Goal: Information Seeking & Learning: Learn about a topic

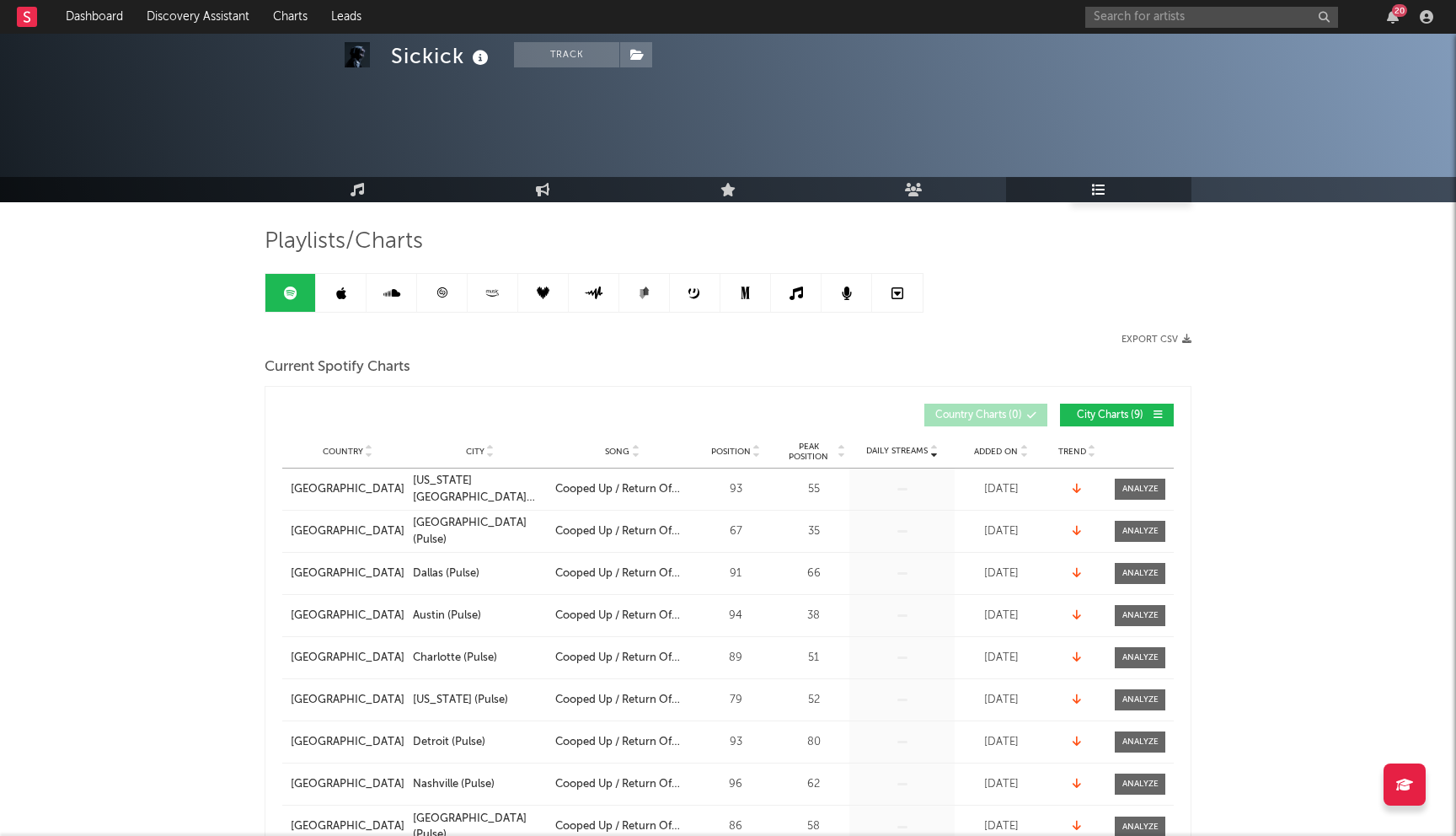
scroll to position [541, 0]
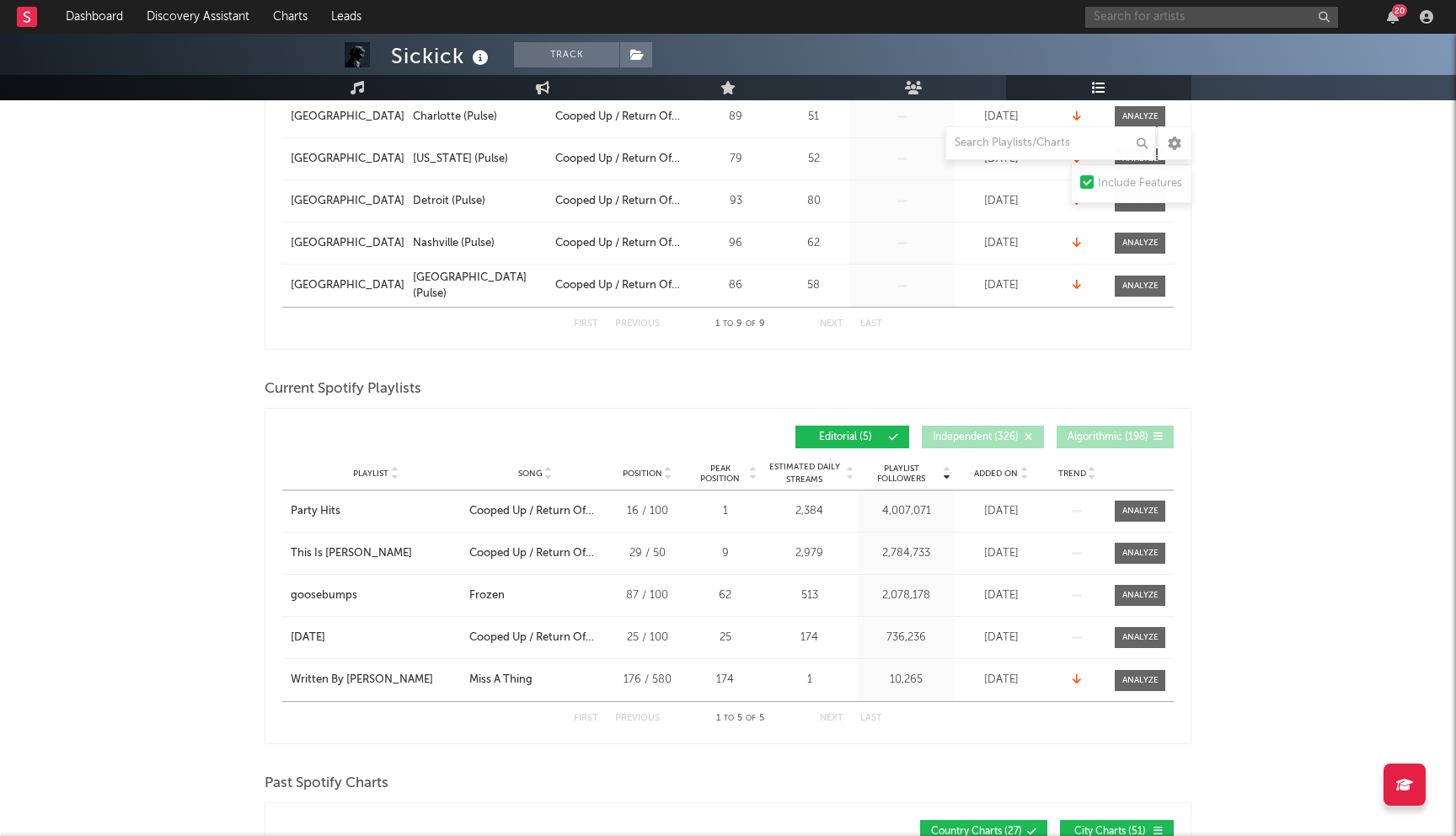
click at [1137, 22] on input "text" at bounding box center [1211, 18] width 253 height 21
type input "destin laurel"
click at [1174, 54] on div "Destin Laurel" at bounding box center [1236, 50] width 185 height 20
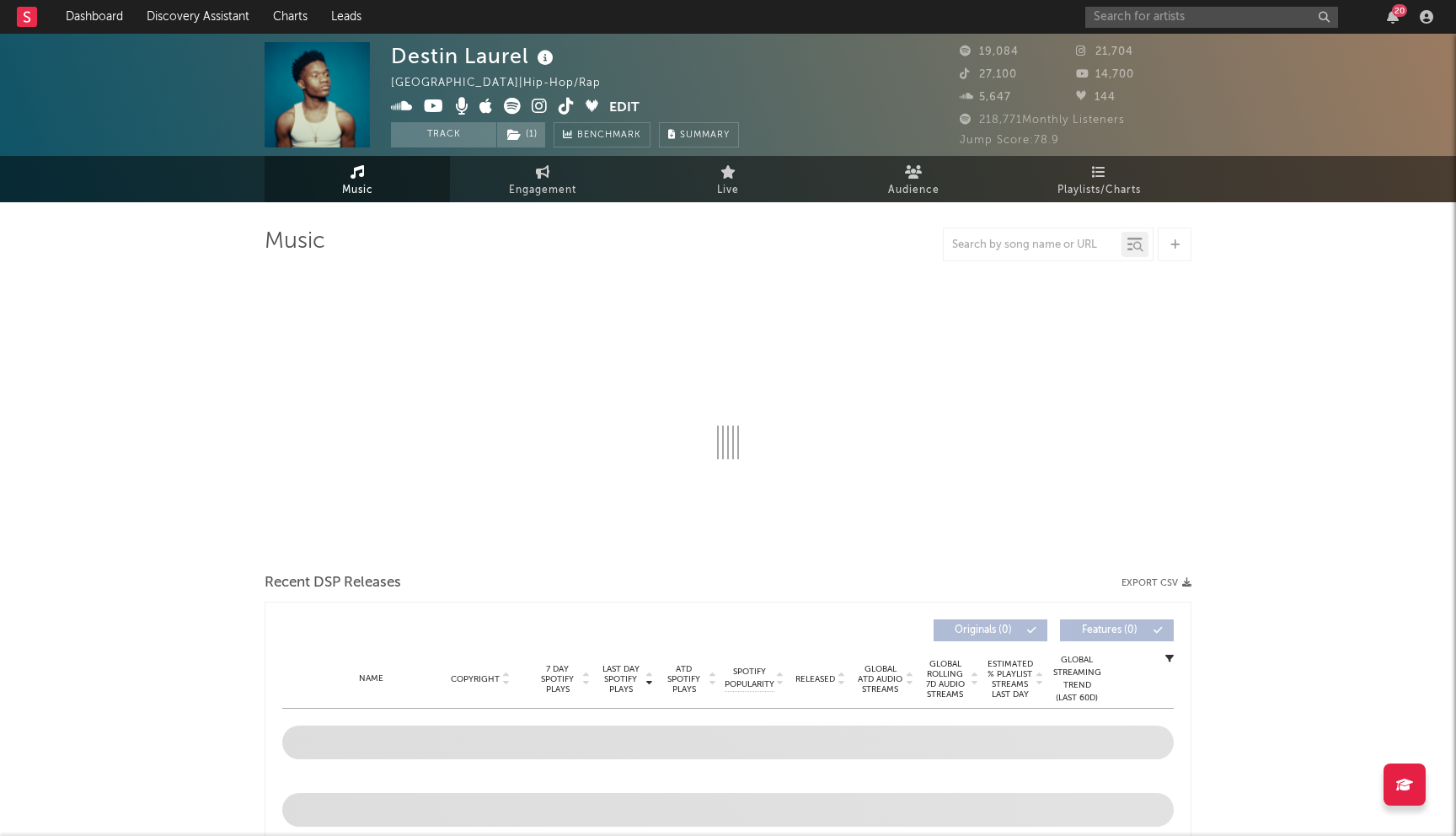
select select "6m"
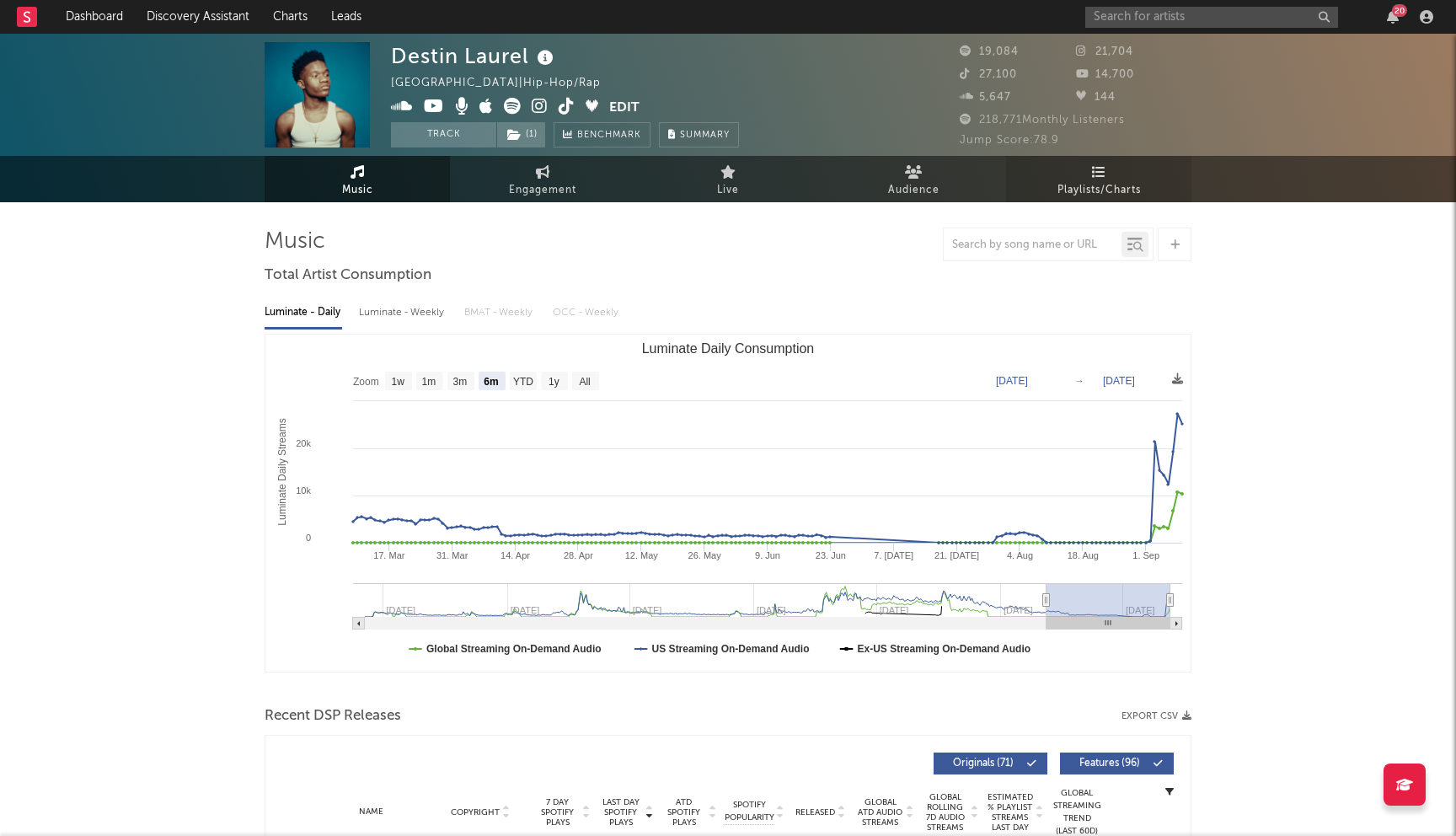
click at [1096, 162] on link "Playlists/Charts" at bounding box center [1098, 179] width 185 height 46
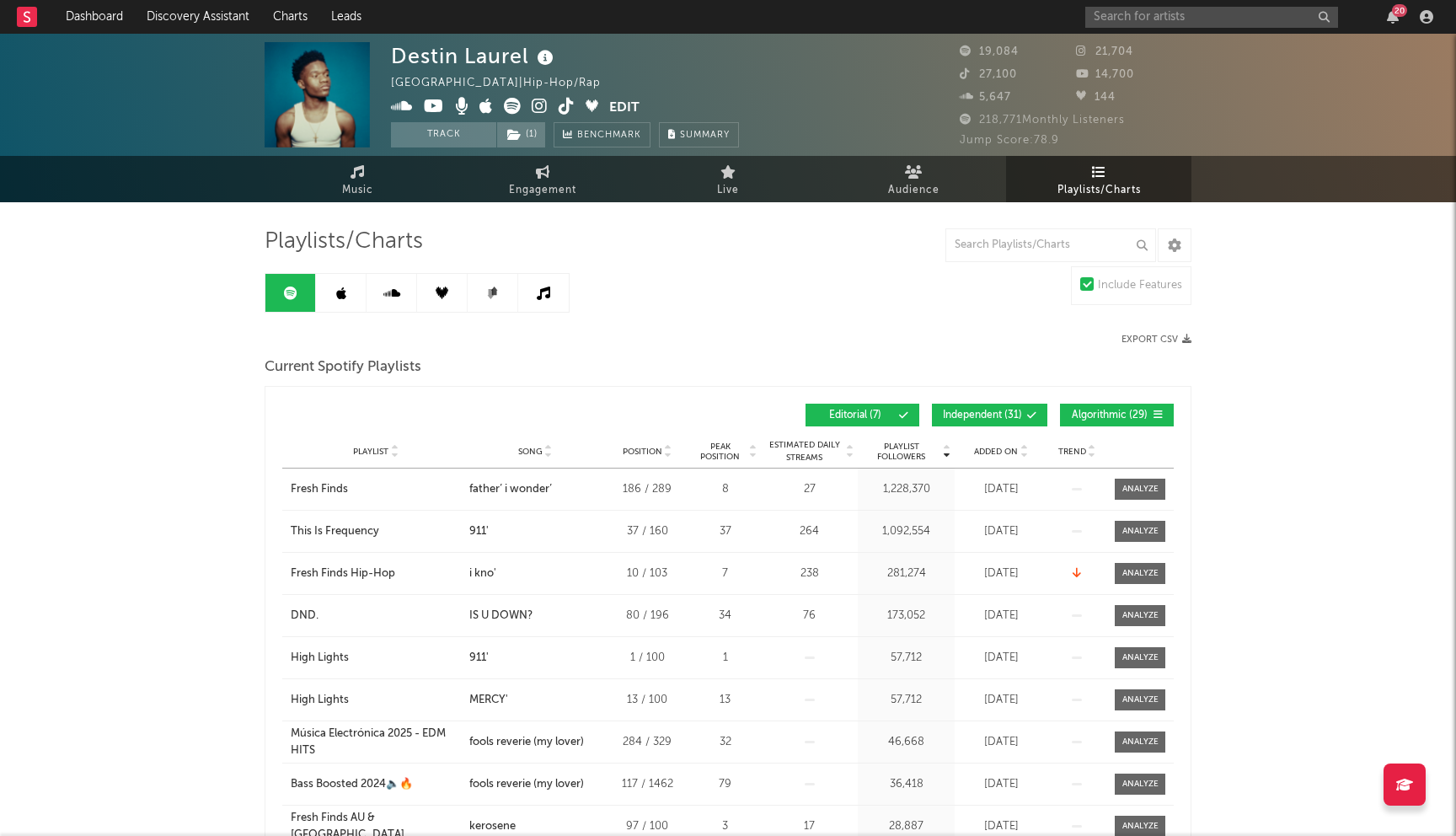
click at [1011, 407] on button "Independent ( 31 )" at bounding box center [989, 415] width 116 height 23
click at [1083, 404] on button "Algorithmic ( 29 )" at bounding box center [1117, 415] width 114 height 23
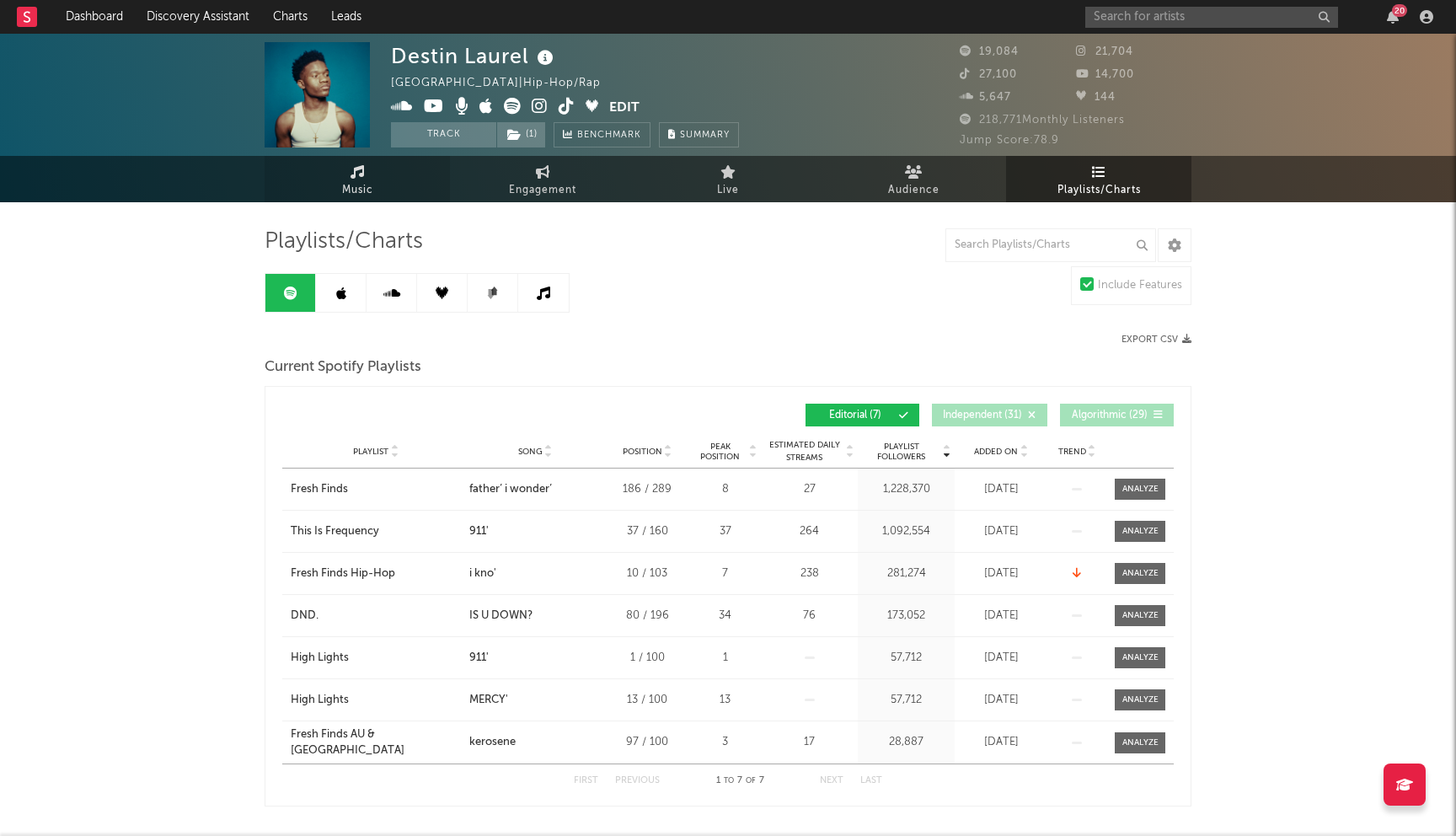
click at [373, 189] on span "Music" at bounding box center [358, 190] width 32 height 20
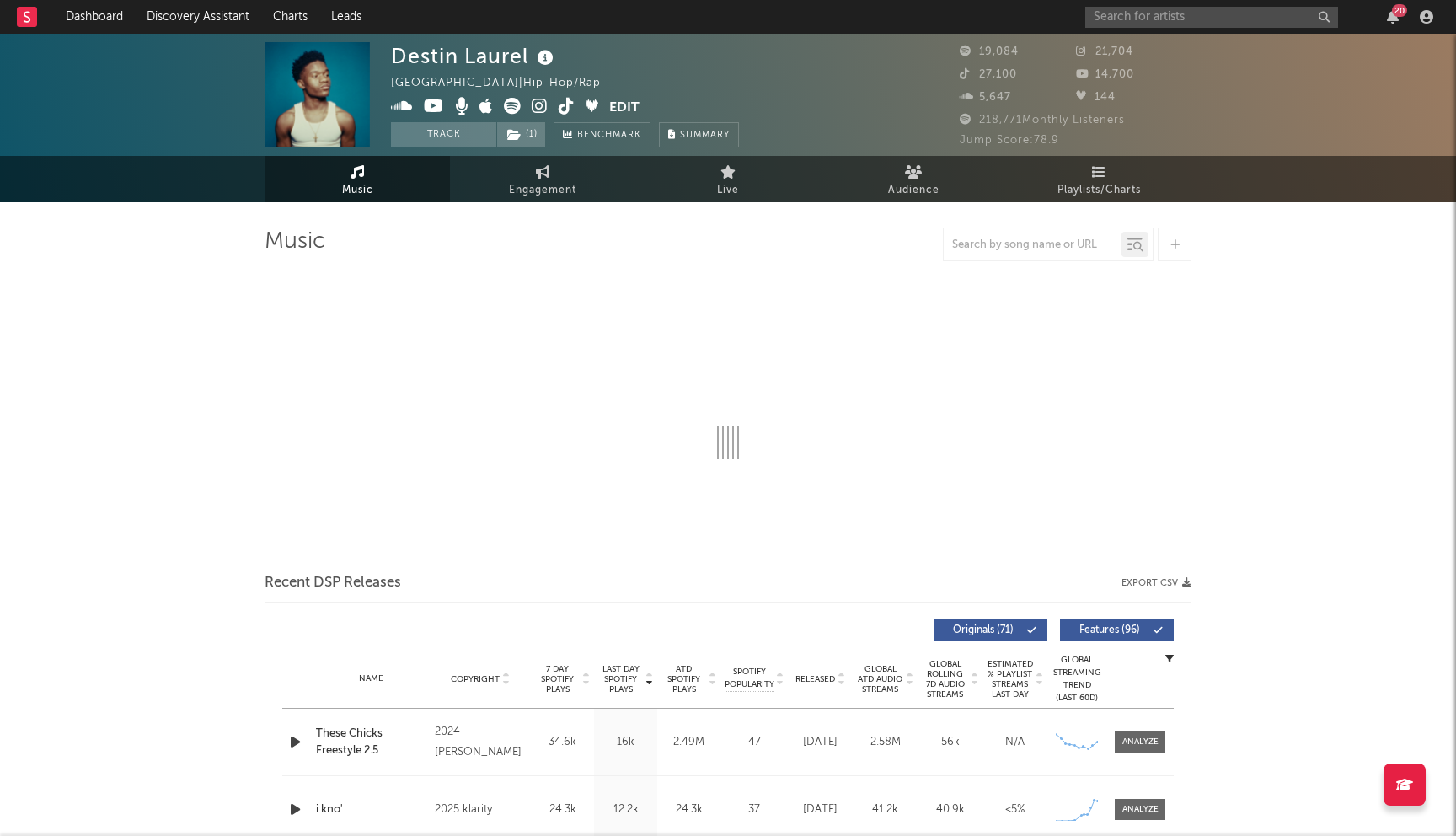
select select "6m"
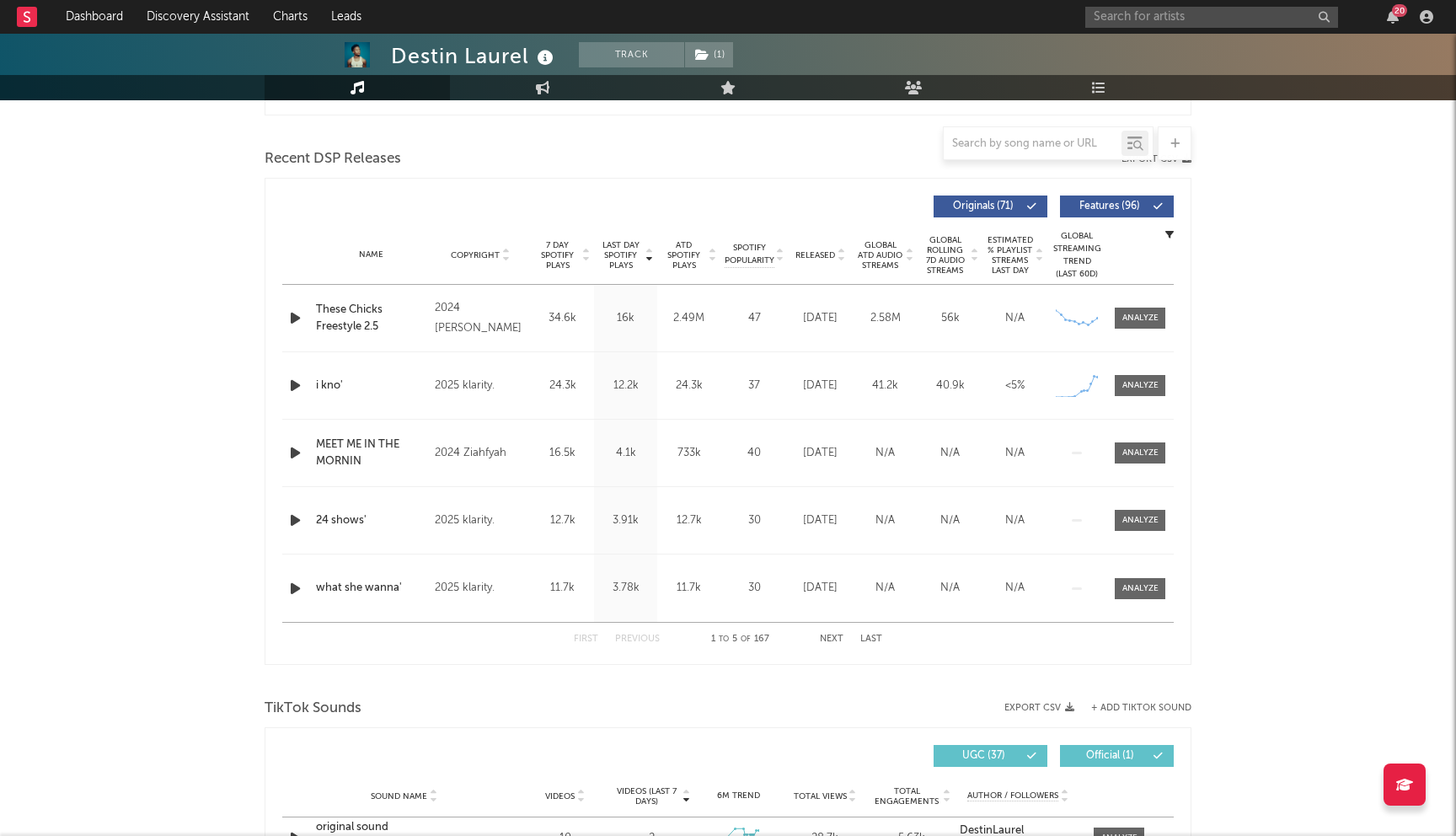
scroll to position [553, 0]
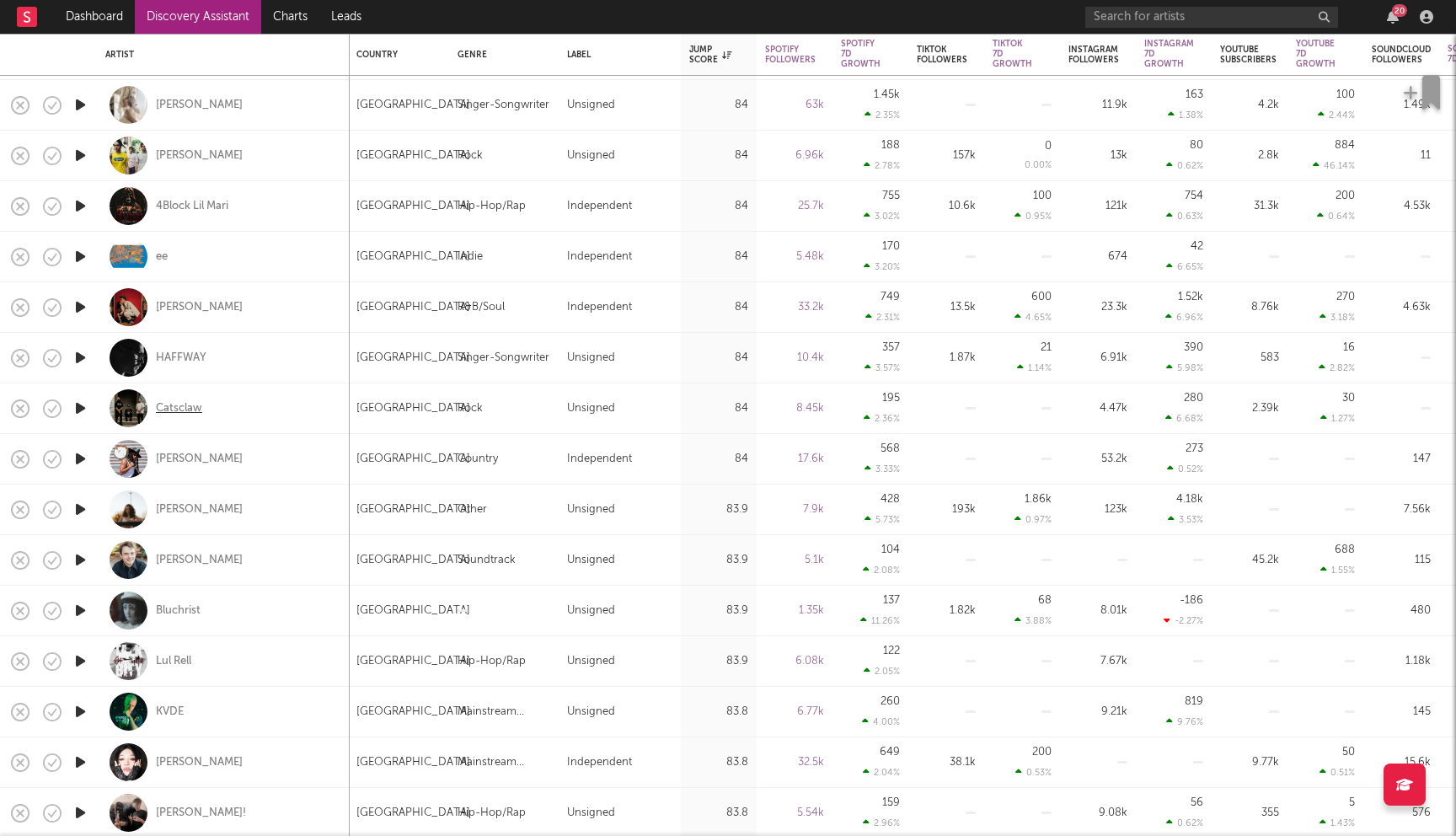
click at [185, 404] on div "Catsclaw" at bounding box center [179, 408] width 46 height 15
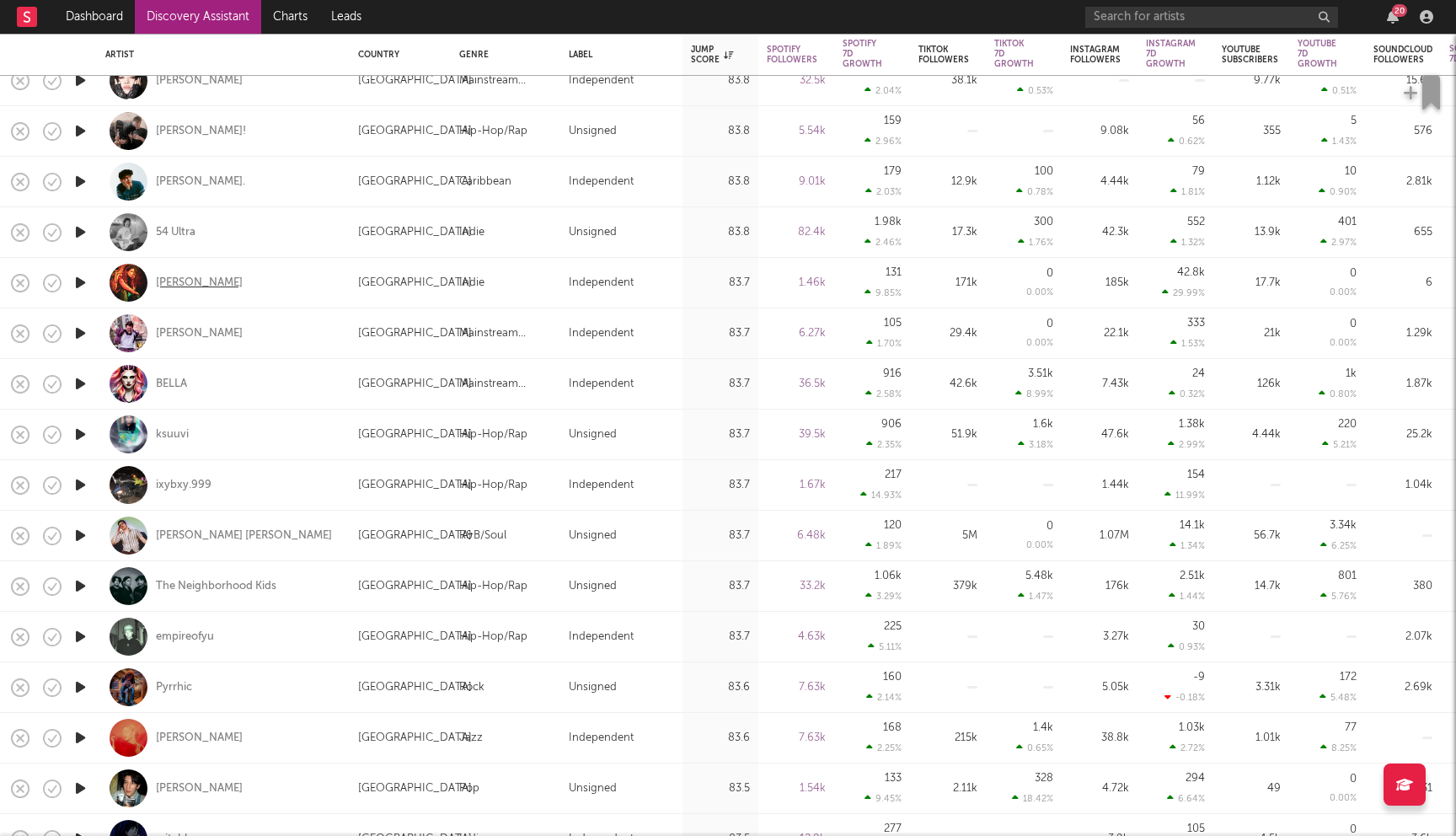
click at [184, 286] on div "Piper Connolly" at bounding box center [199, 282] width 87 height 15
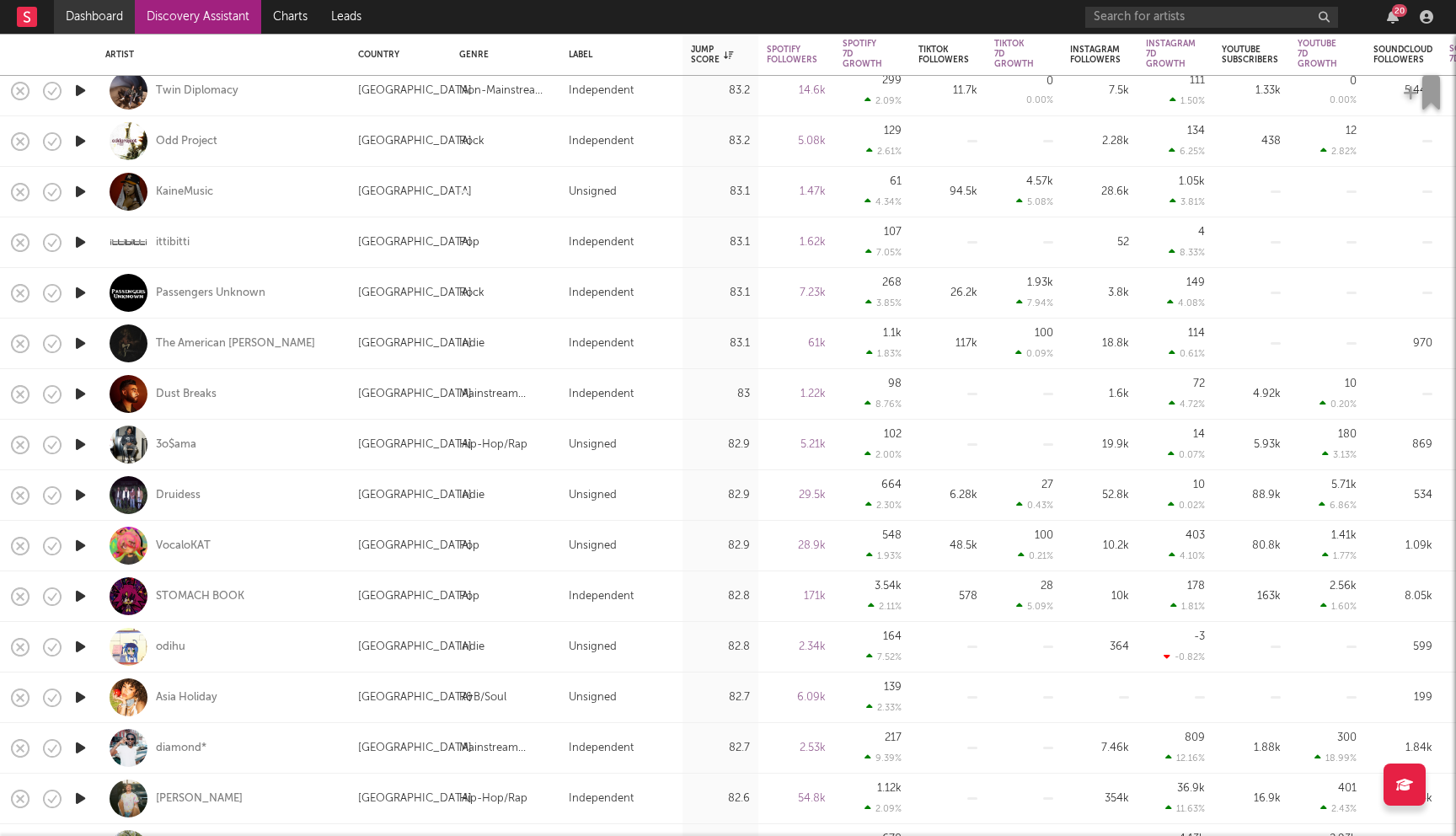
click at [84, 17] on link "Dashboard" at bounding box center [94, 17] width 81 height 33
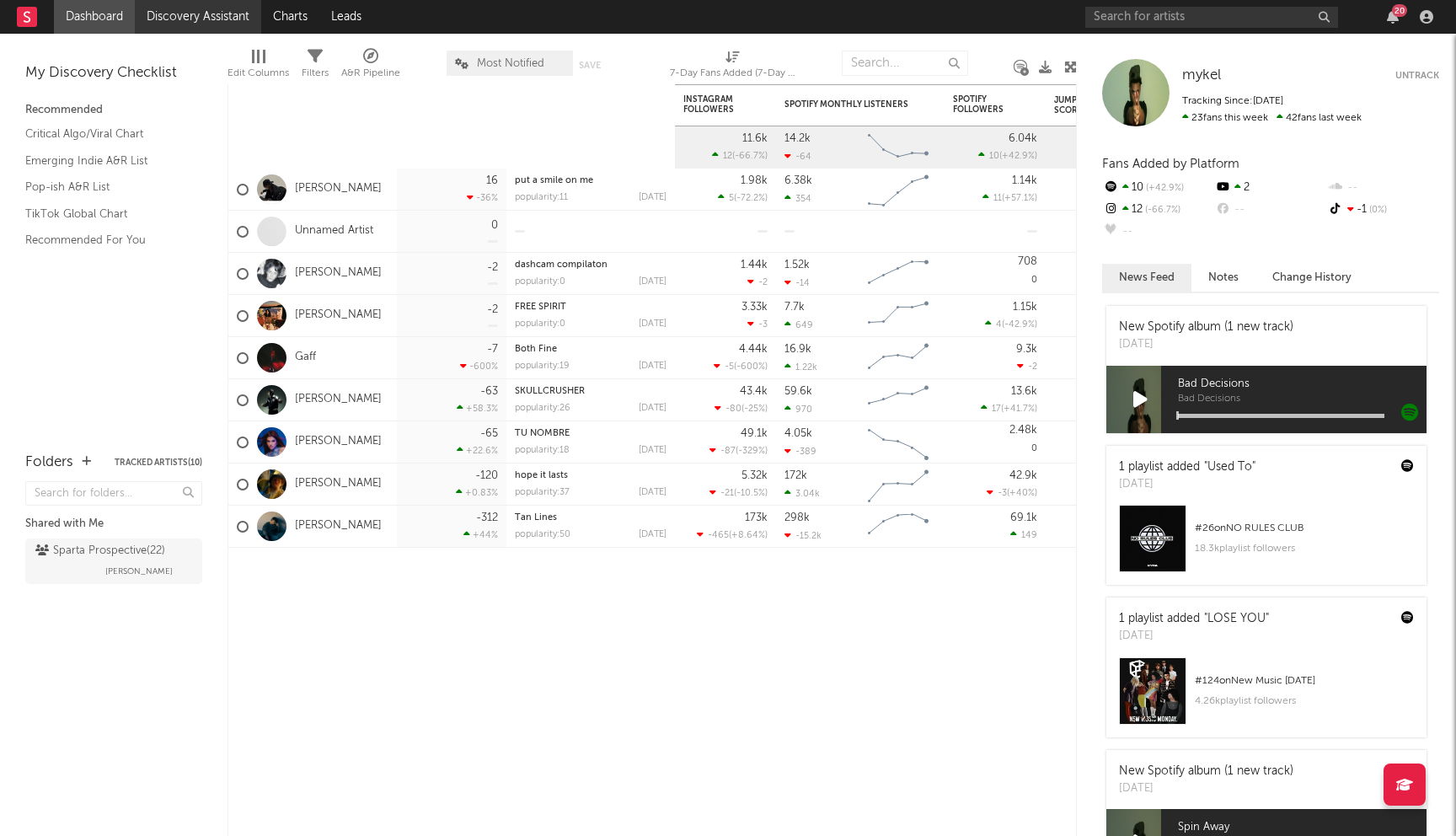
click at [222, 25] on link "Discovery Assistant" at bounding box center [198, 17] width 126 height 33
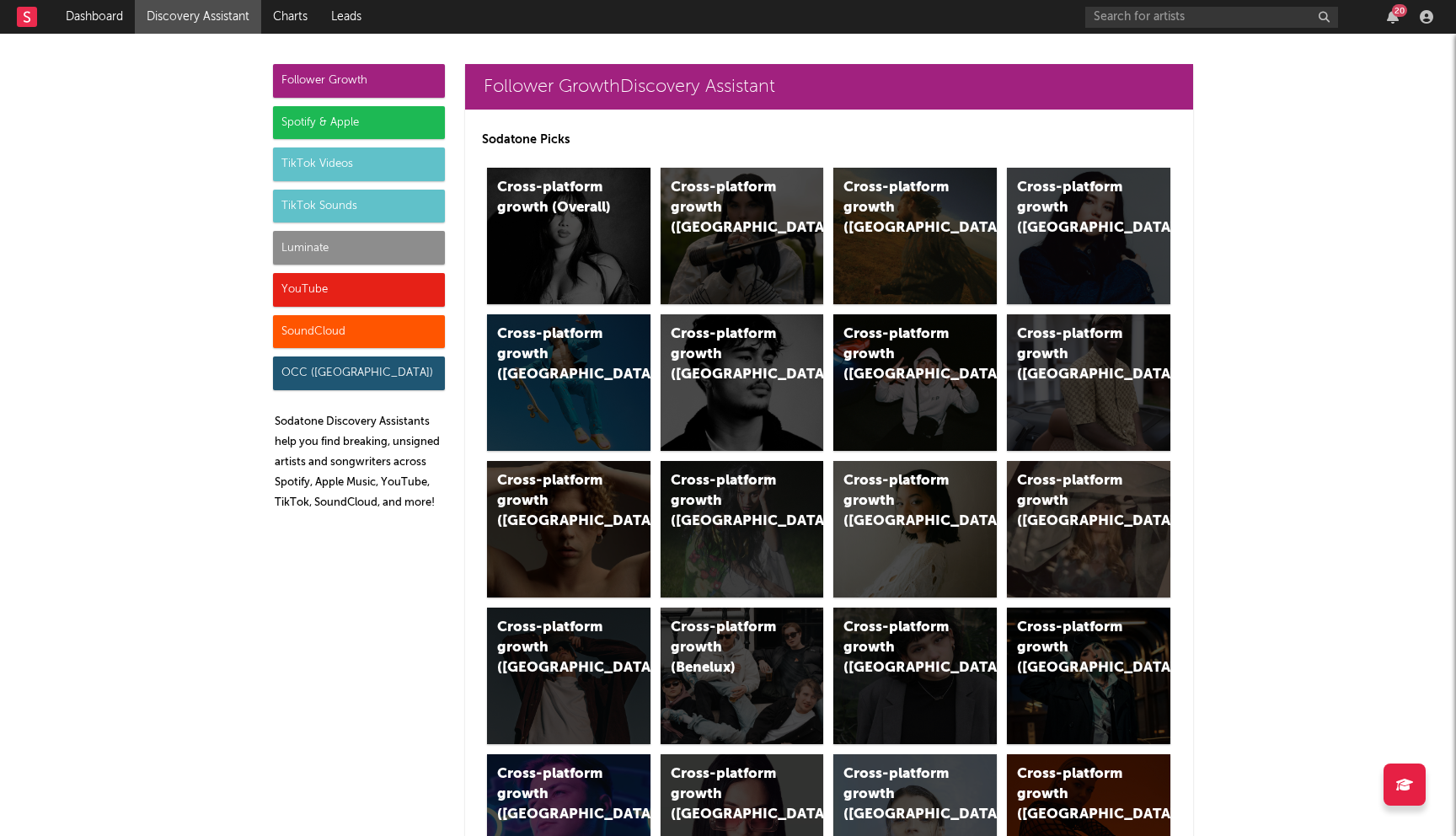
click at [342, 121] on div "Spotify & Apple" at bounding box center [359, 123] width 172 height 33
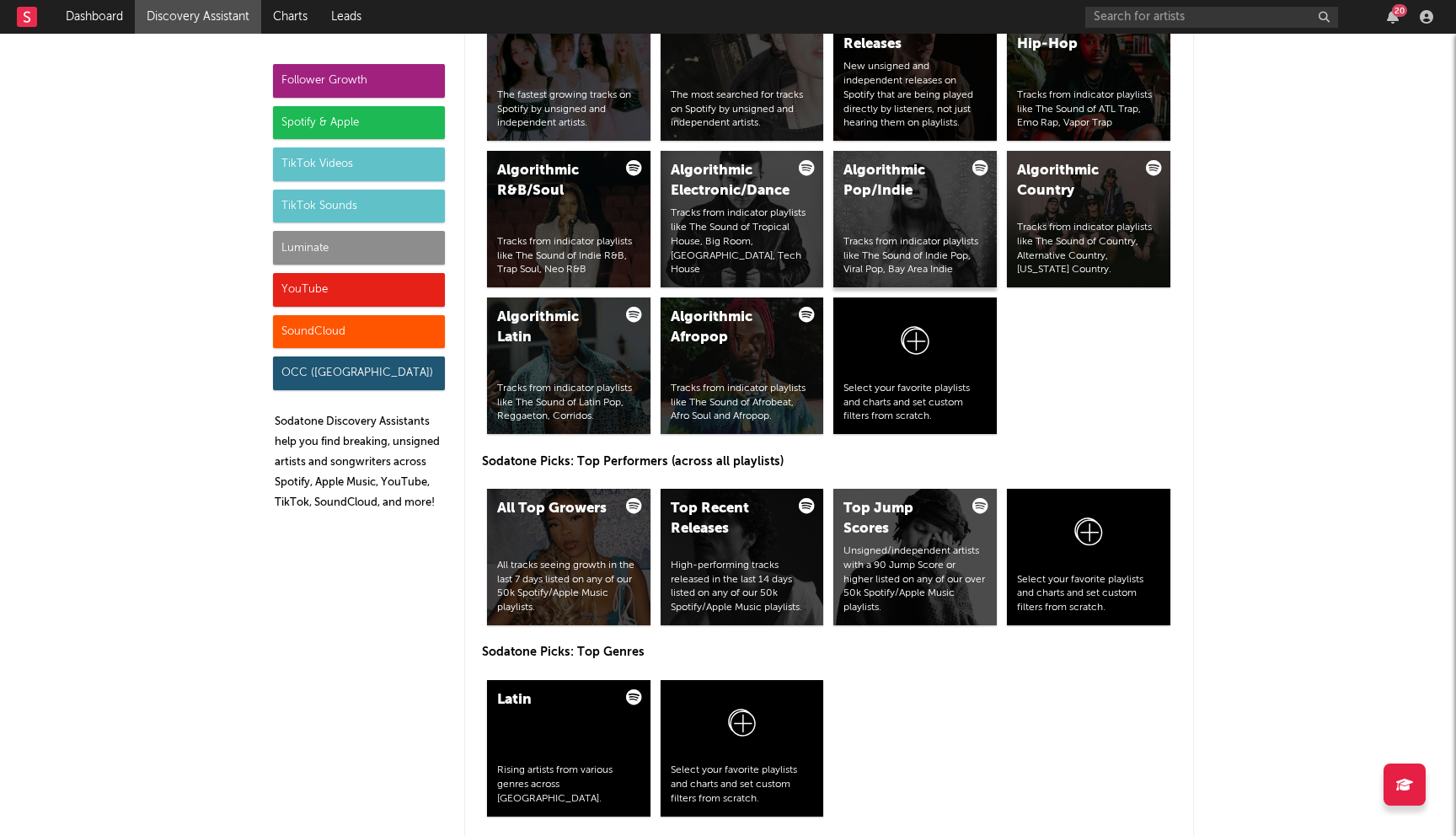
scroll to position [2221, 0]
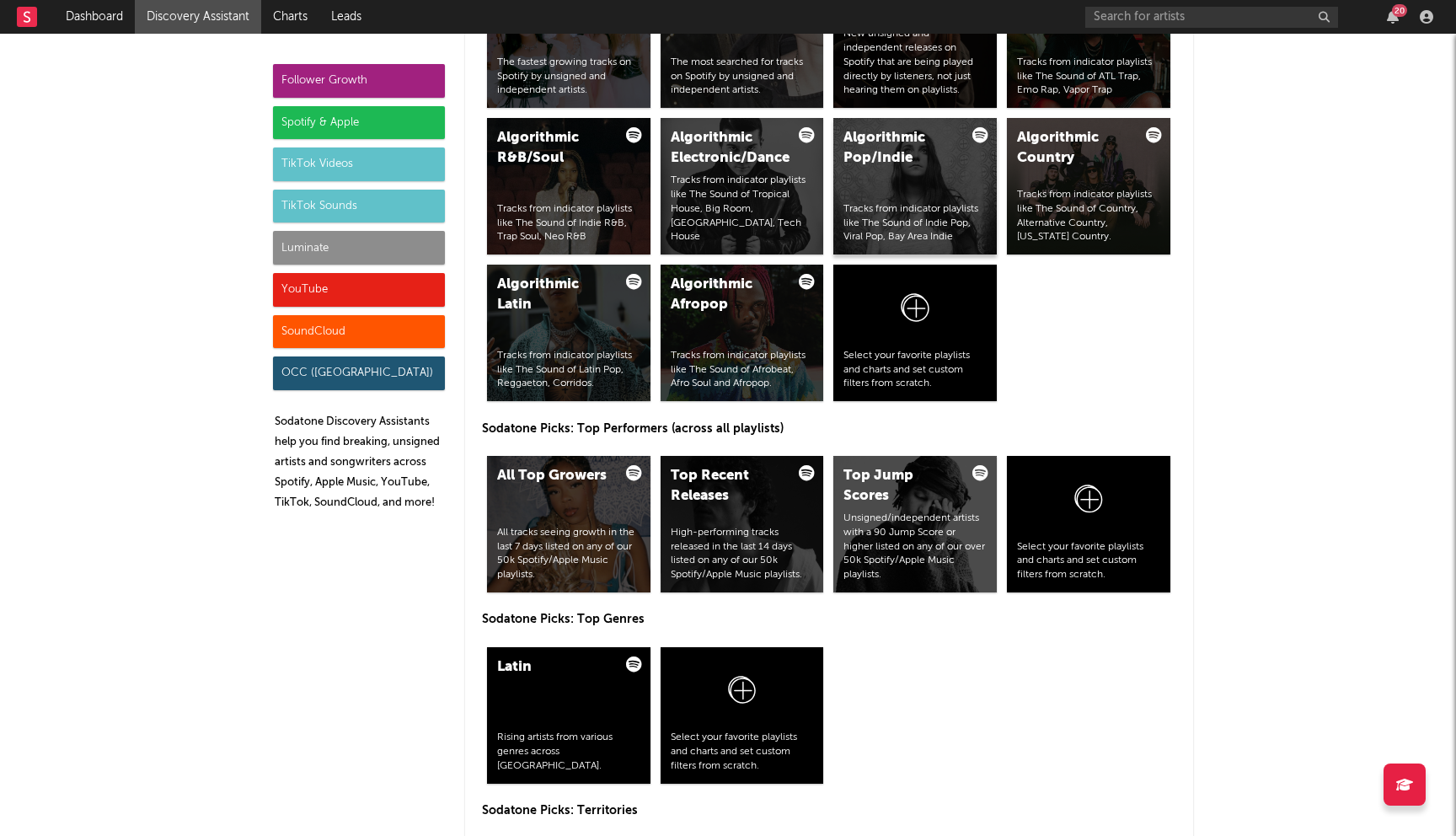
click at [881, 182] on div "Algorithmic Pop/Indie Tracks from indicator playlists like The Sound of Indie P…" at bounding box center [915, 186] width 163 height 137
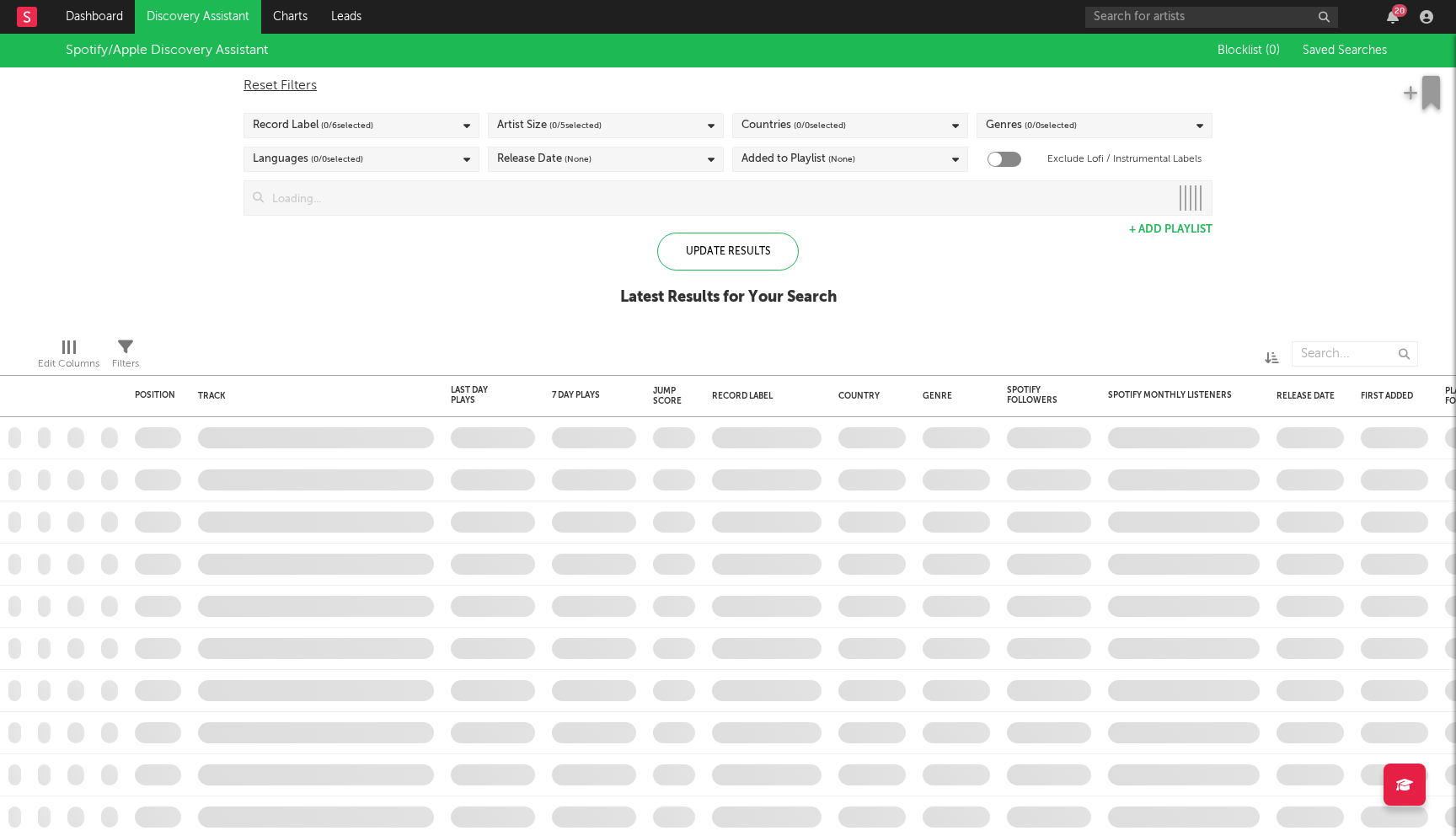
checkbox input "true"
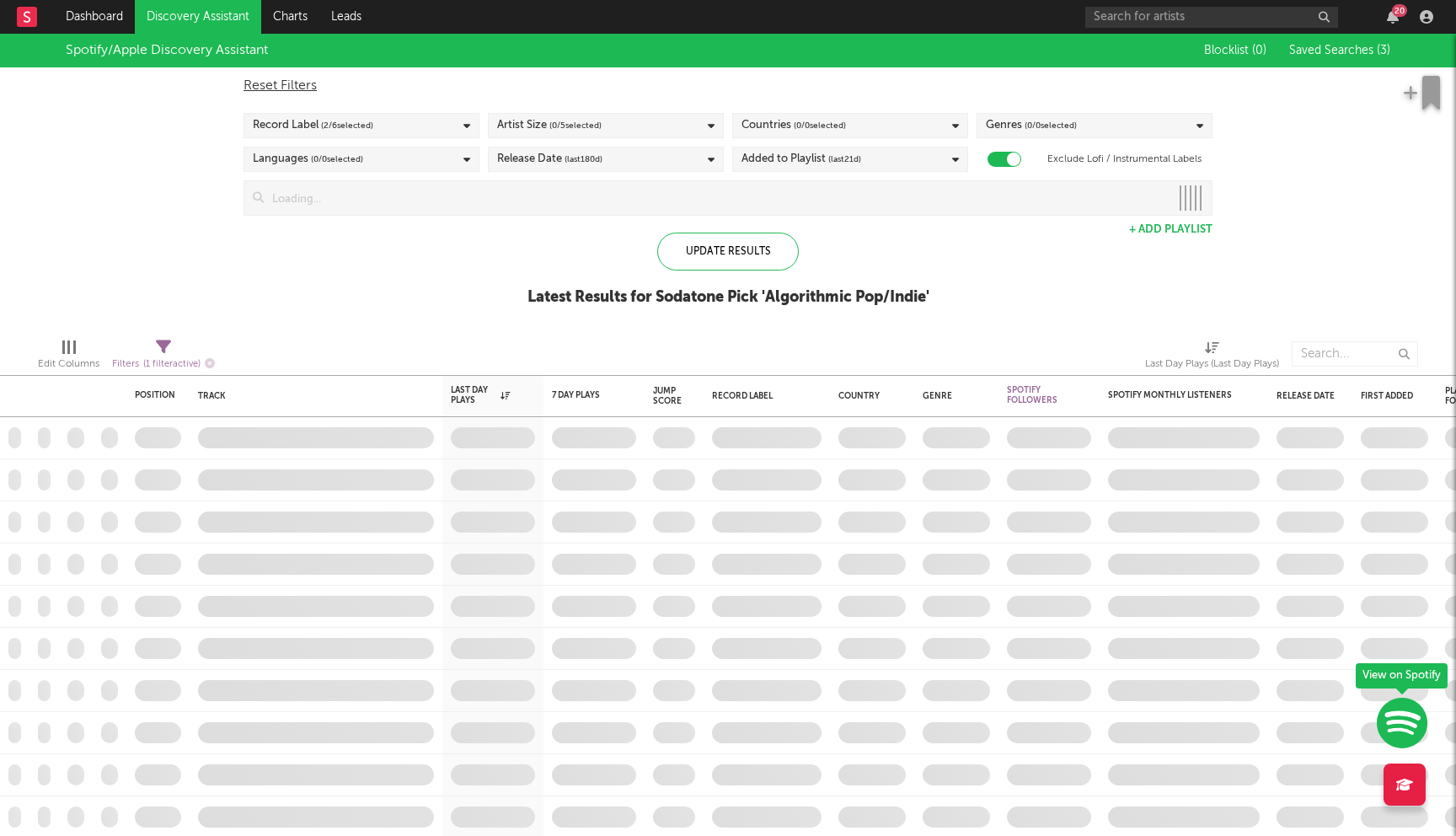
click at [874, 128] on div "Countries ( 0 / 0 selected)" at bounding box center [850, 125] width 236 height 25
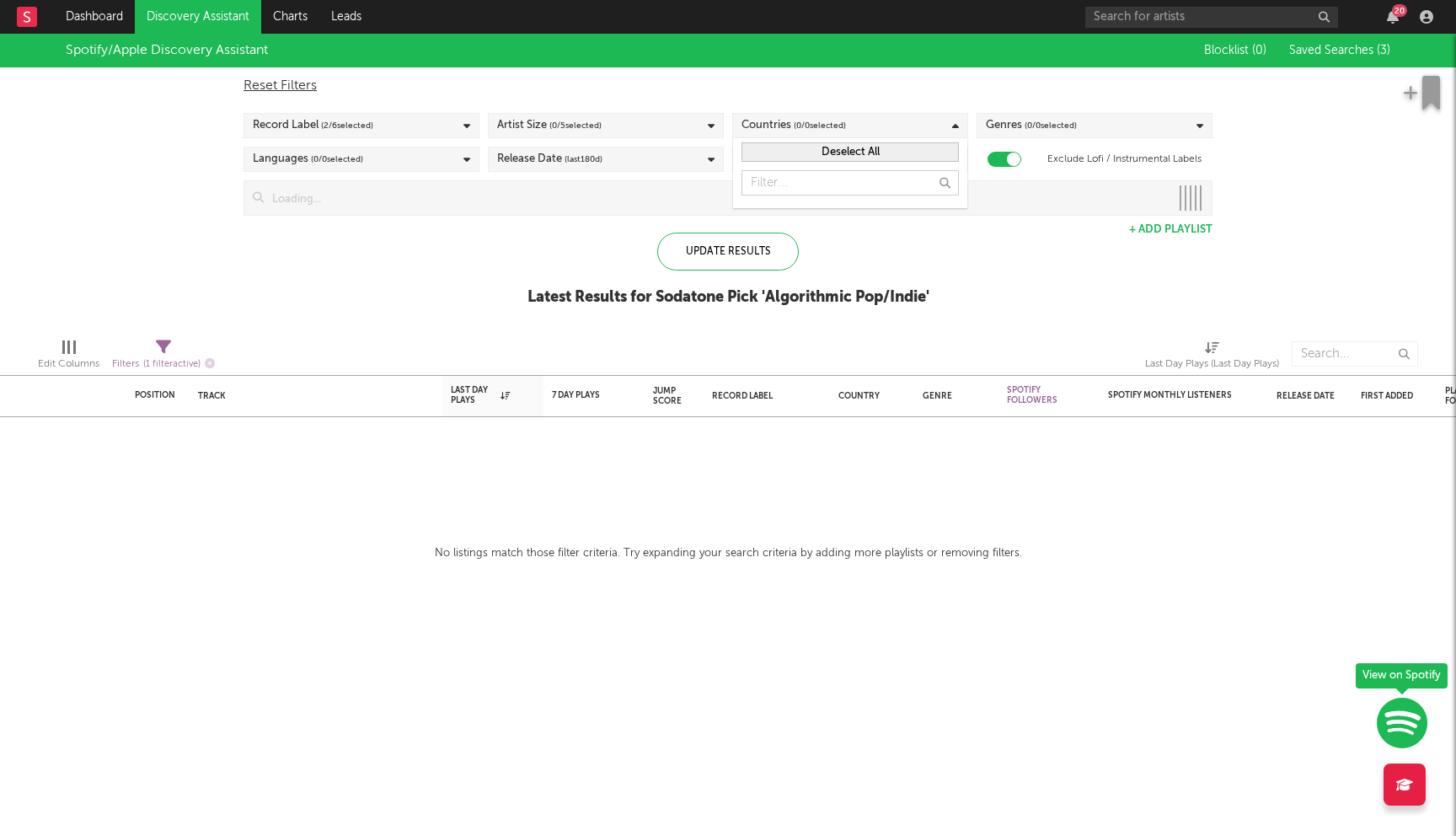
click at [595, 118] on span "( 0 / 5 selected)" at bounding box center [575, 125] width 53 height 20
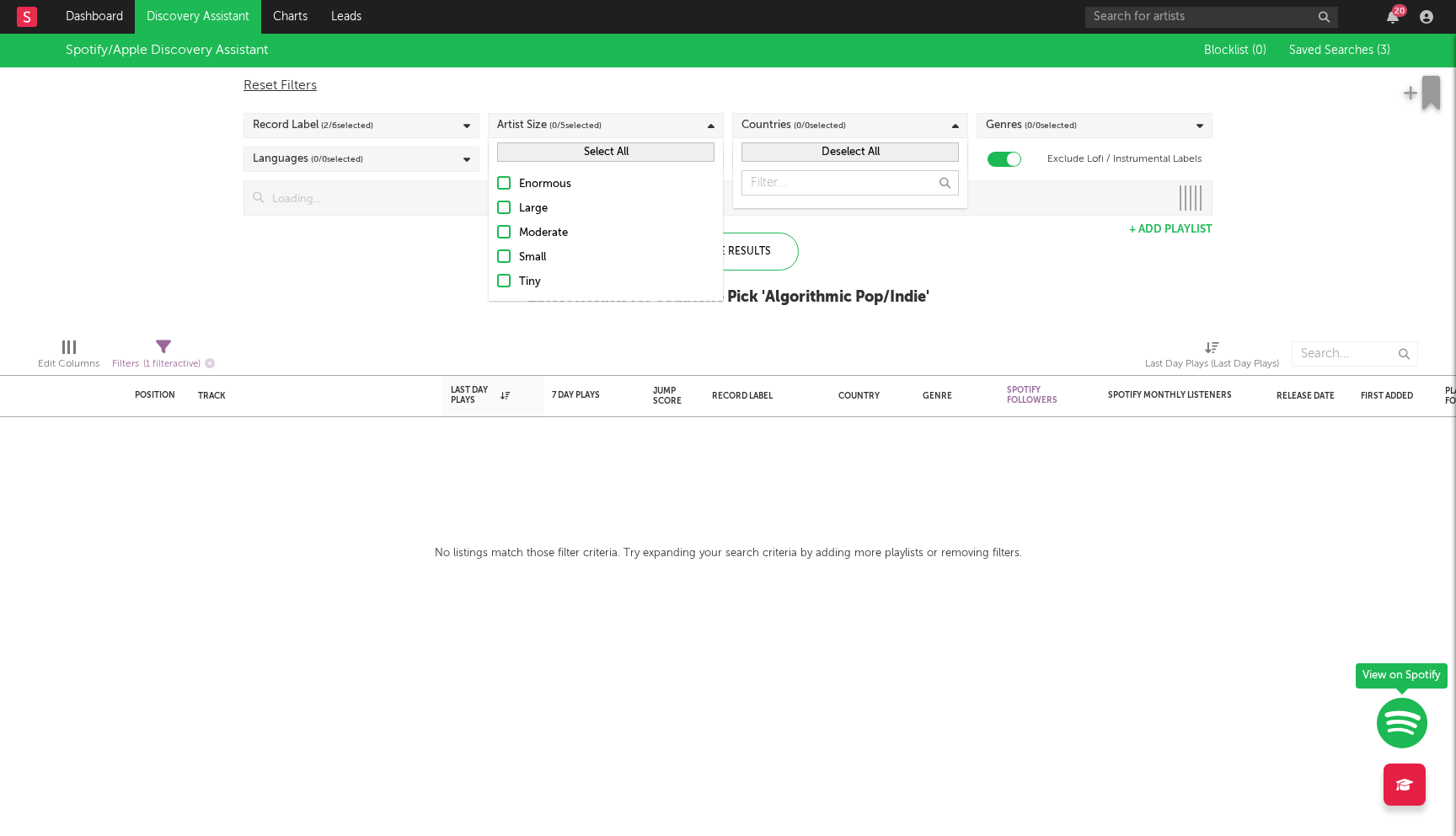
click at [559, 227] on div "Moderate" at bounding box center [617, 233] width 196 height 20
click at [497, 227] on input "Moderate" at bounding box center [497, 233] width 0 height 20
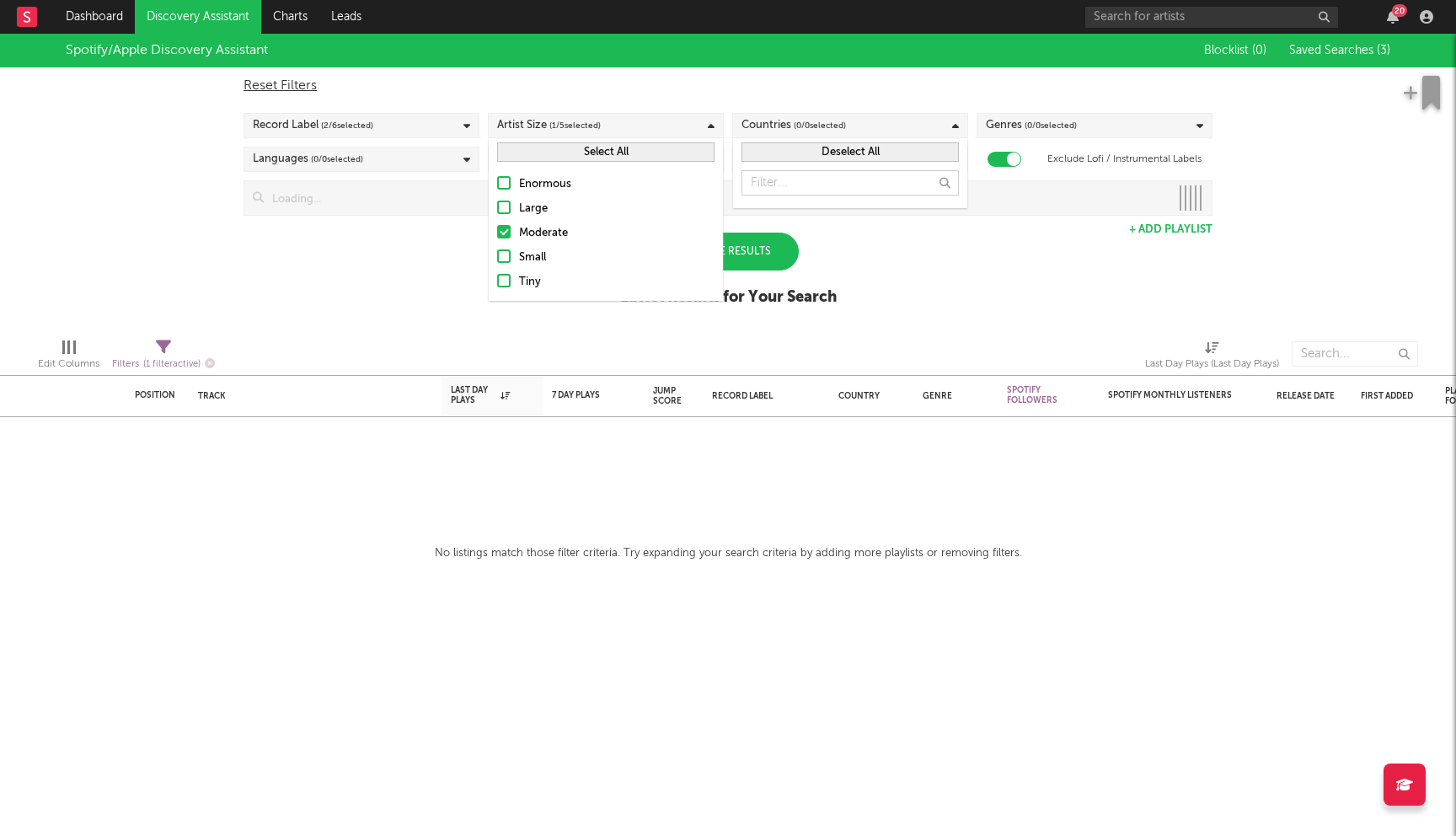
click at [532, 261] on div "Small" at bounding box center [617, 257] width 196 height 20
click at [497, 261] on input "Small" at bounding box center [497, 257] width 0 height 20
click at [521, 283] on div "Tiny" at bounding box center [617, 282] width 196 height 20
click at [497, 283] on input "Tiny" at bounding box center [497, 282] width 0 height 20
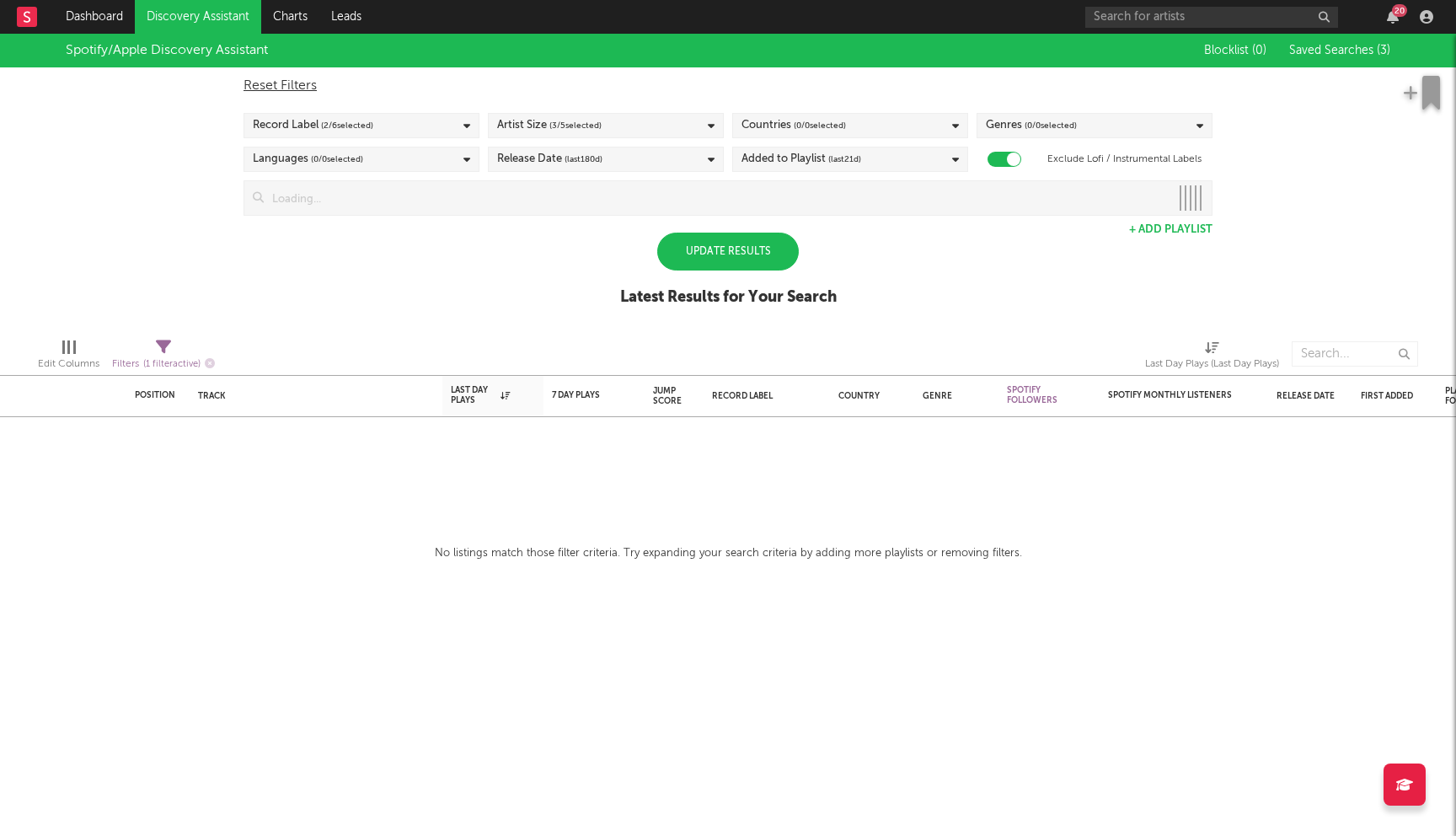
click at [404, 297] on div "Spotify/Apple Discovery Assistant Blocklist ( 0 ) Saved Searches ( 3 ) Reset Fi…" at bounding box center [728, 178] width 1456 height 290
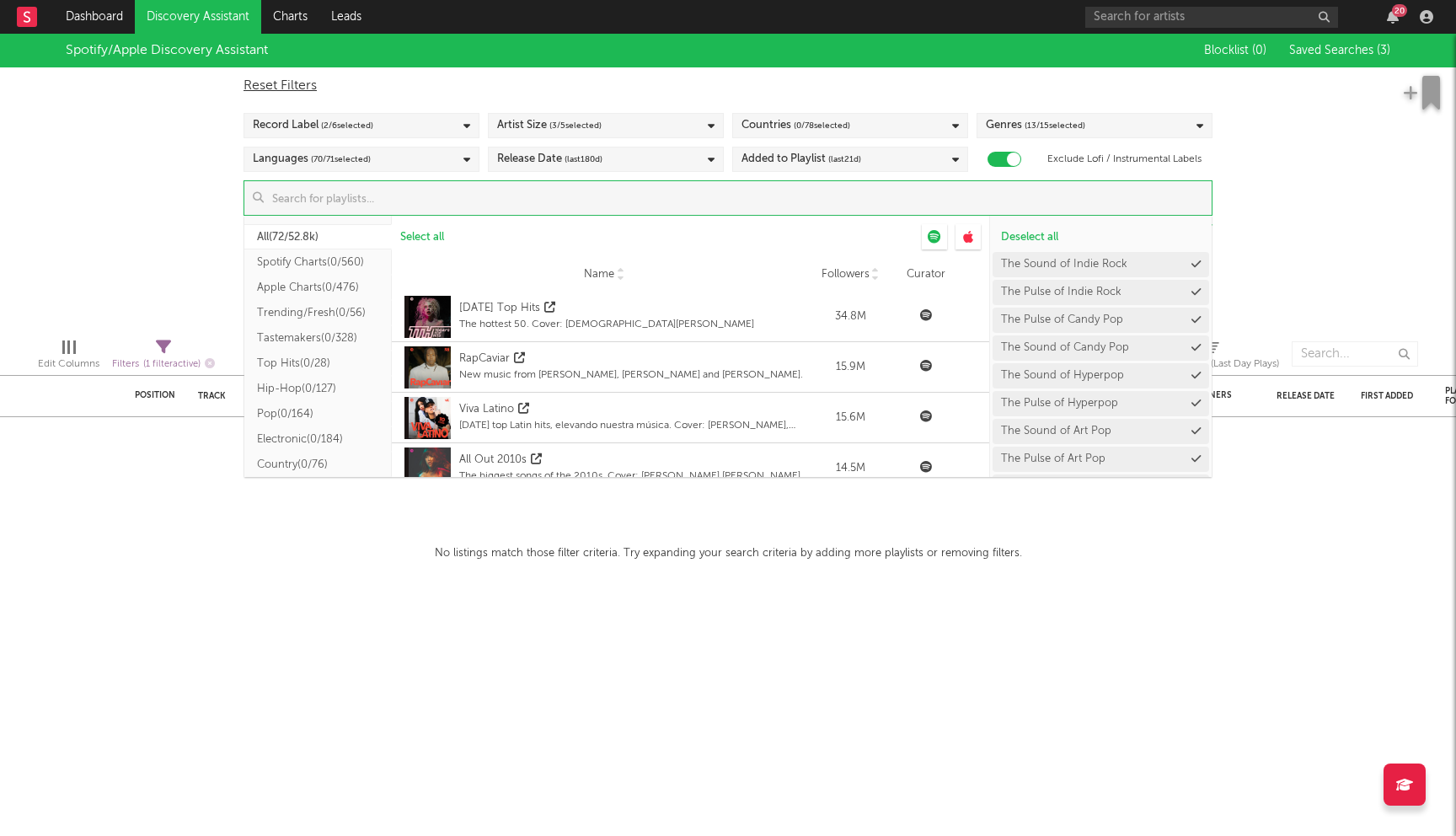
click at [547, 204] on input at bounding box center [738, 197] width 947 height 33
click at [305, 341] on button "Indie ( 0/78 )" at bounding box center [318, 342] width 147 height 25
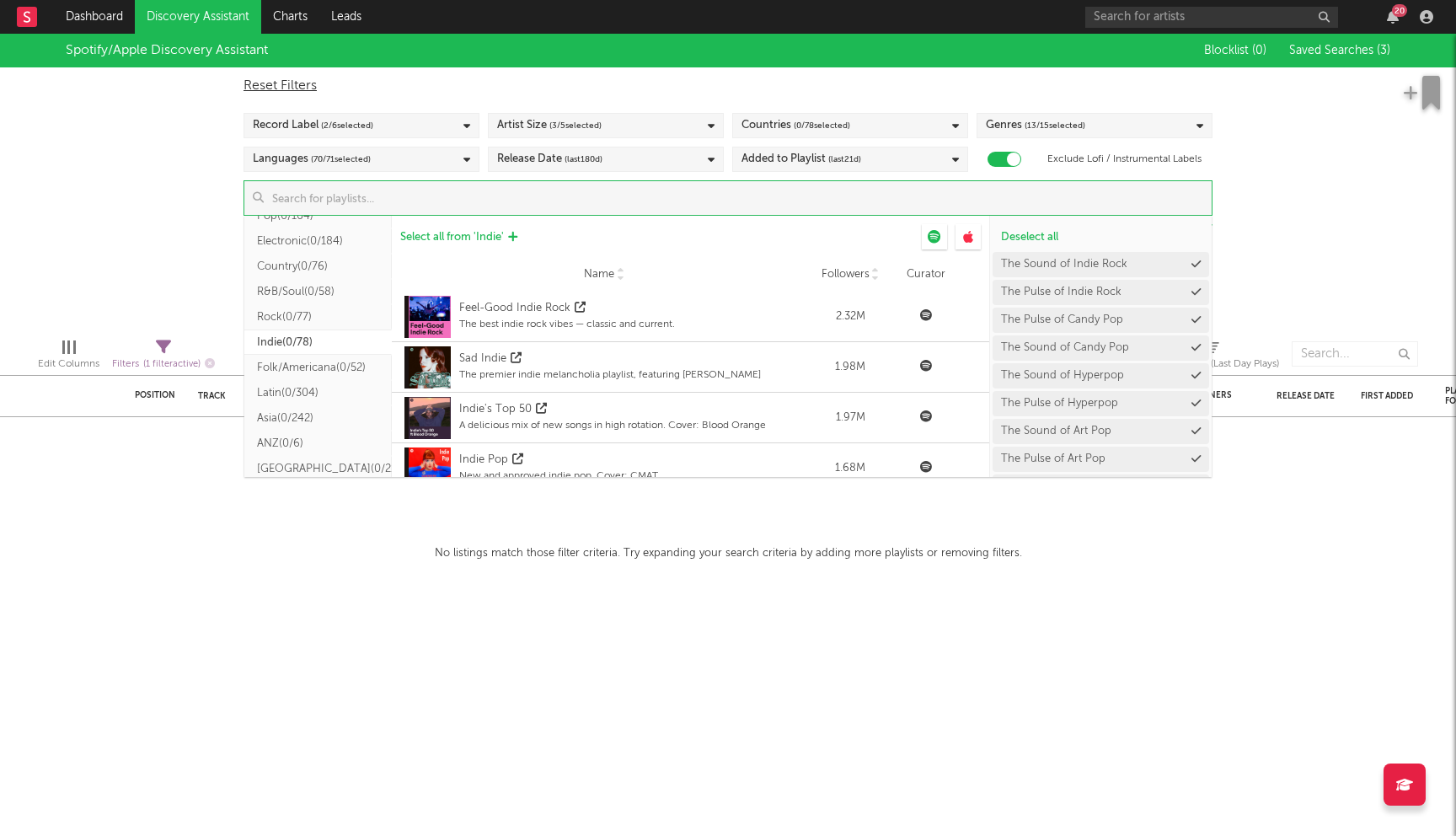
click at [484, 232] on span "Select all from ' Indie '" at bounding box center [452, 237] width 103 height 11
click at [17, 154] on div "Spotify/Apple Discovery Assistant Blocklist ( 0 ) Saved Searches ( 3 ) Reset Fi…" at bounding box center [728, 178] width 1456 height 290
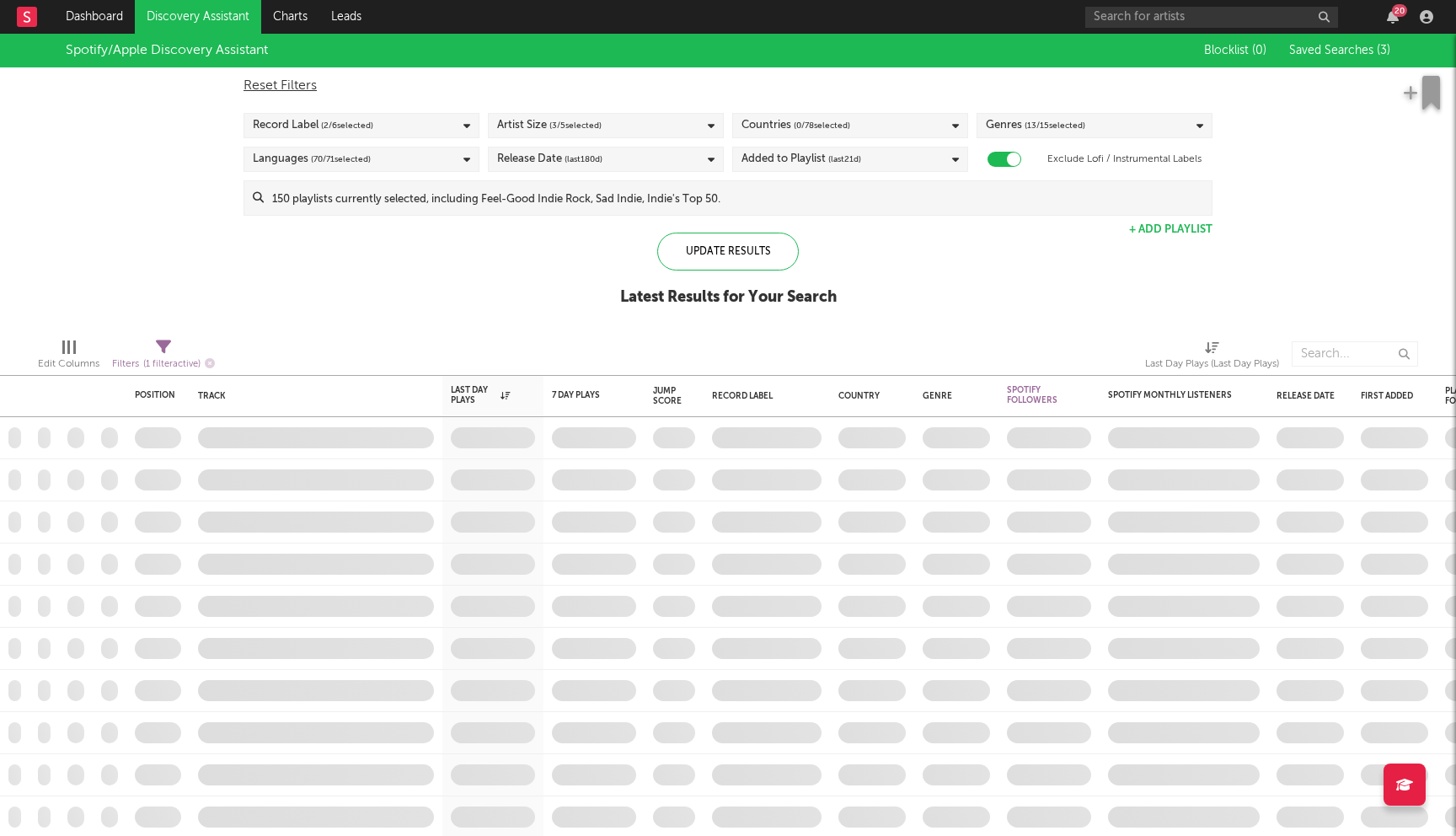
click at [909, 168] on div "Added to Playlist (last 21 d)" at bounding box center [850, 159] width 236 height 25
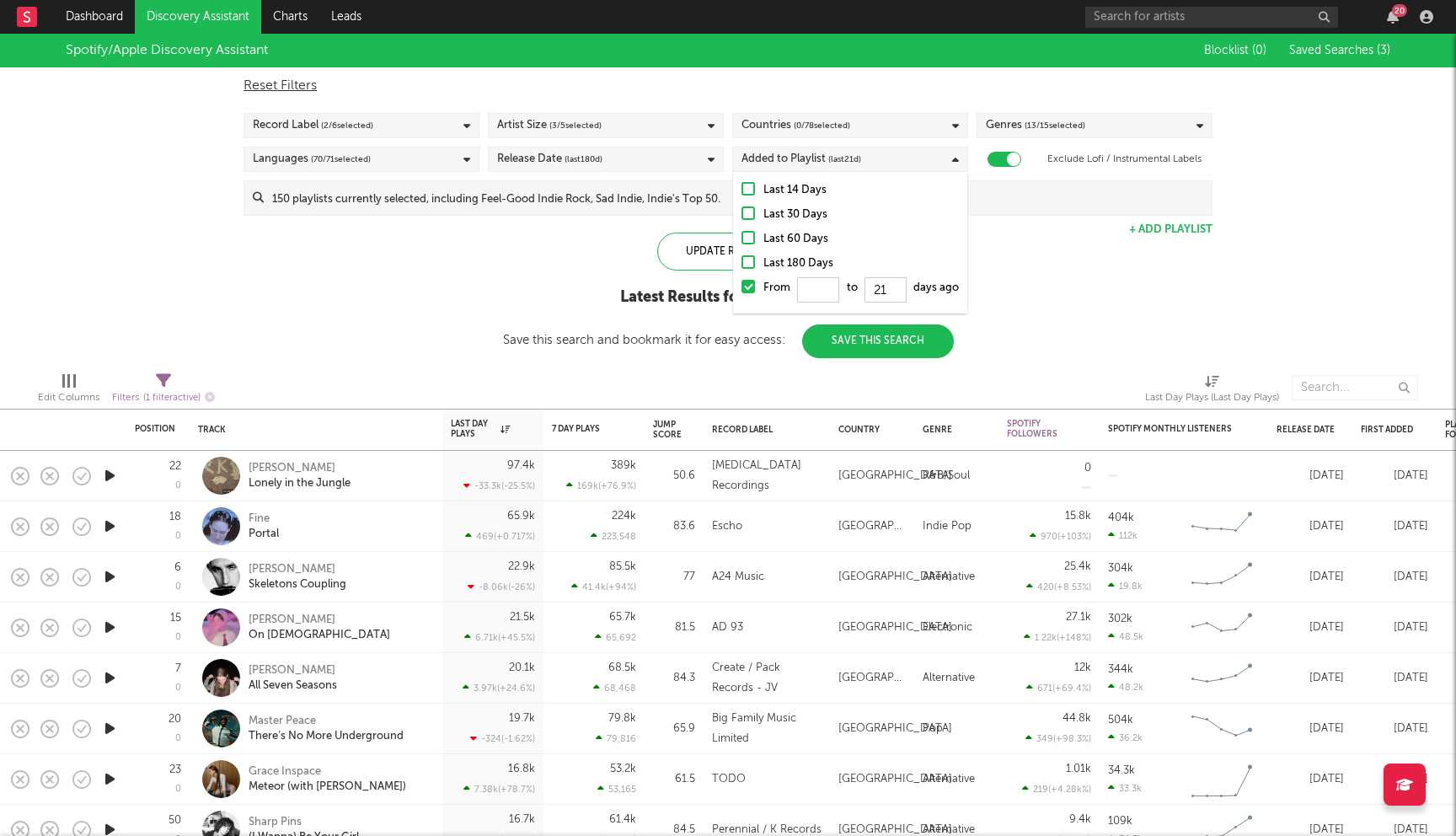
click at [786, 261] on div "Last 180 Days" at bounding box center [860, 263] width 196 height 20
click at [741, 261] on input "Last 180 Days" at bounding box center [741, 263] width 0 height 20
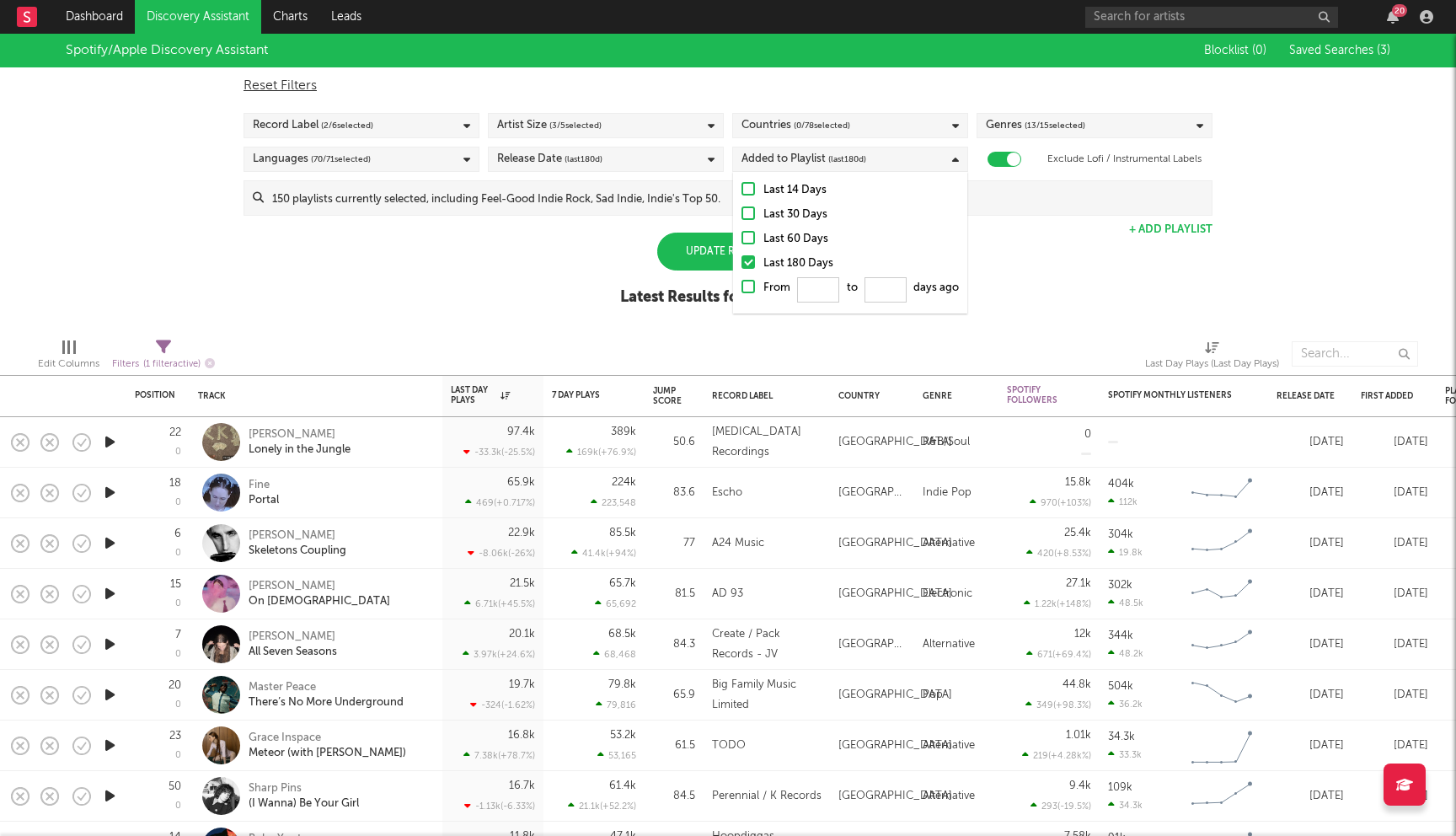
click at [1038, 313] on div "Spotify/Apple Discovery Assistant Blocklist ( 0 ) Saved Searches ( 3 ) Reset Fi…" at bounding box center [728, 178] width 1456 height 290
click at [770, 256] on div "Update Results" at bounding box center [727, 251] width 141 height 38
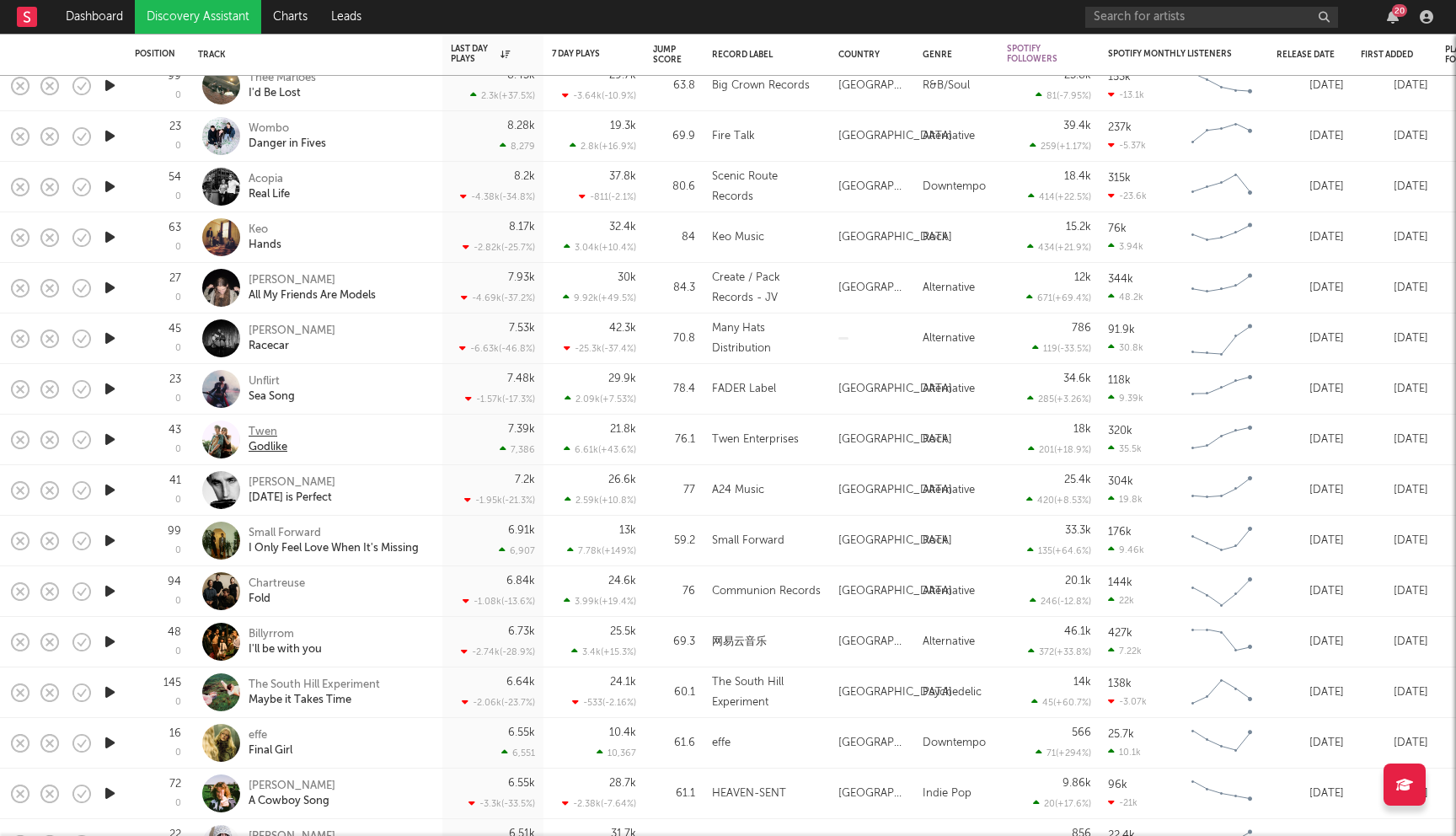
click at [261, 434] on div "Twen" at bounding box center [268, 432] width 39 height 15
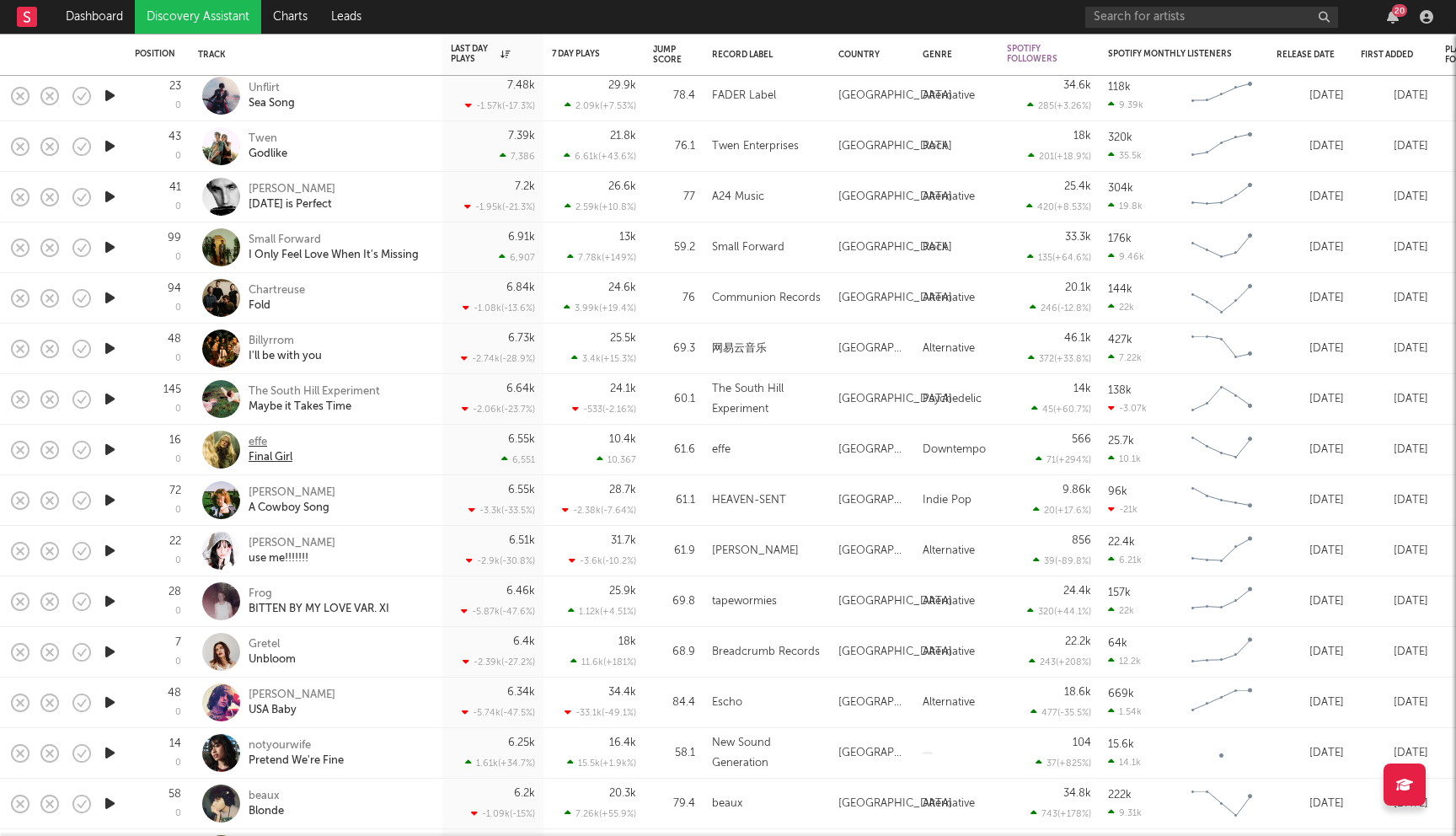
click at [259, 445] on div "effe" at bounding box center [270, 442] width 44 height 15
click at [298, 497] on div "[PERSON_NAME]" at bounding box center [291, 492] width 87 height 15
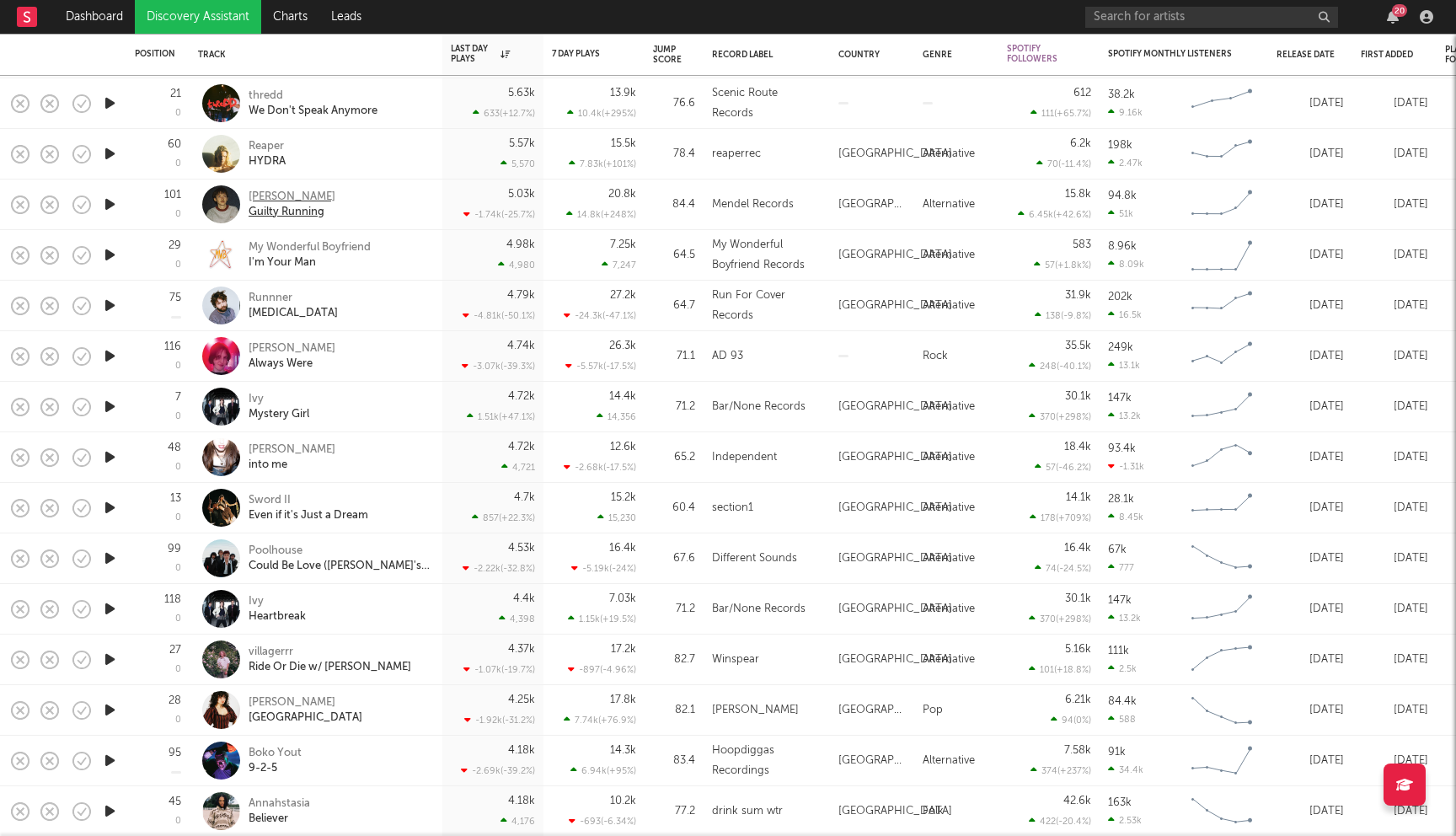
click at [318, 196] on div "Hudson Freeman" at bounding box center [291, 196] width 87 height 15
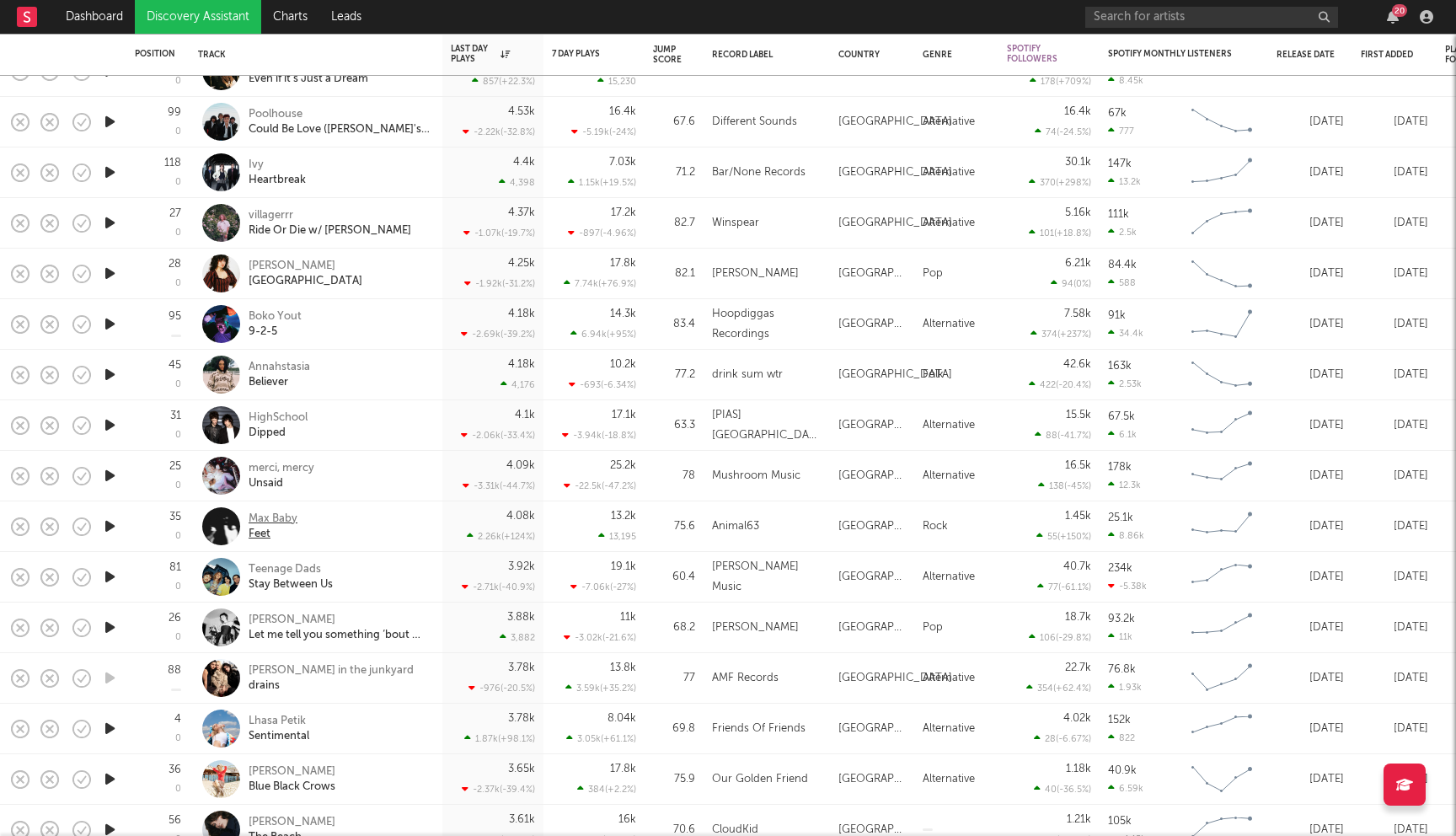
click at [278, 525] on div "Max Baby" at bounding box center [273, 518] width 49 height 15
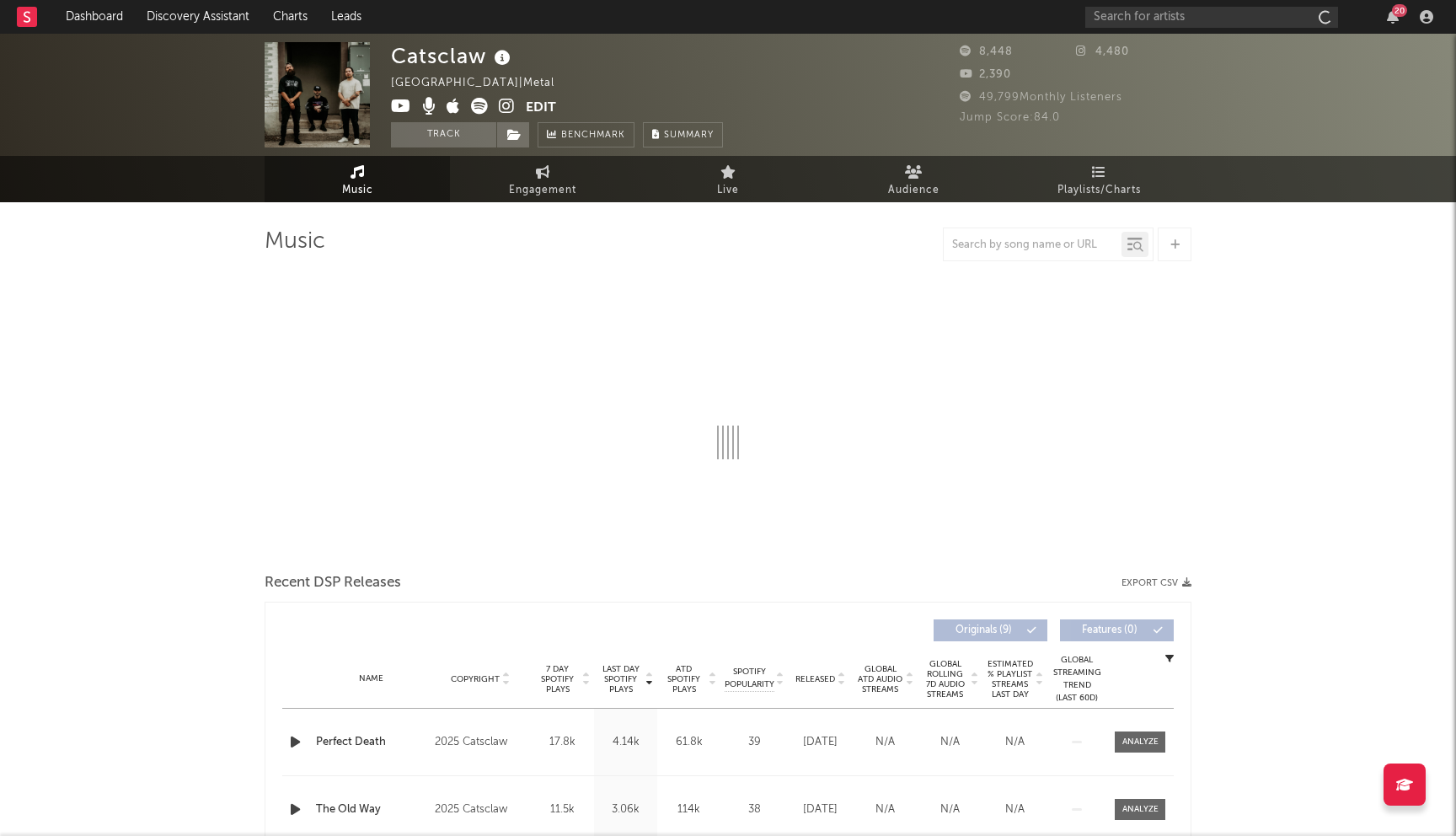
select select "6m"
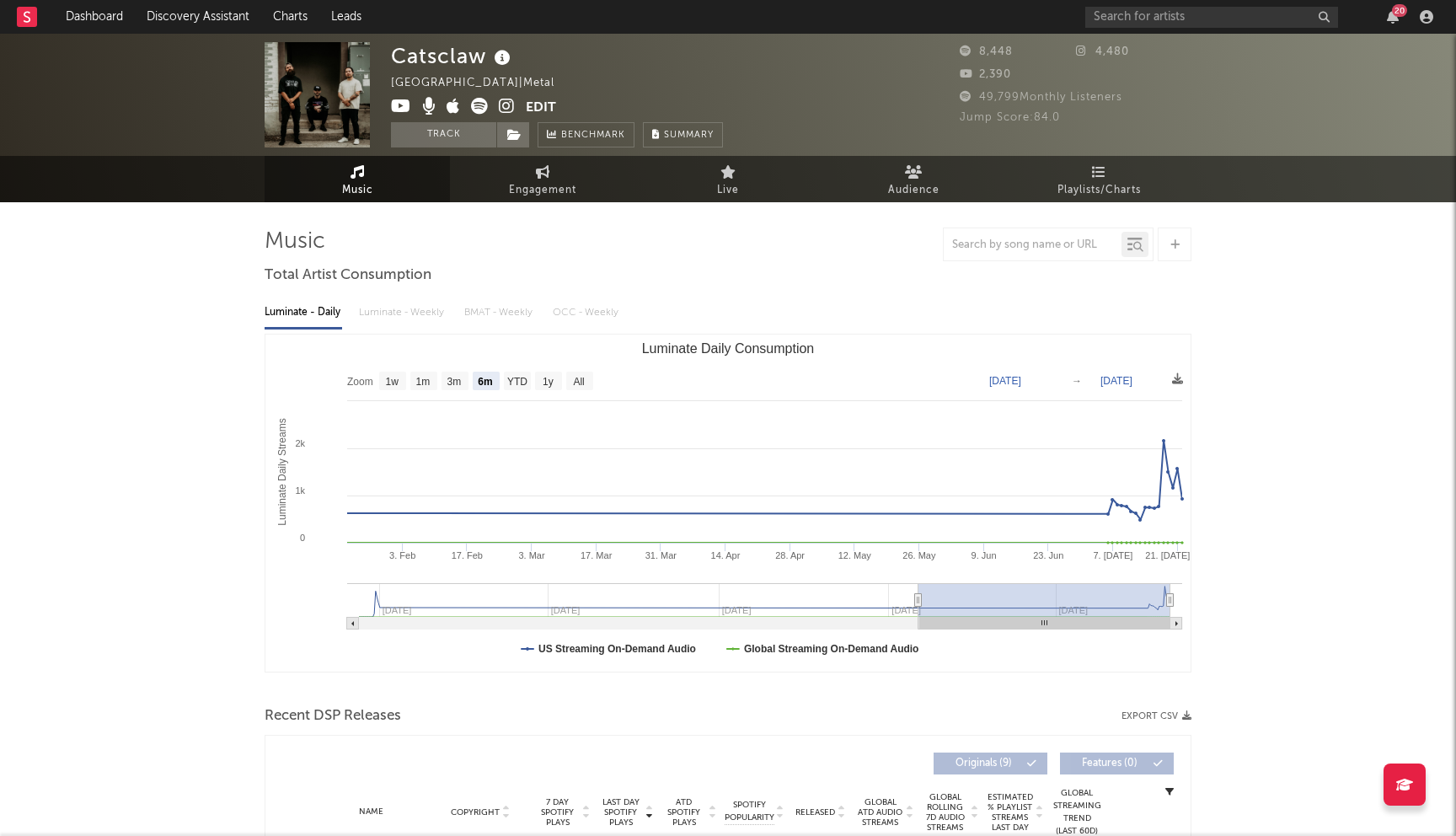
click at [502, 103] on icon at bounding box center [507, 105] width 16 height 17
click at [506, 109] on icon at bounding box center [507, 105] width 16 height 17
click at [177, 22] on link "Discovery Assistant" at bounding box center [198, 17] width 126 height 33
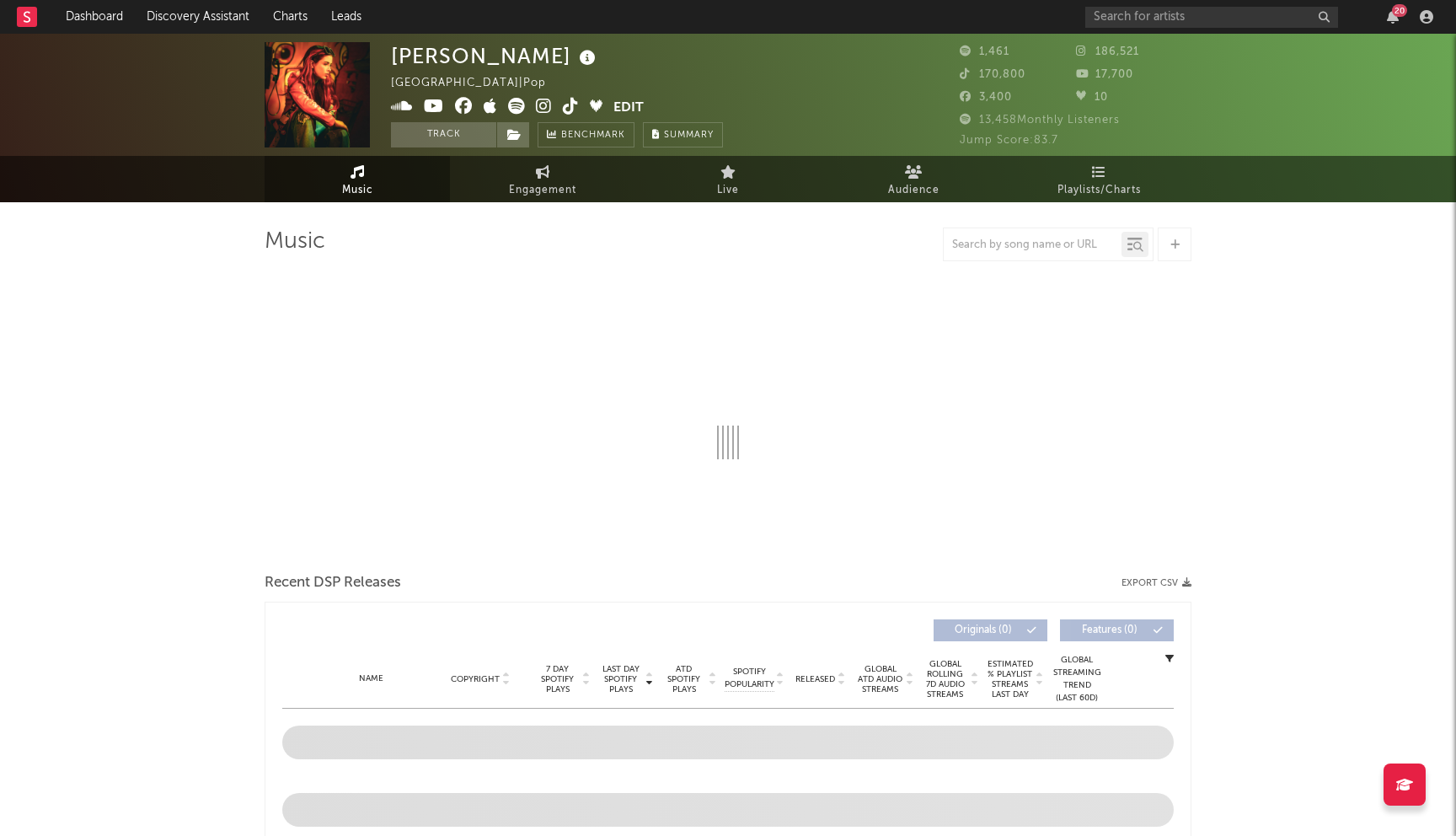
select select "1w"
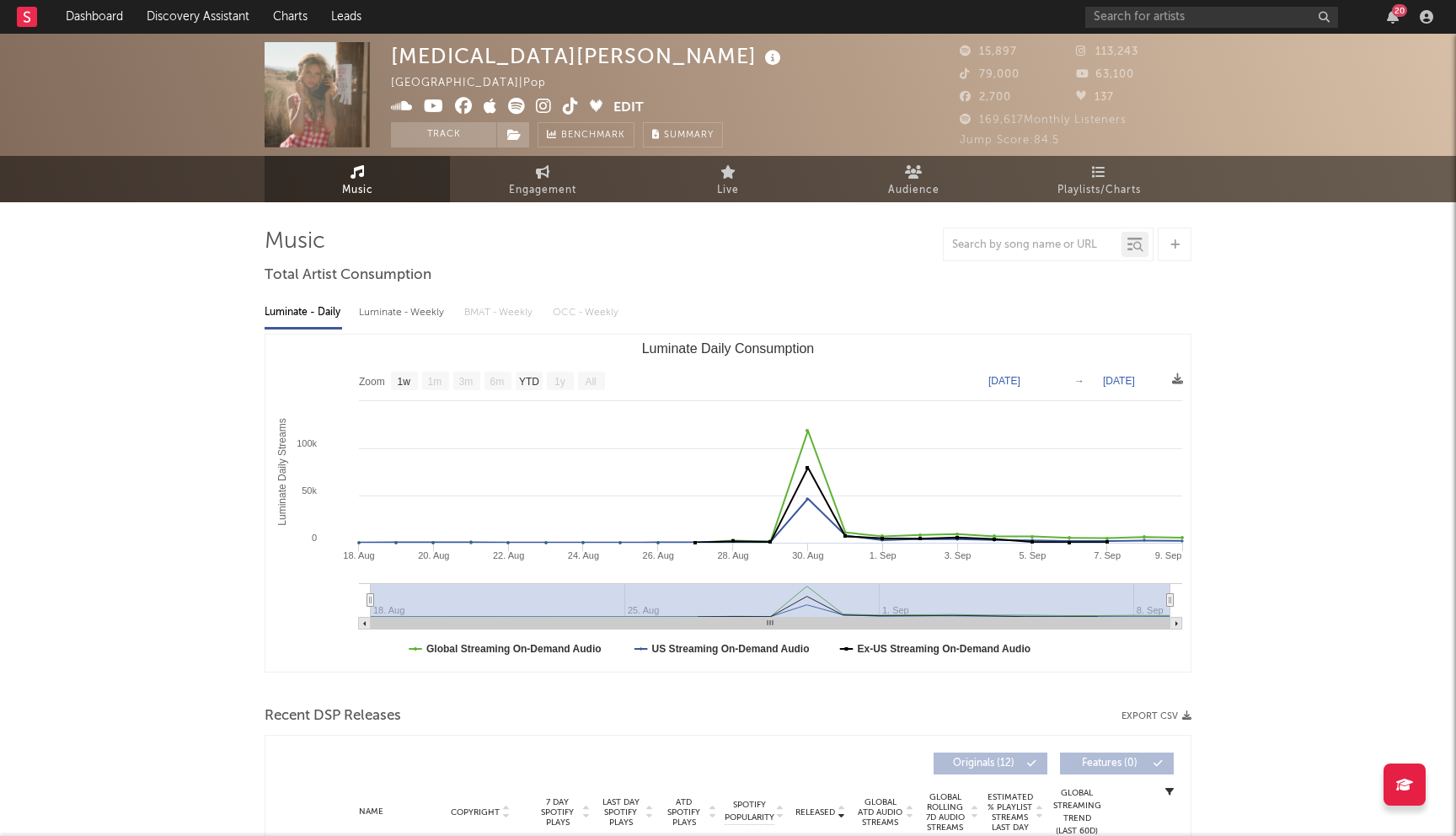
select select "1w"
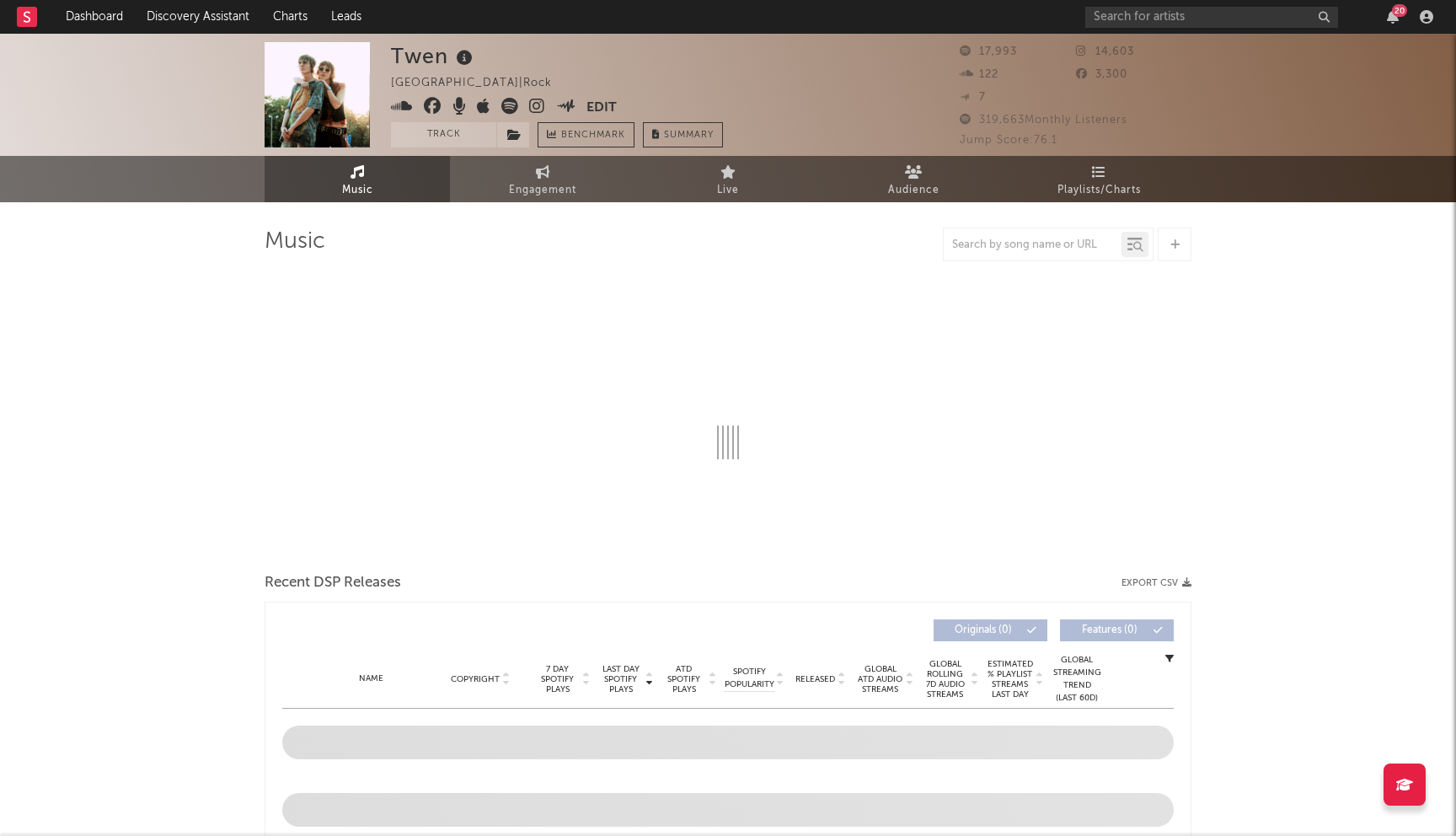
select select "6m"
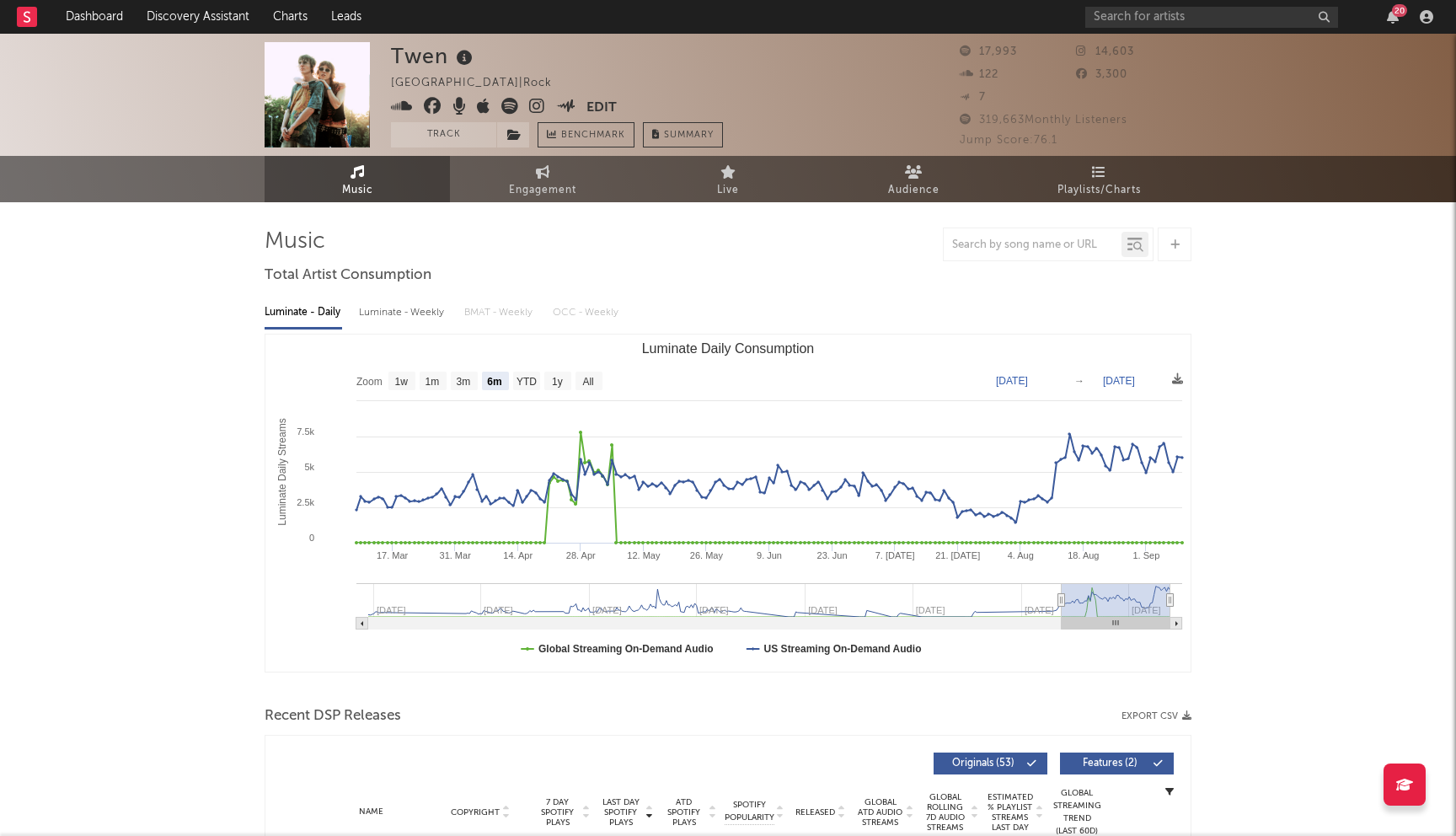
click at [431, 104] on icon at bounding box center [432, 105] width 18 height 17
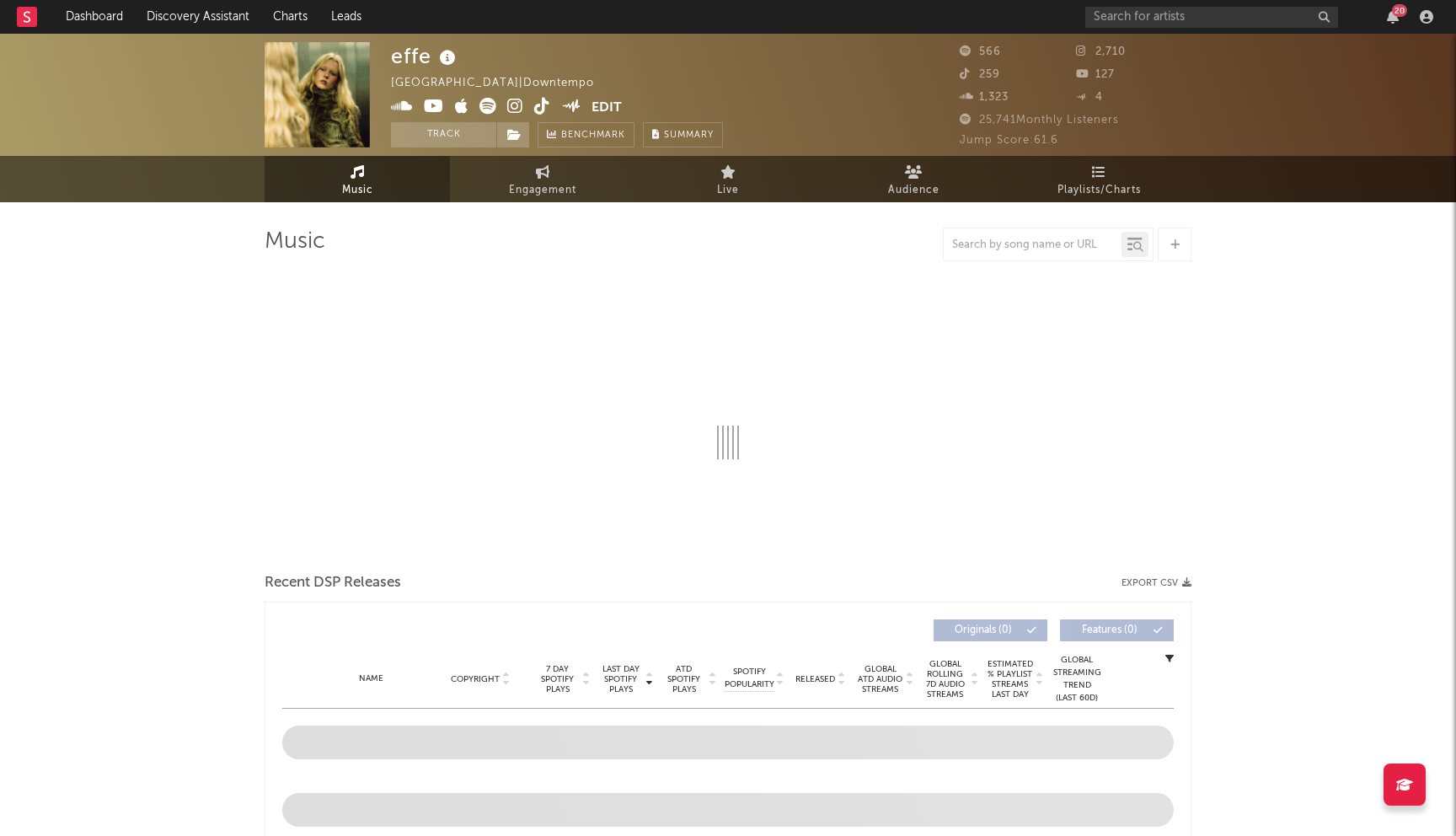
select select "1w"
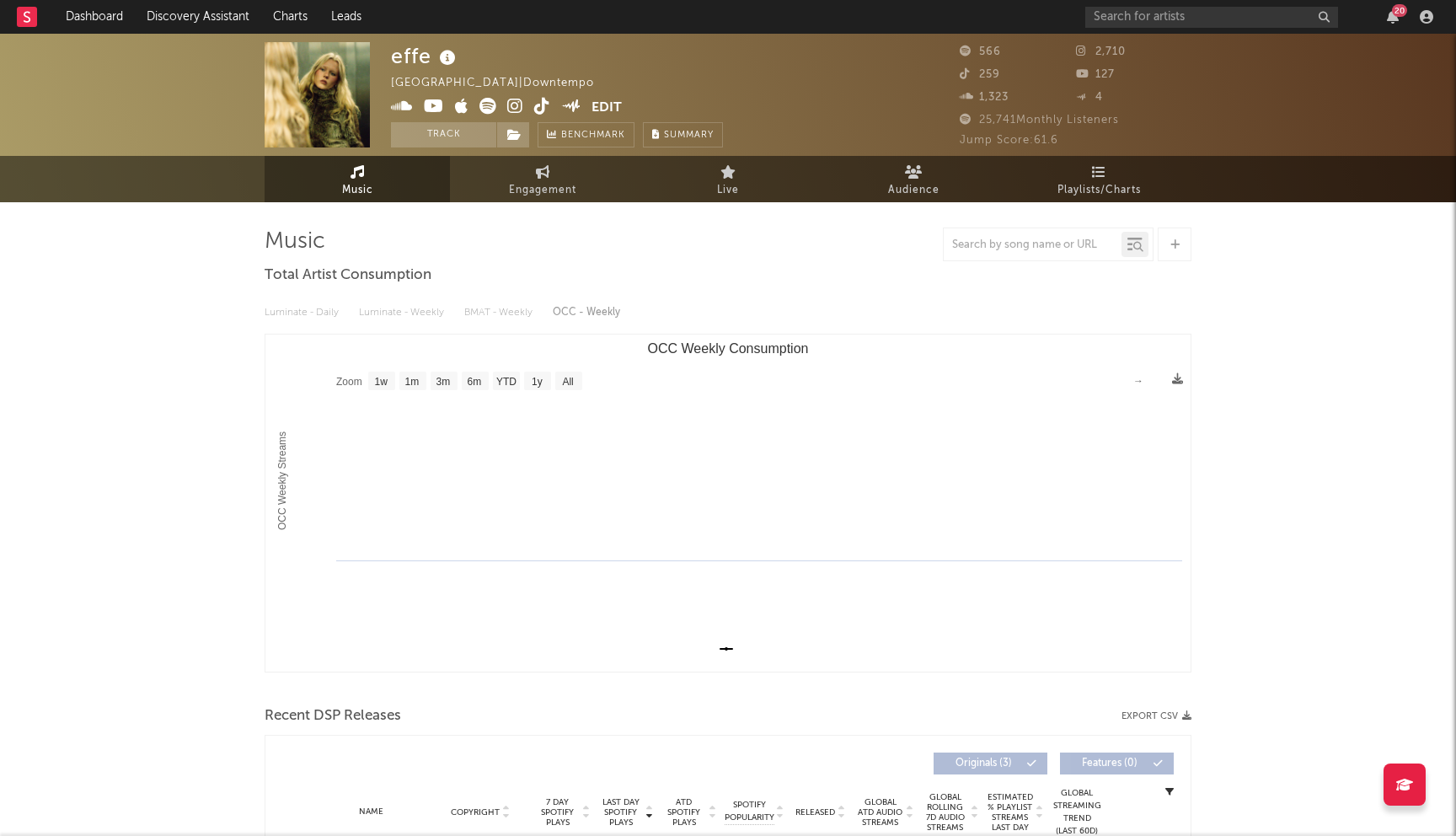
click at [516, 116] on link at bounding box center [515, 107] width 16 height 17
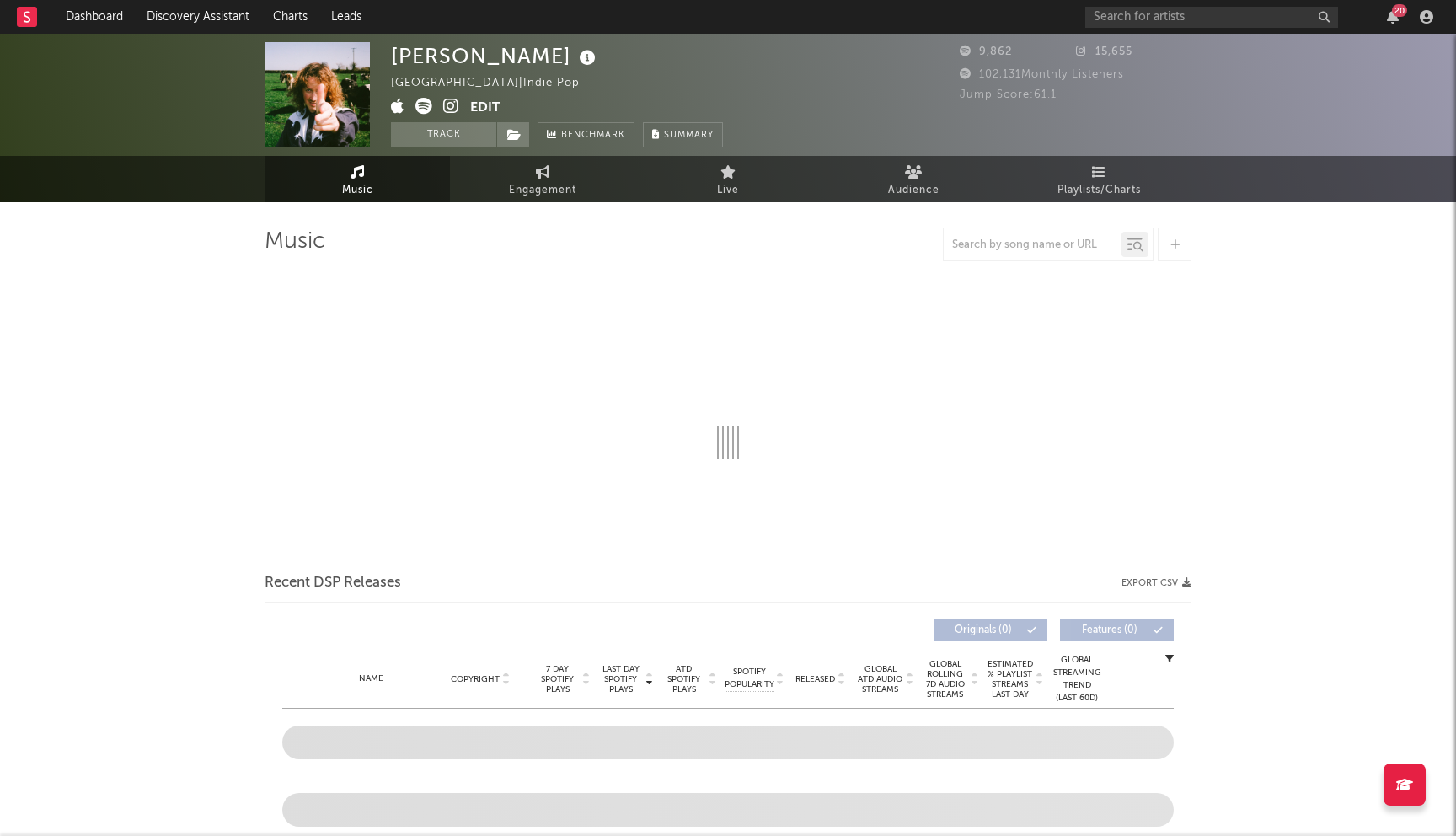
select select "6m"
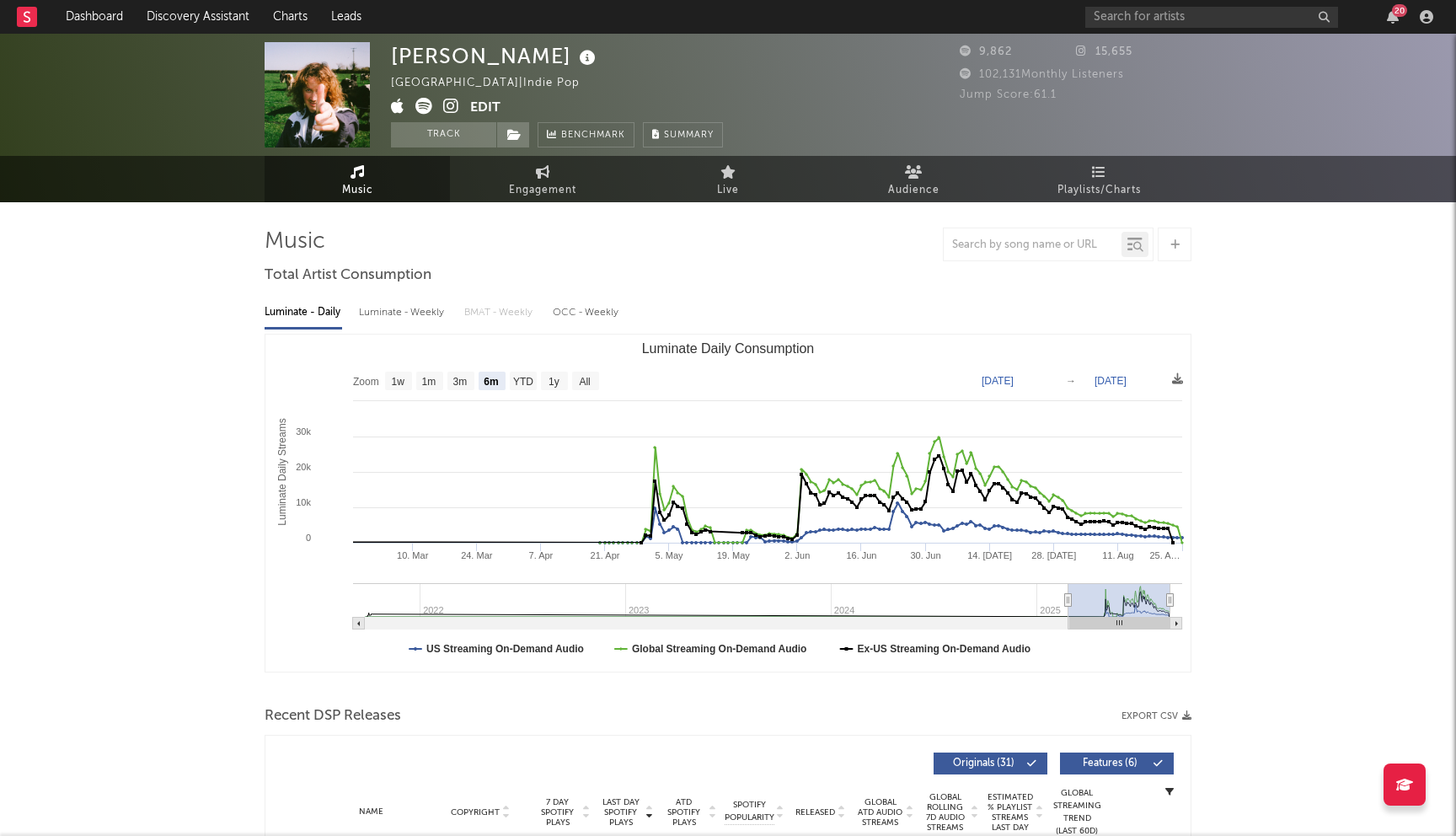
click at [446, 108] on icon at bounding box center [451, 105] width 16 height 17
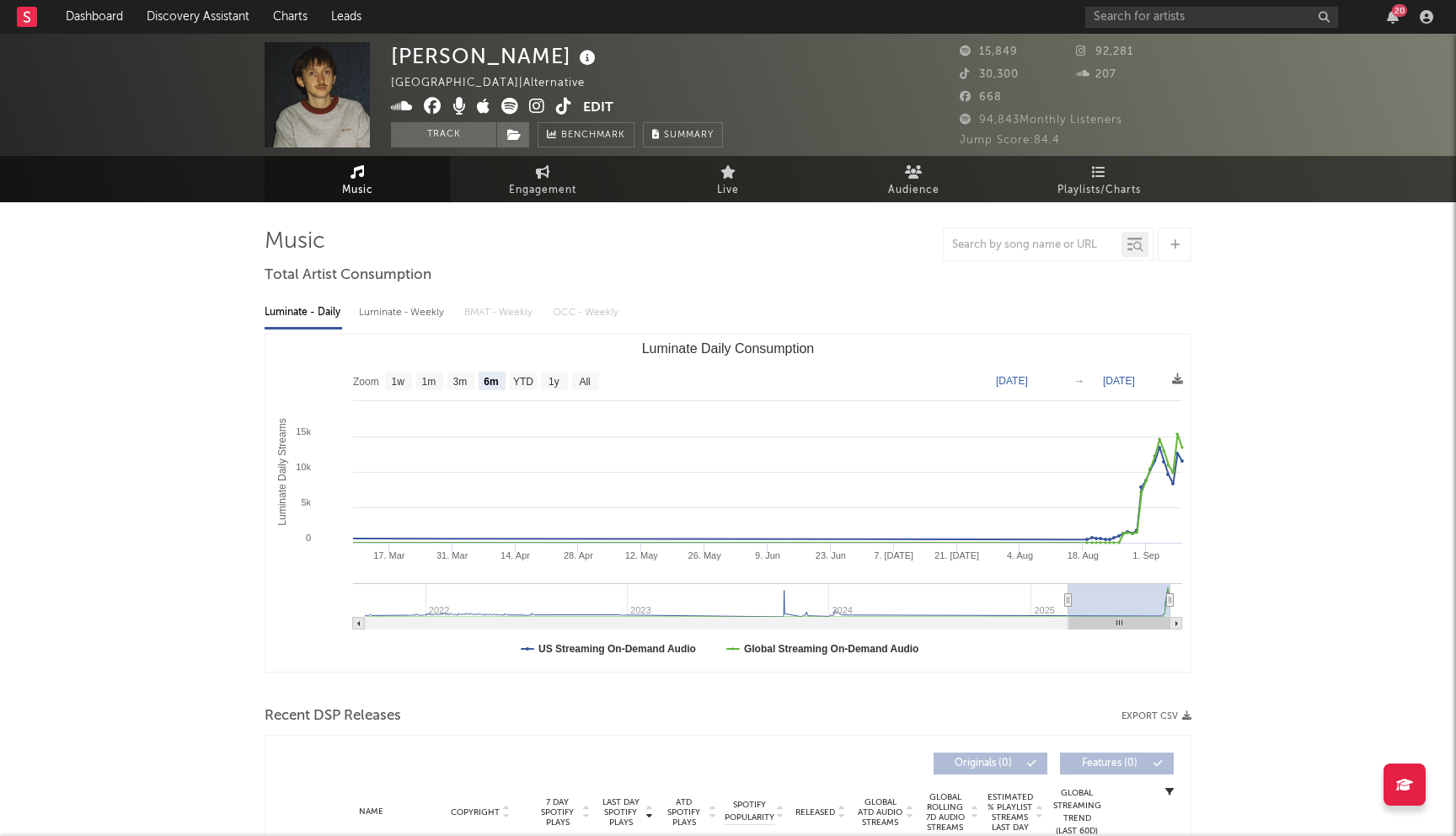
select select "6m"
click at [430, 111] on icon at bounding box center [432, 105] width 18 height 17
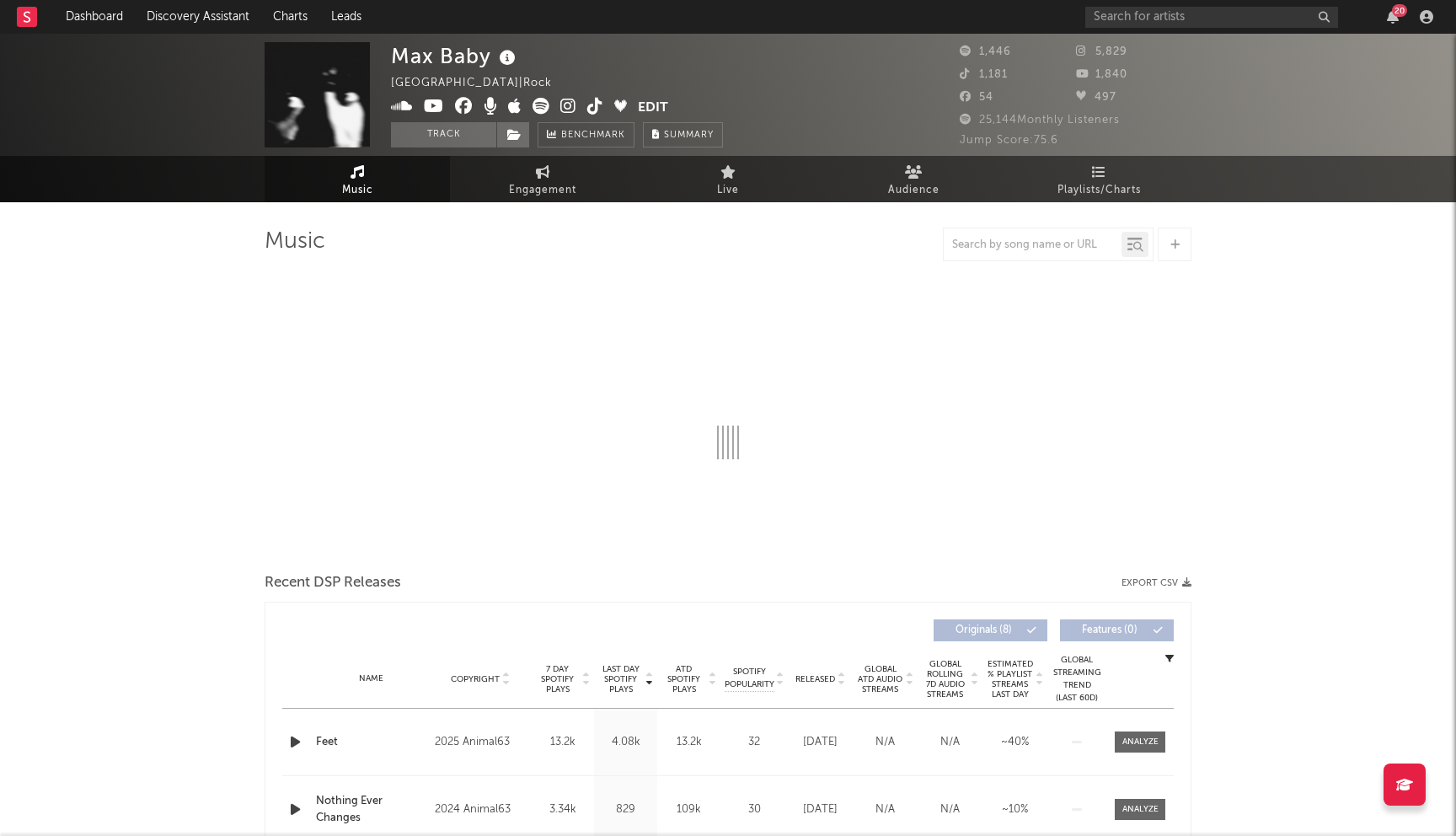
select select "1w"
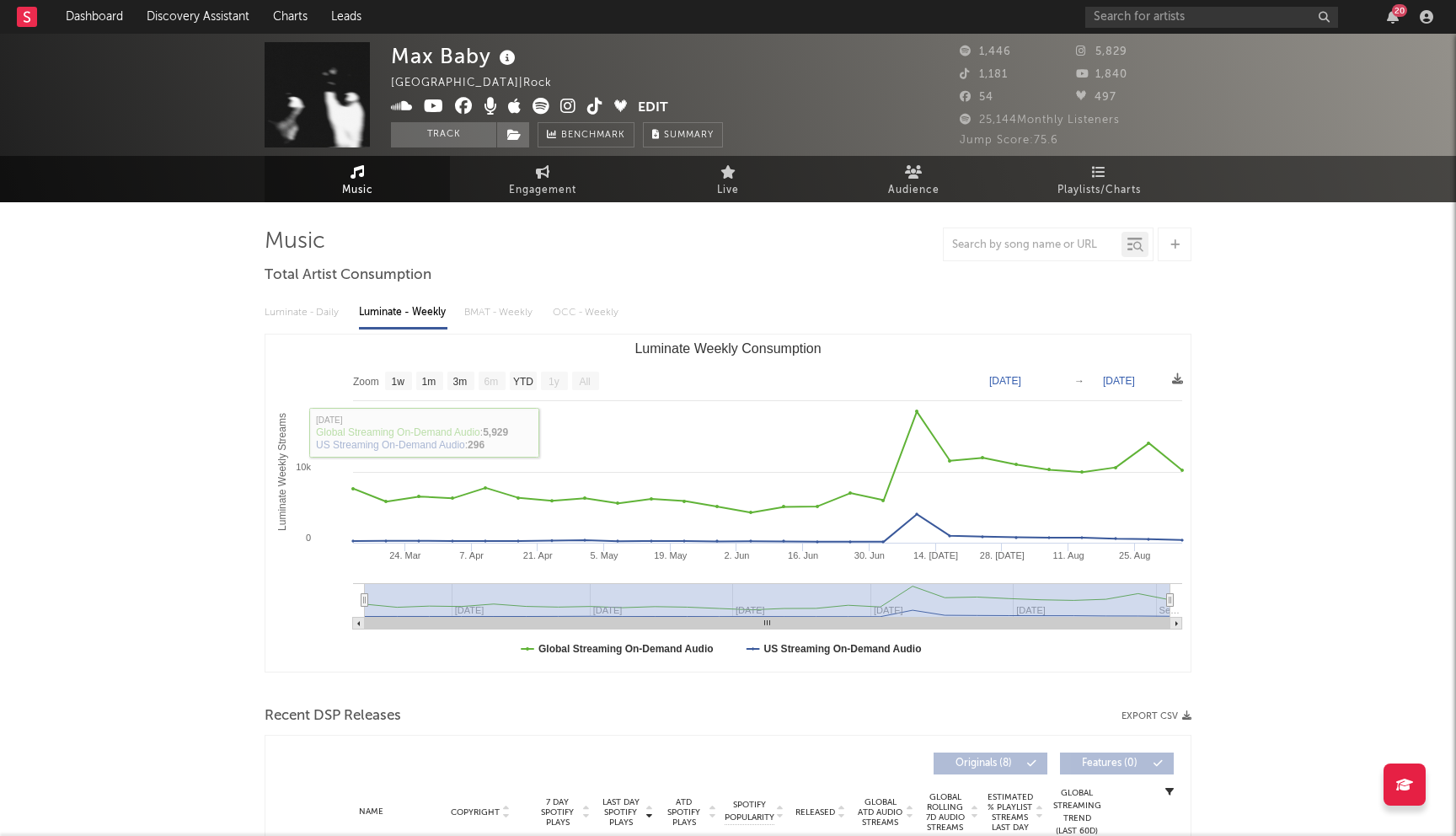
click at [467, 110] on icon at bounding box center [464, 105] width 18 height 17
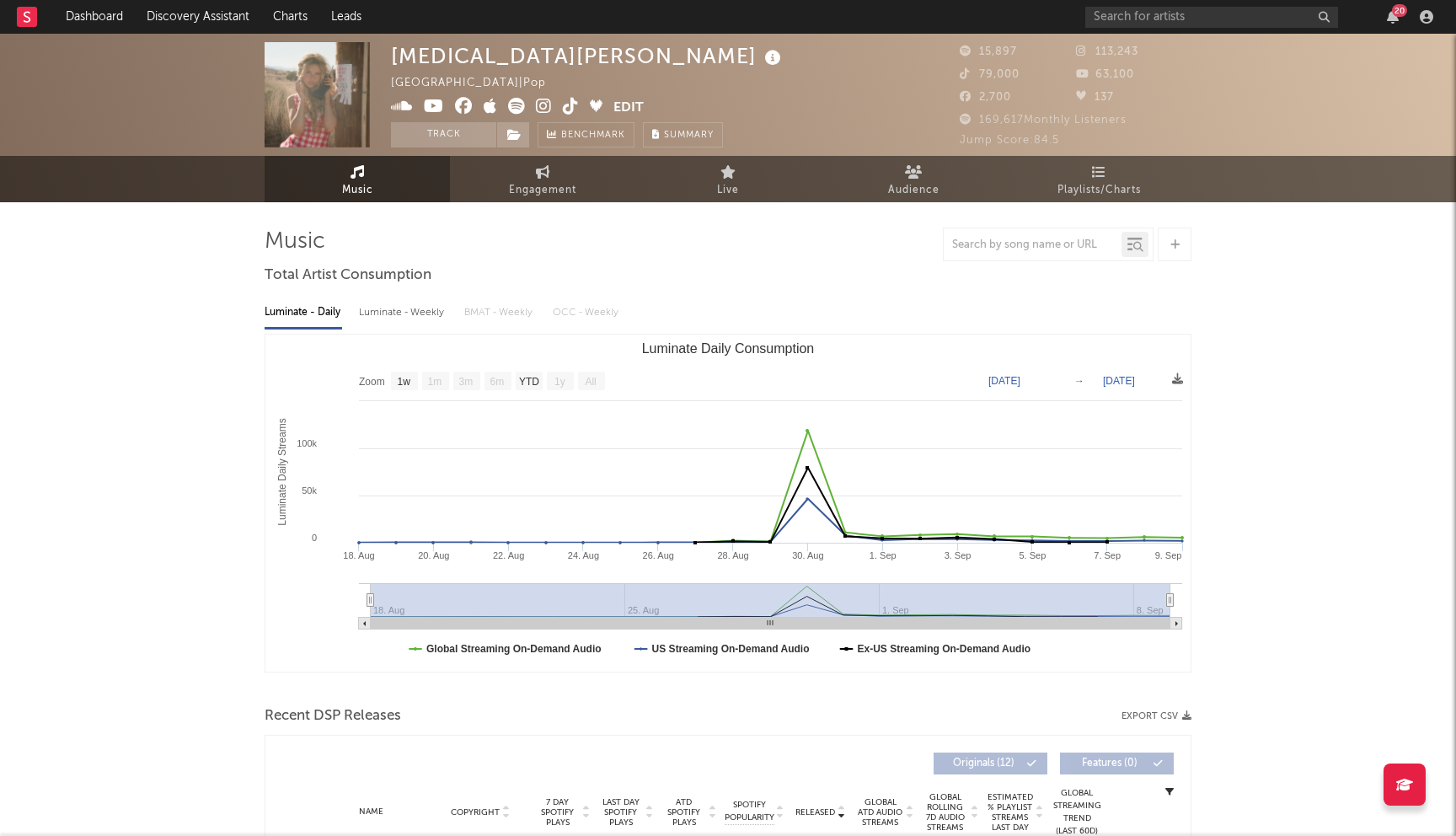
select select "1w"
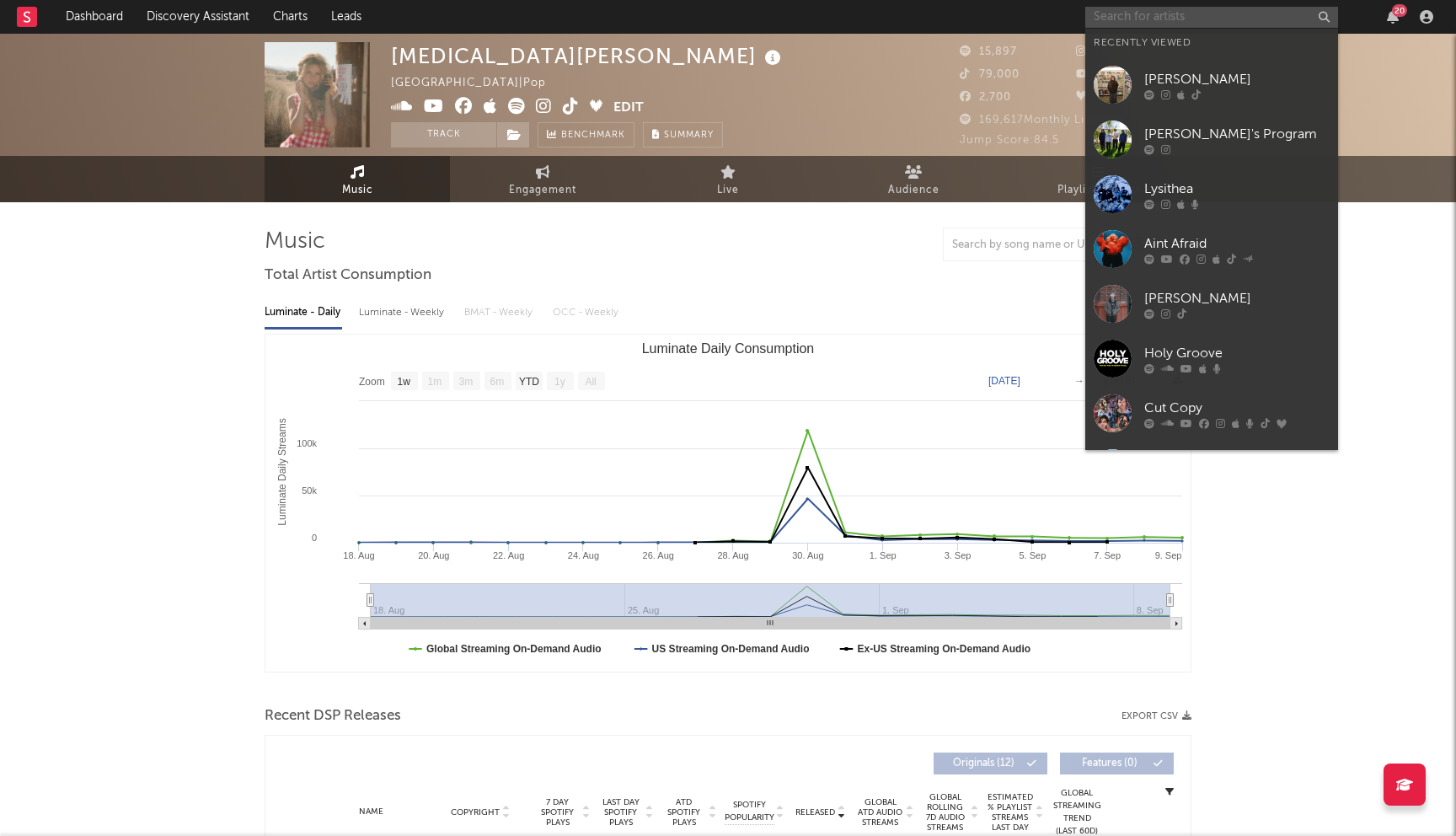
click at [1182, 18] on input "text" at bounding box center [1211, 18] width 253 height 21
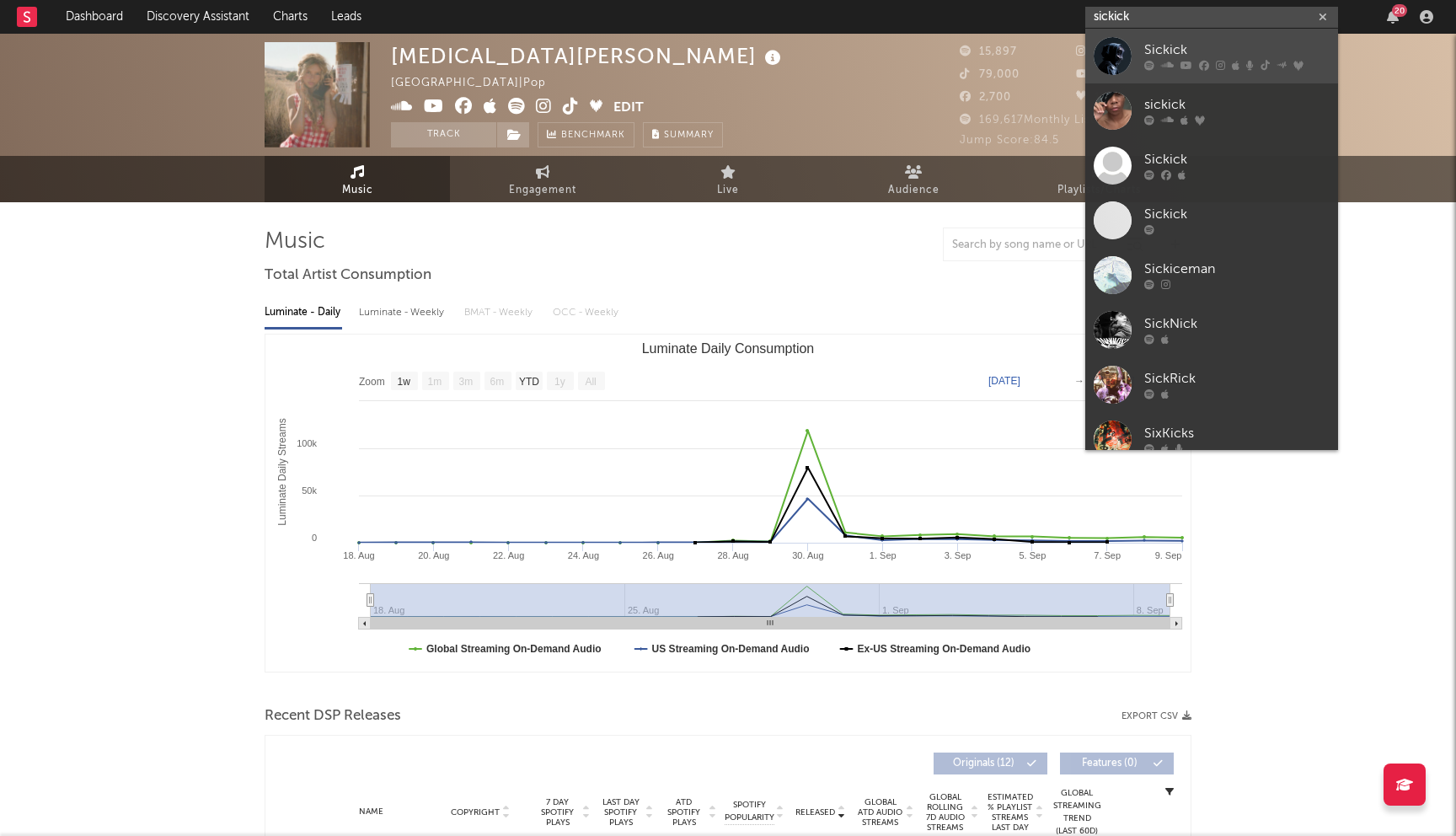
type input "sickick"
click at [1155, 46] on div "Sickick" at bounding box center [1236, 50] width 185 height 20
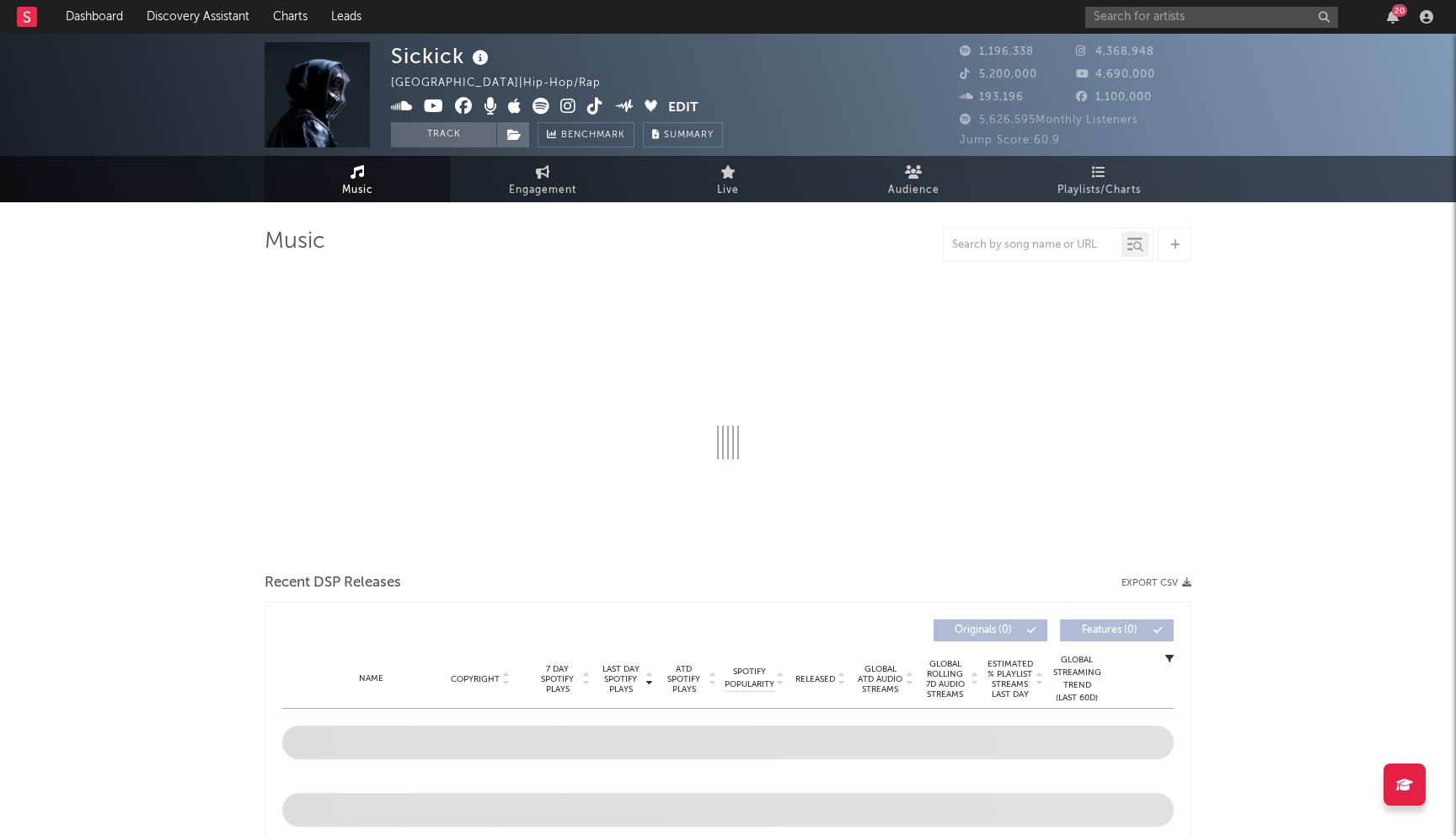
select select "6m"
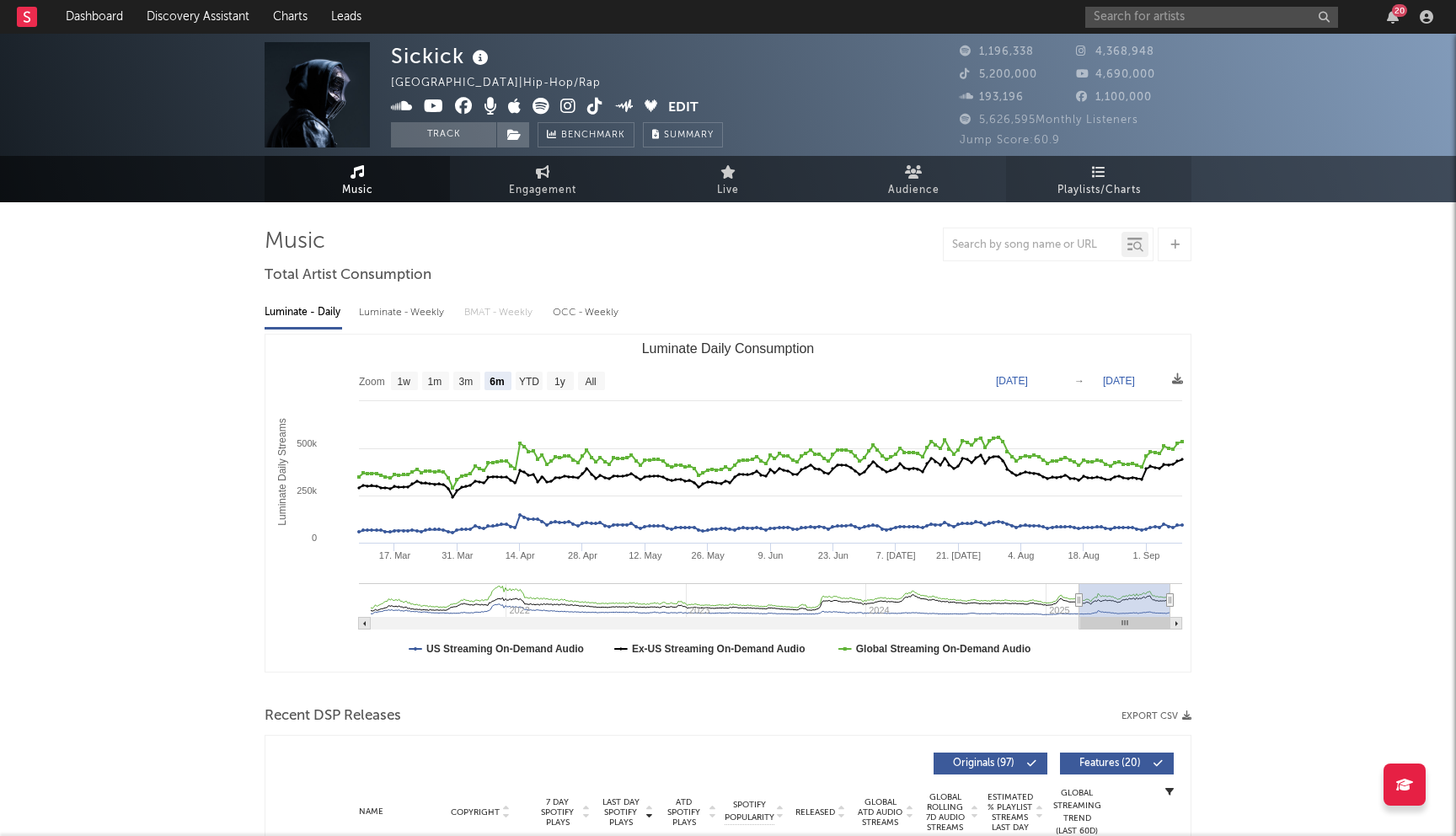
click at [1103, 194] on span "Playlists/Charts" at bounding box center [1098, 190] width 83 height 20
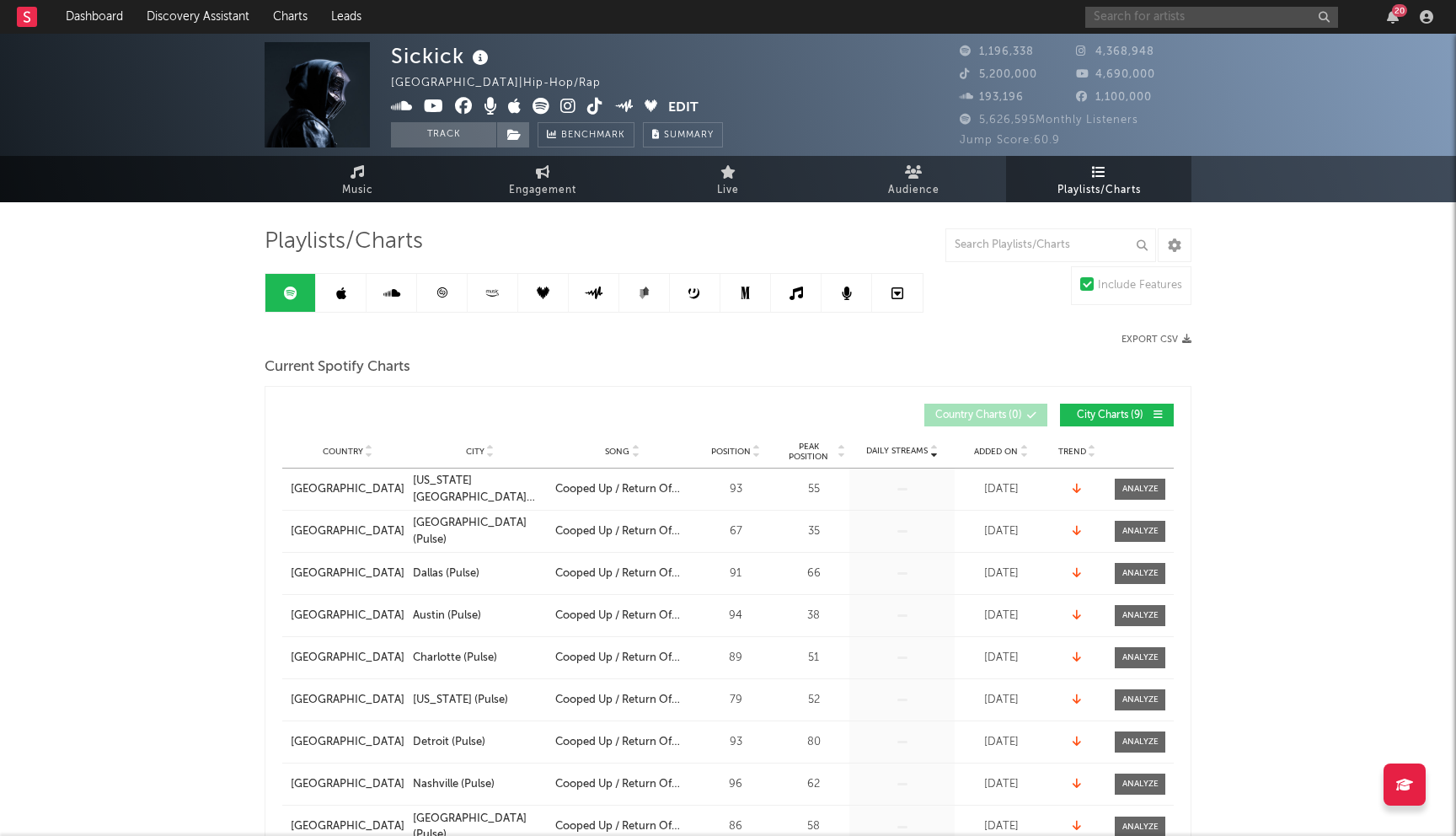
click at [1115, 9] on input "text" at bounding box center [1211, 18] width 253 height 21
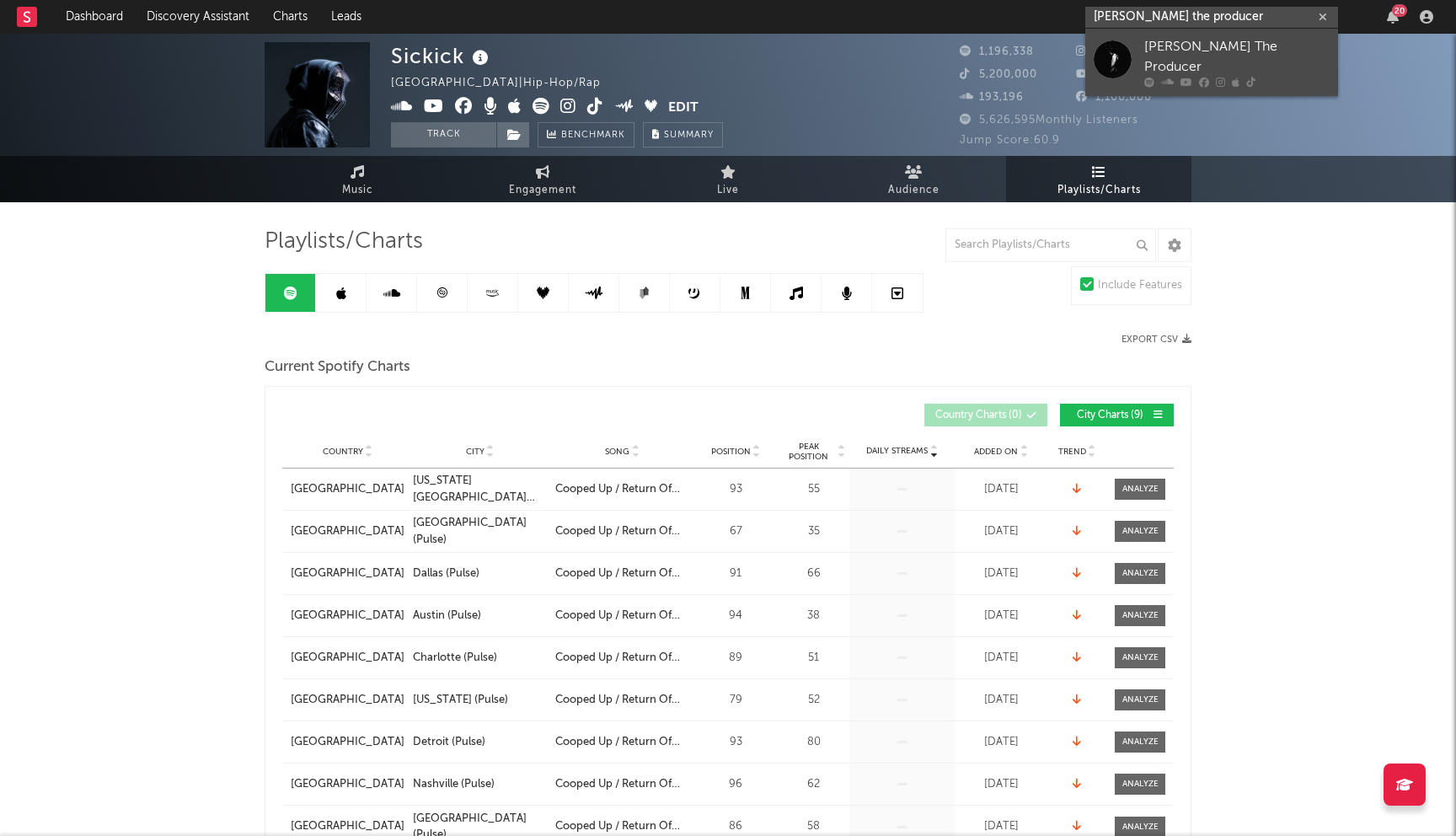
type input "walter the producer"
click at [1161, 51] on div "Walter The Producer" at bounding box center [1236, 57] width 185 height 40
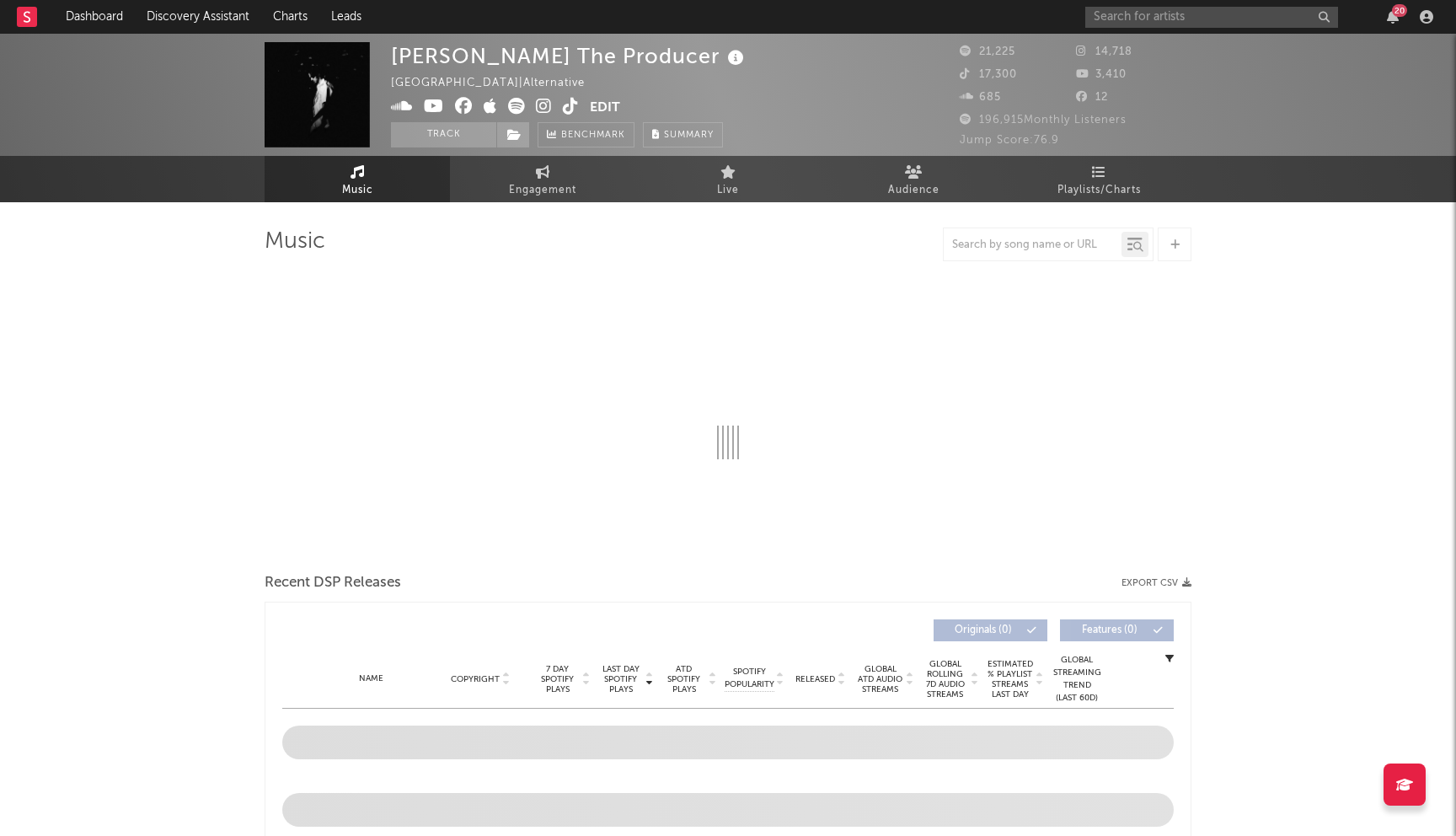
select select "6m"
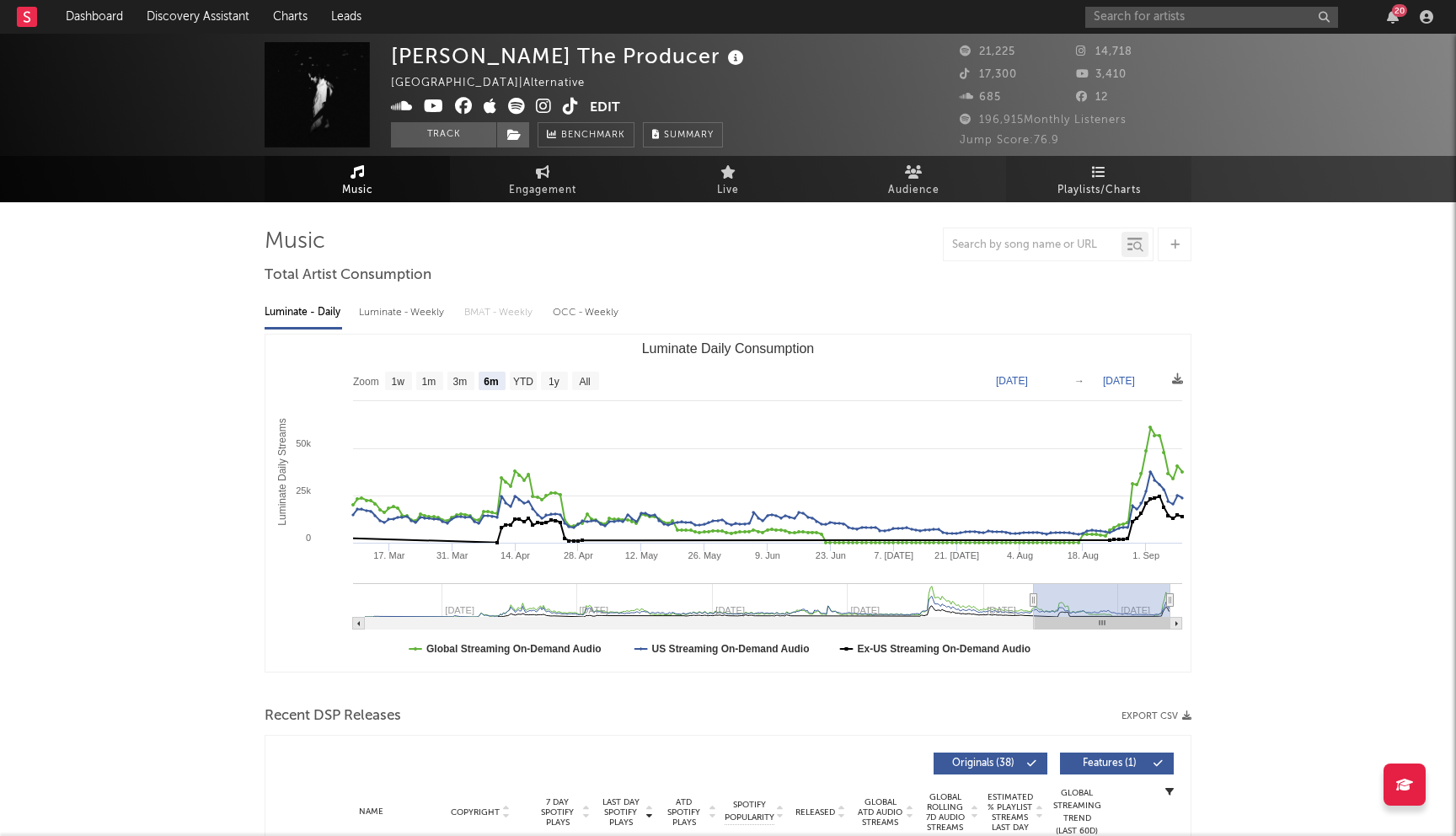
click at [1086, 181] on span "Playlists/Charts" at bounding box center [1098, 190] width 83 height 20
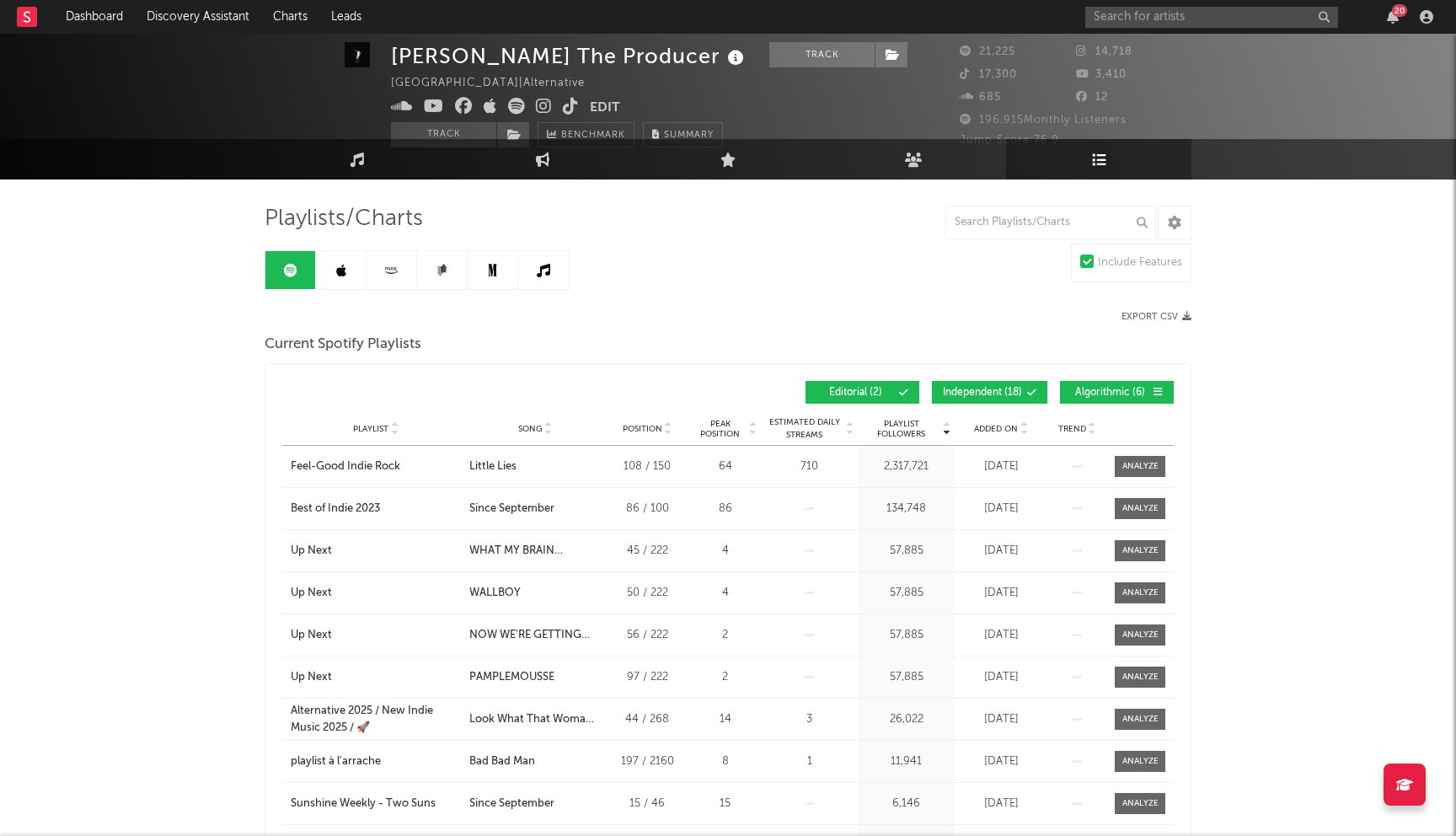
scroll to position [13, 0]
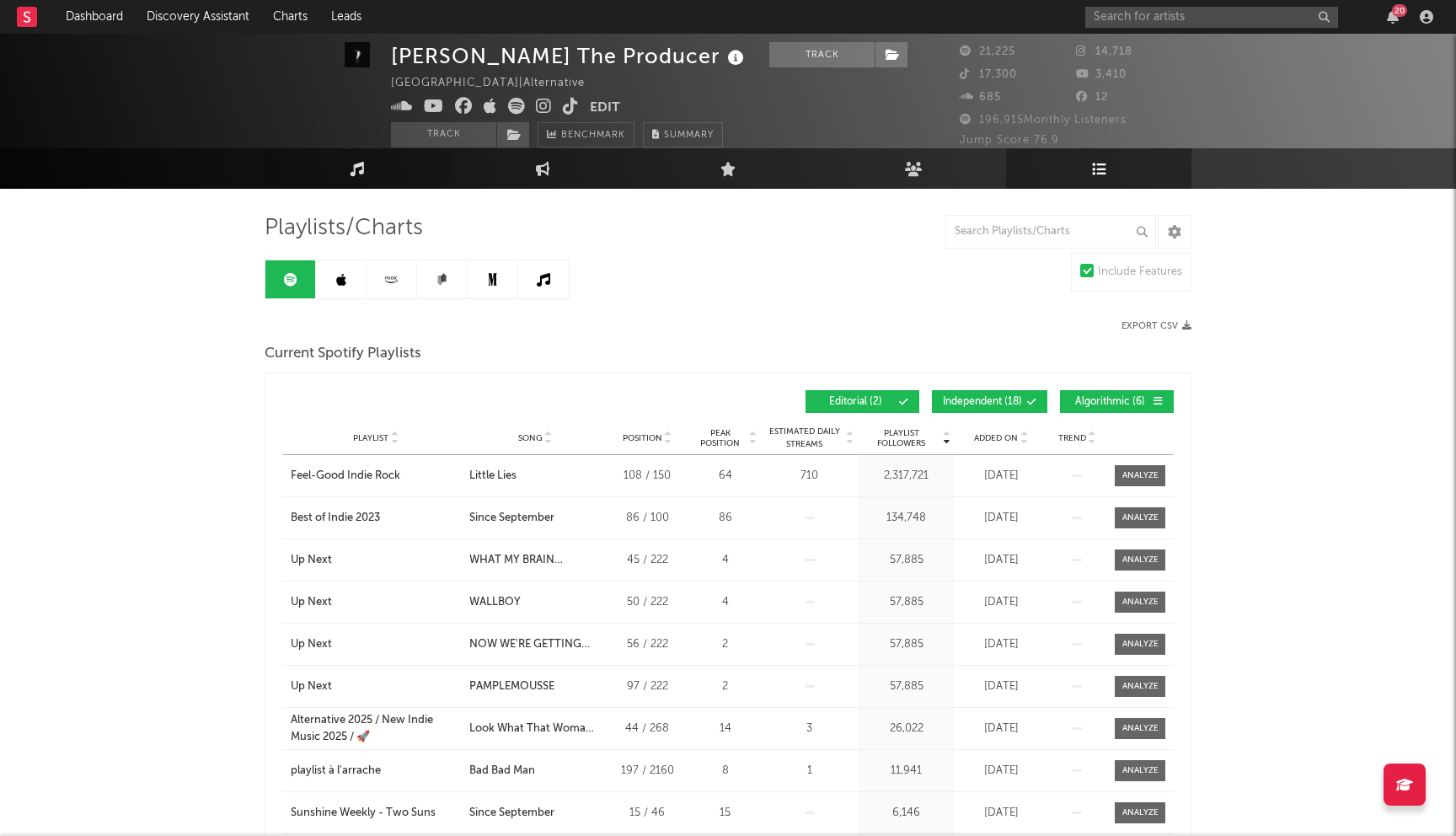
click at [372, 175] on link "Music" at bounding box center [357, 168] width 185 height 40
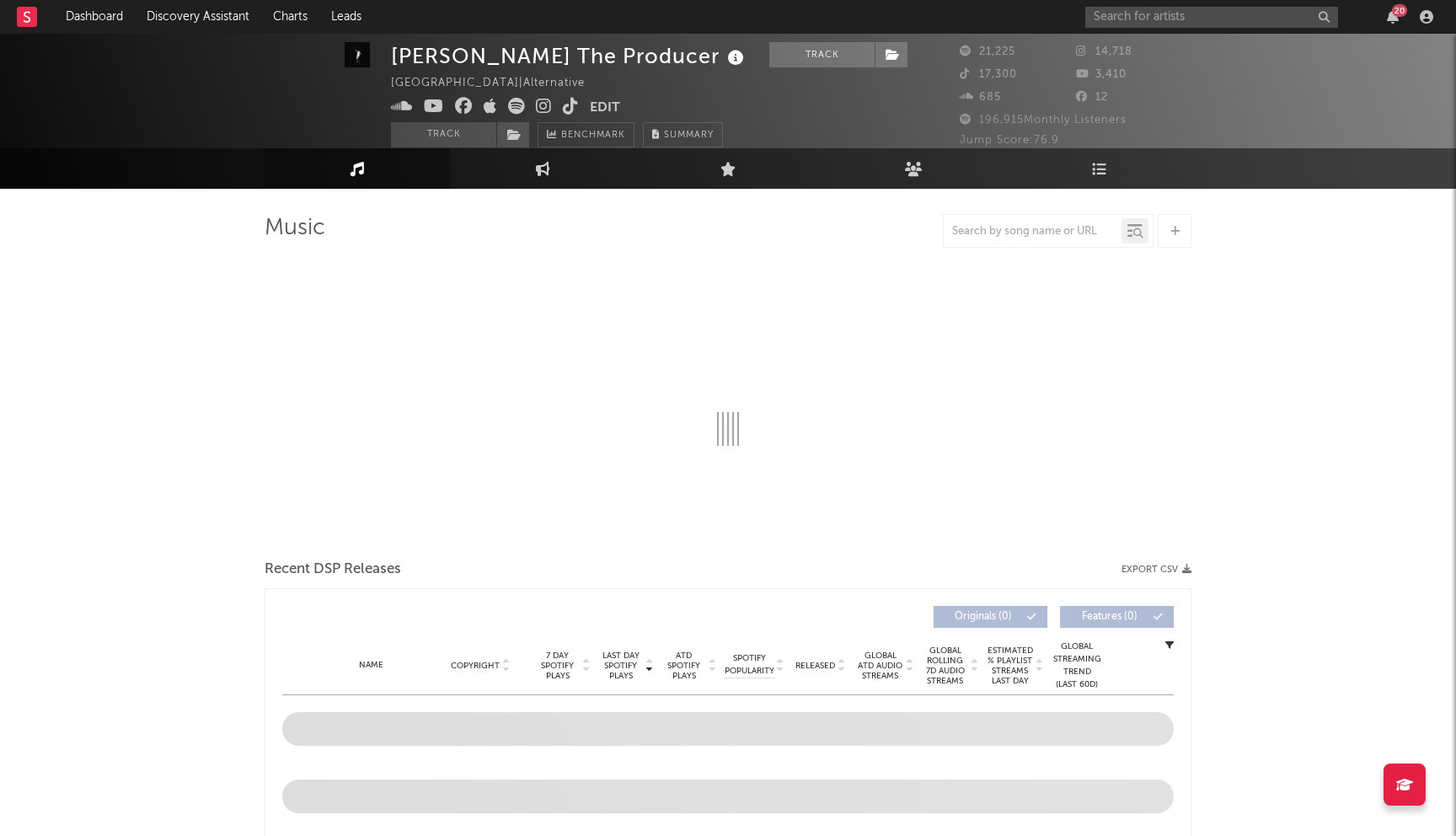
select select "6m"
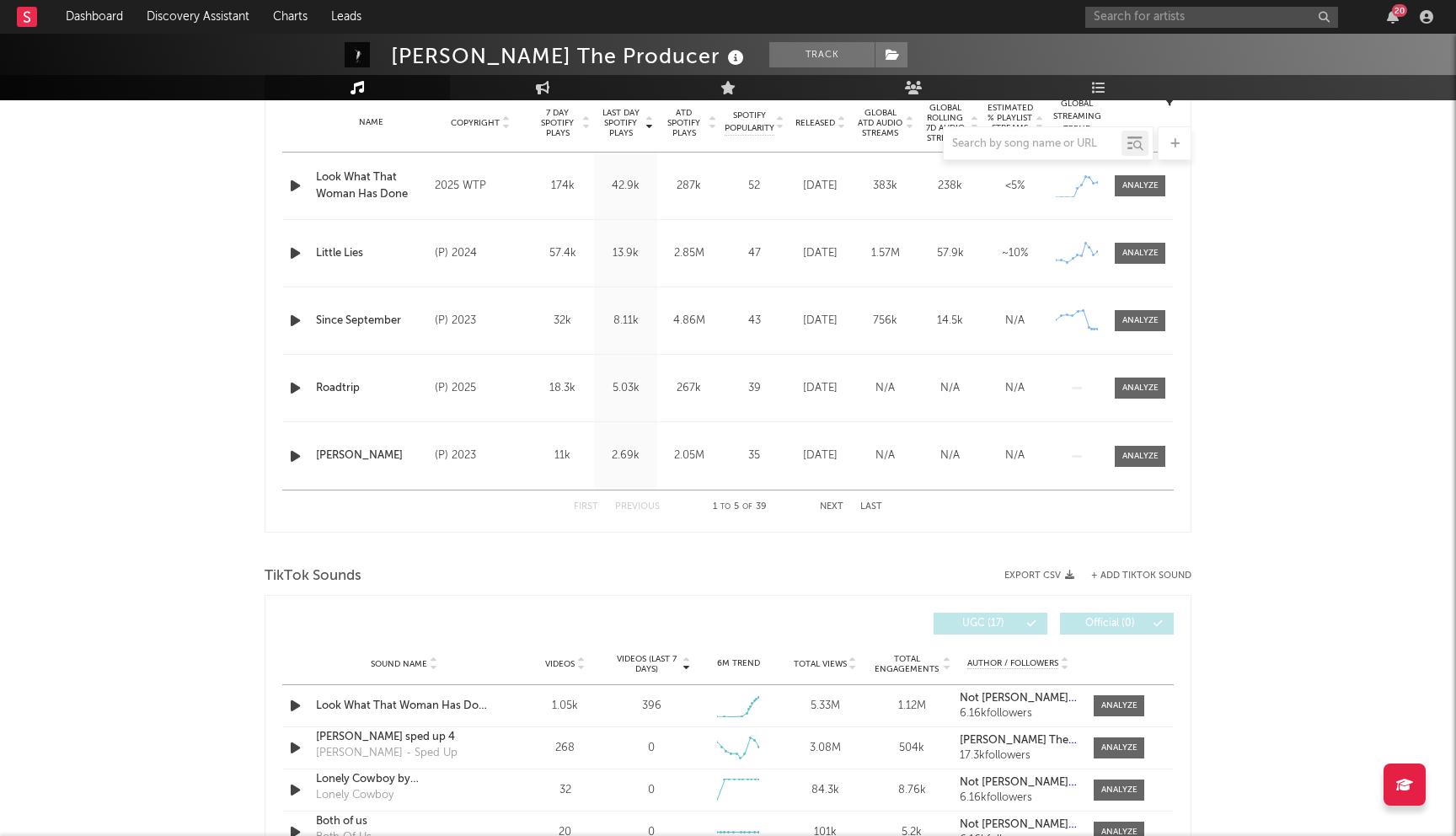
scroll to position [919, 0]
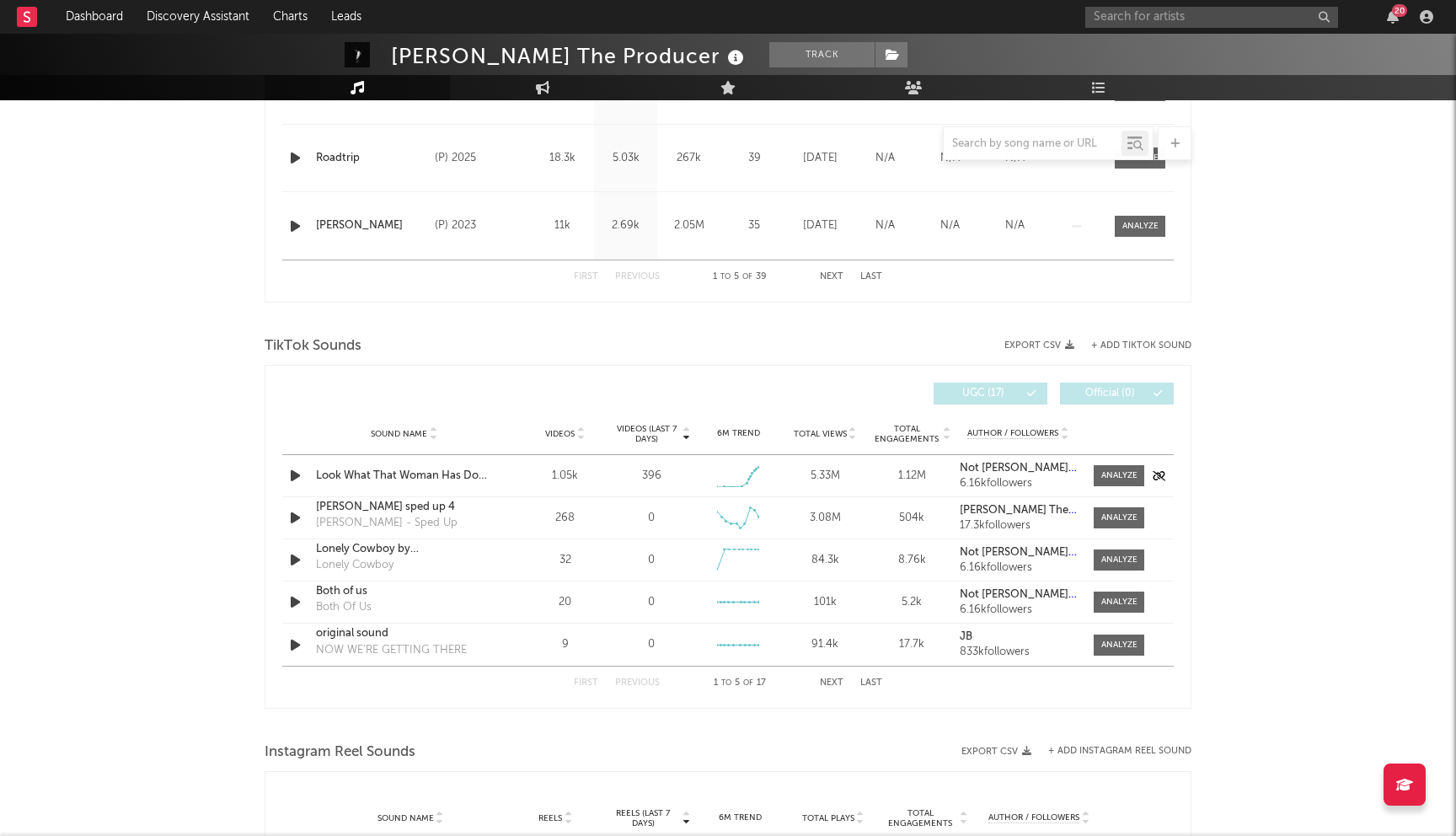
click at [650, 477] on div "396" at bounding box center [652, 475] width 19 height 17
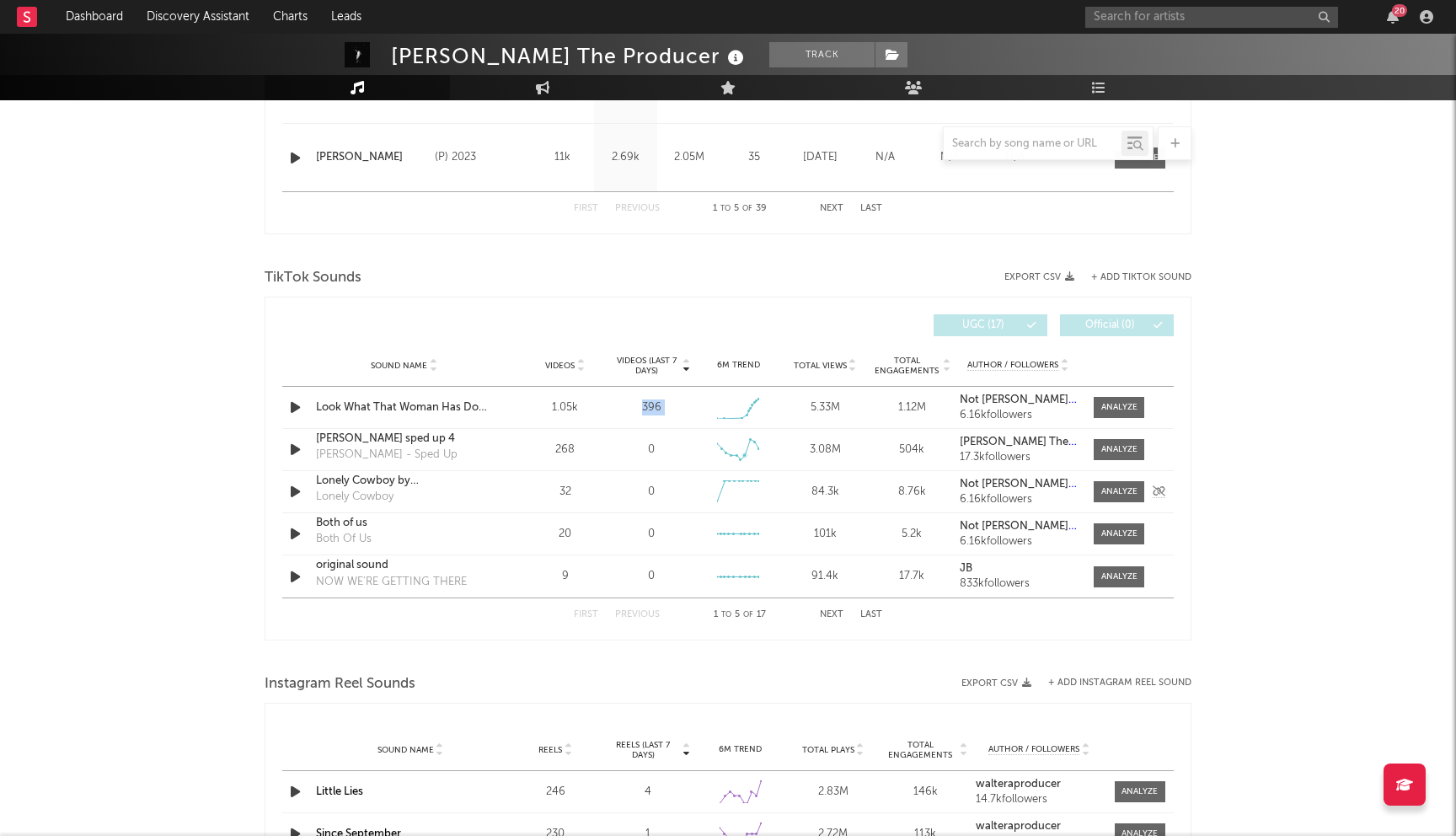
scroll to position [990, 0]
click at [1110, 407] on div at bounding box center [1118, 405] width 36 height 12
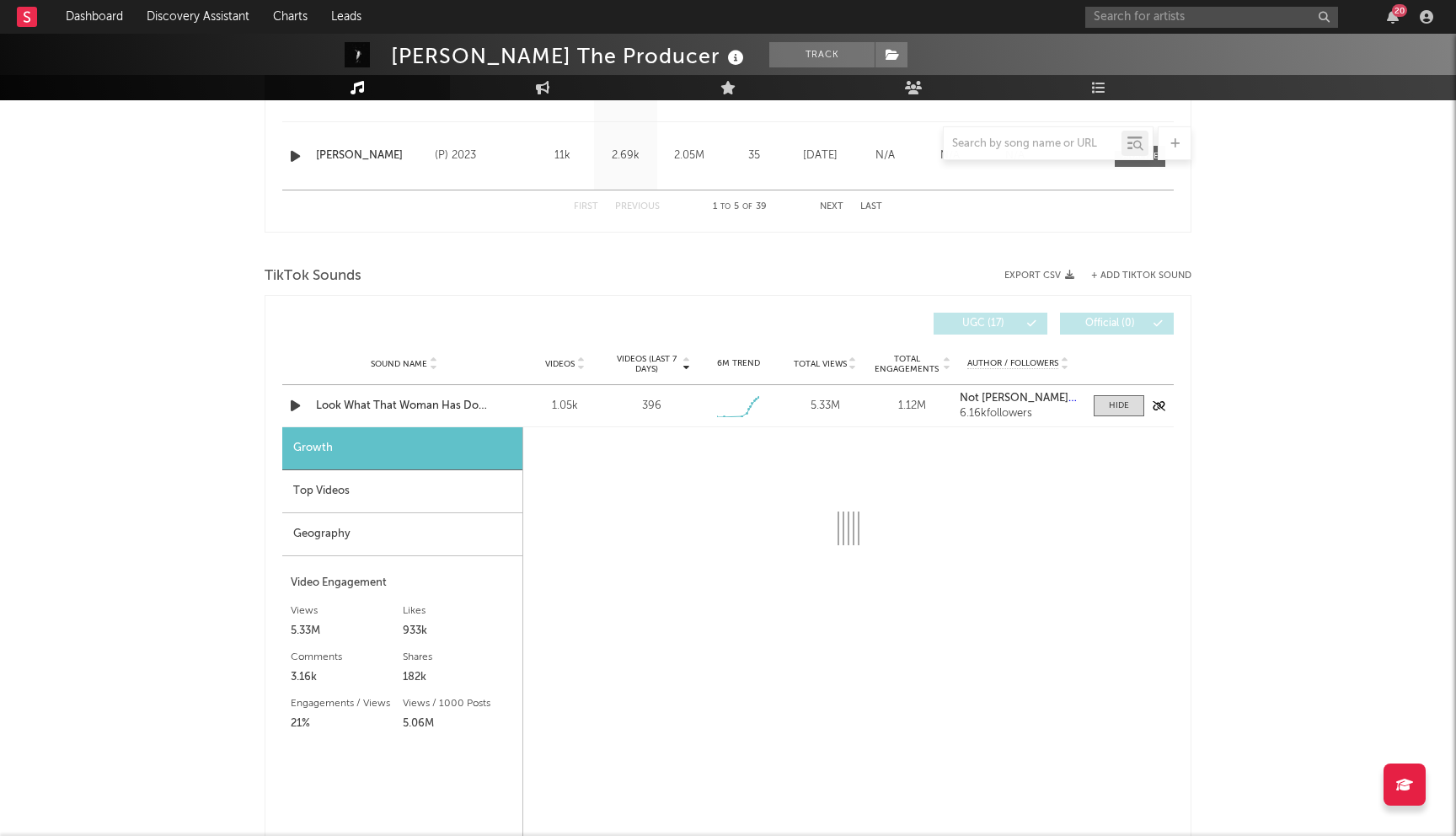
select select "1w"
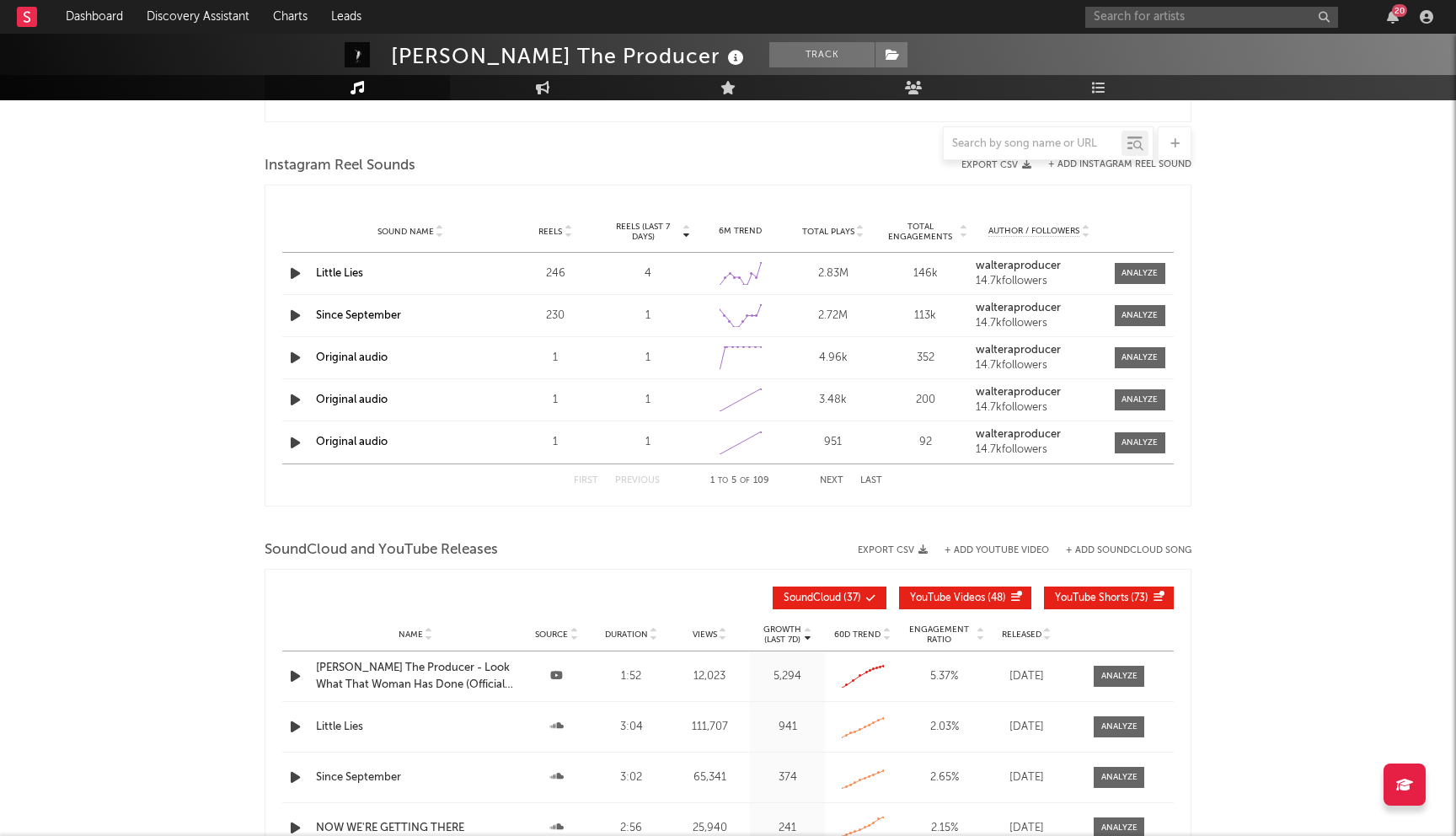
scroll to position [1969, 0]
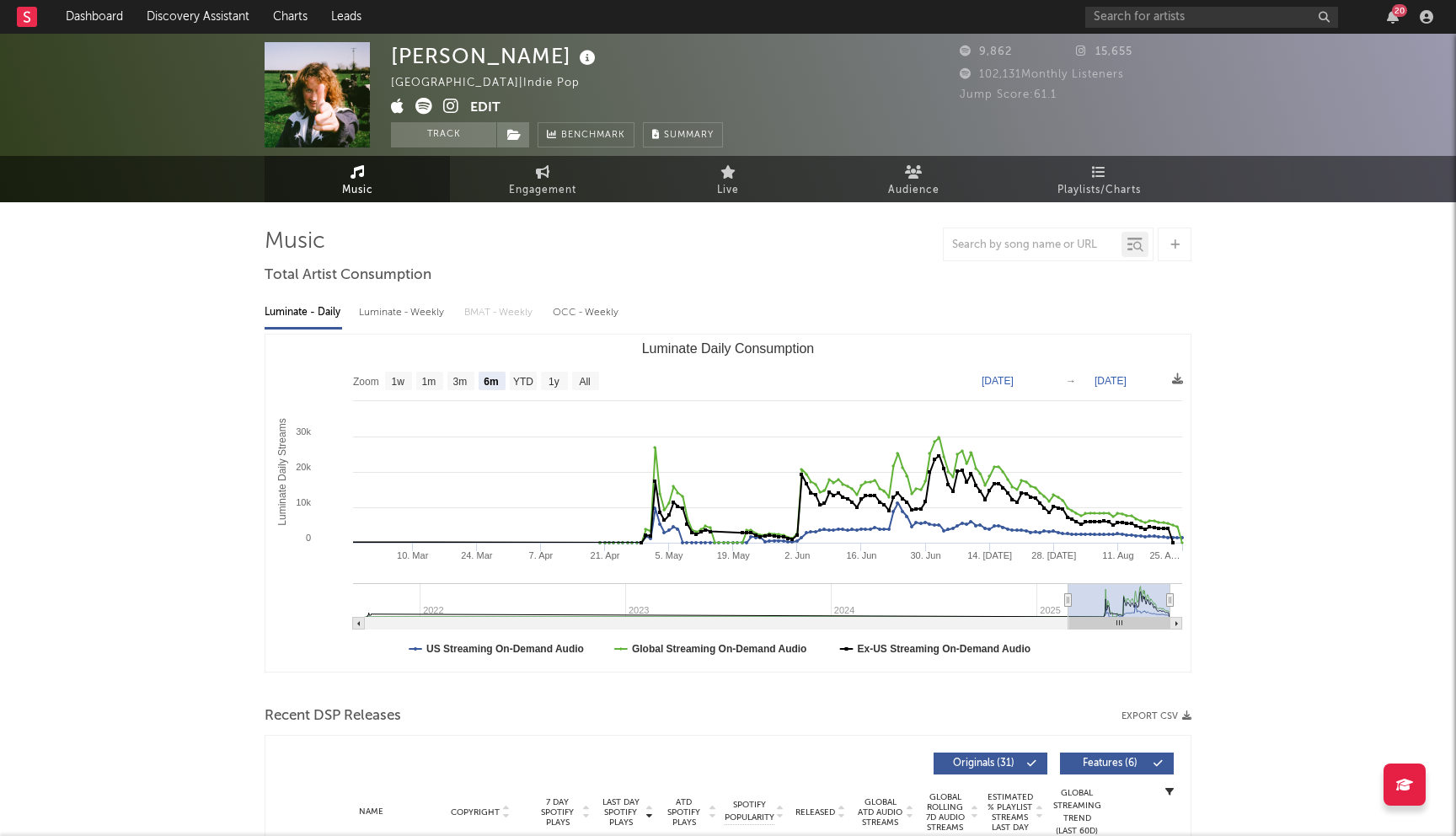
select select "6m"
click at [1228, 11] on input "text" at bounding box center [1211, 18] width 253 height 21
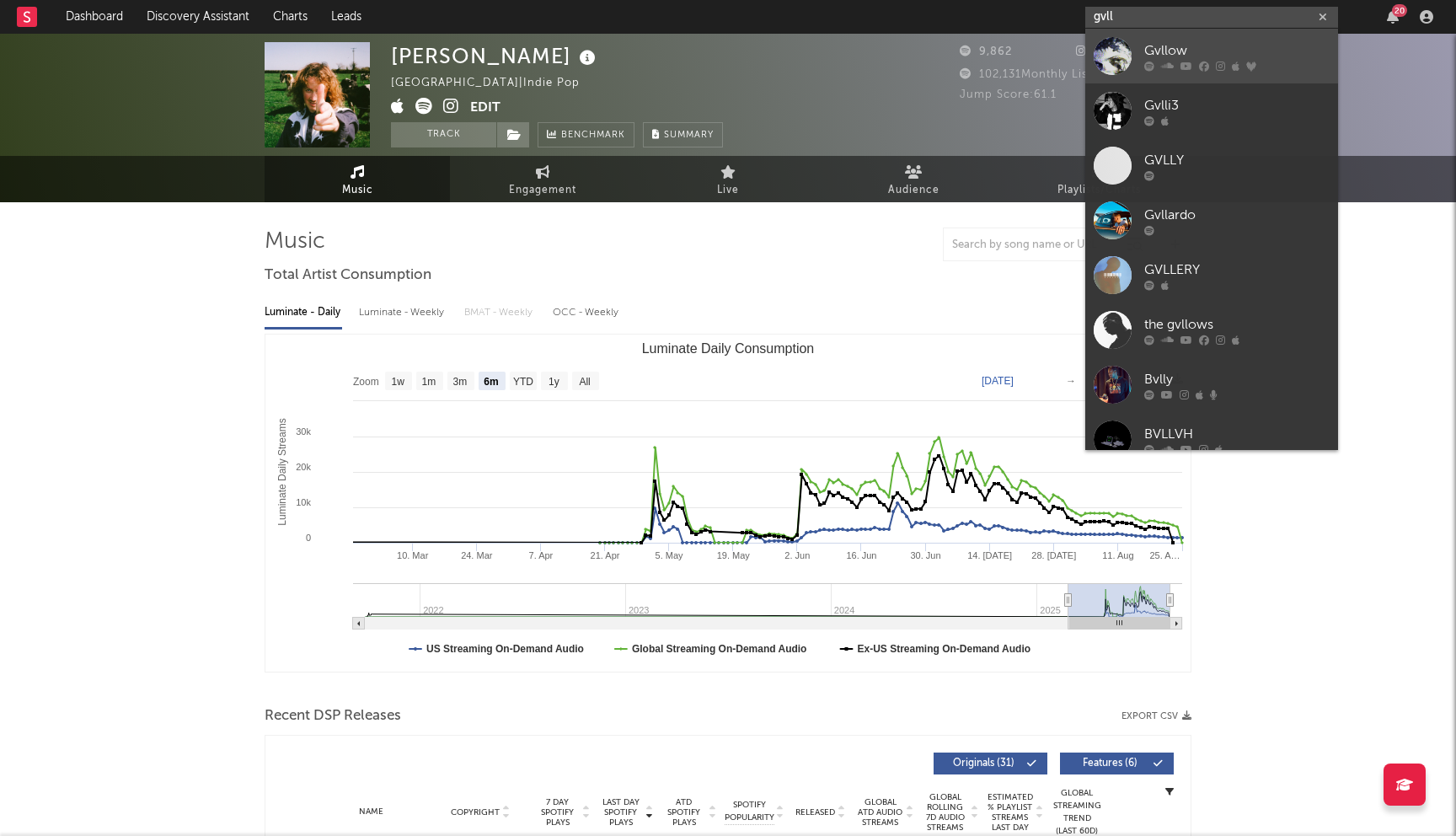
type input "gvll"
click at [1238, 39] on link "Gvllow" at bounding box center [1211, 56] width 253 height 54
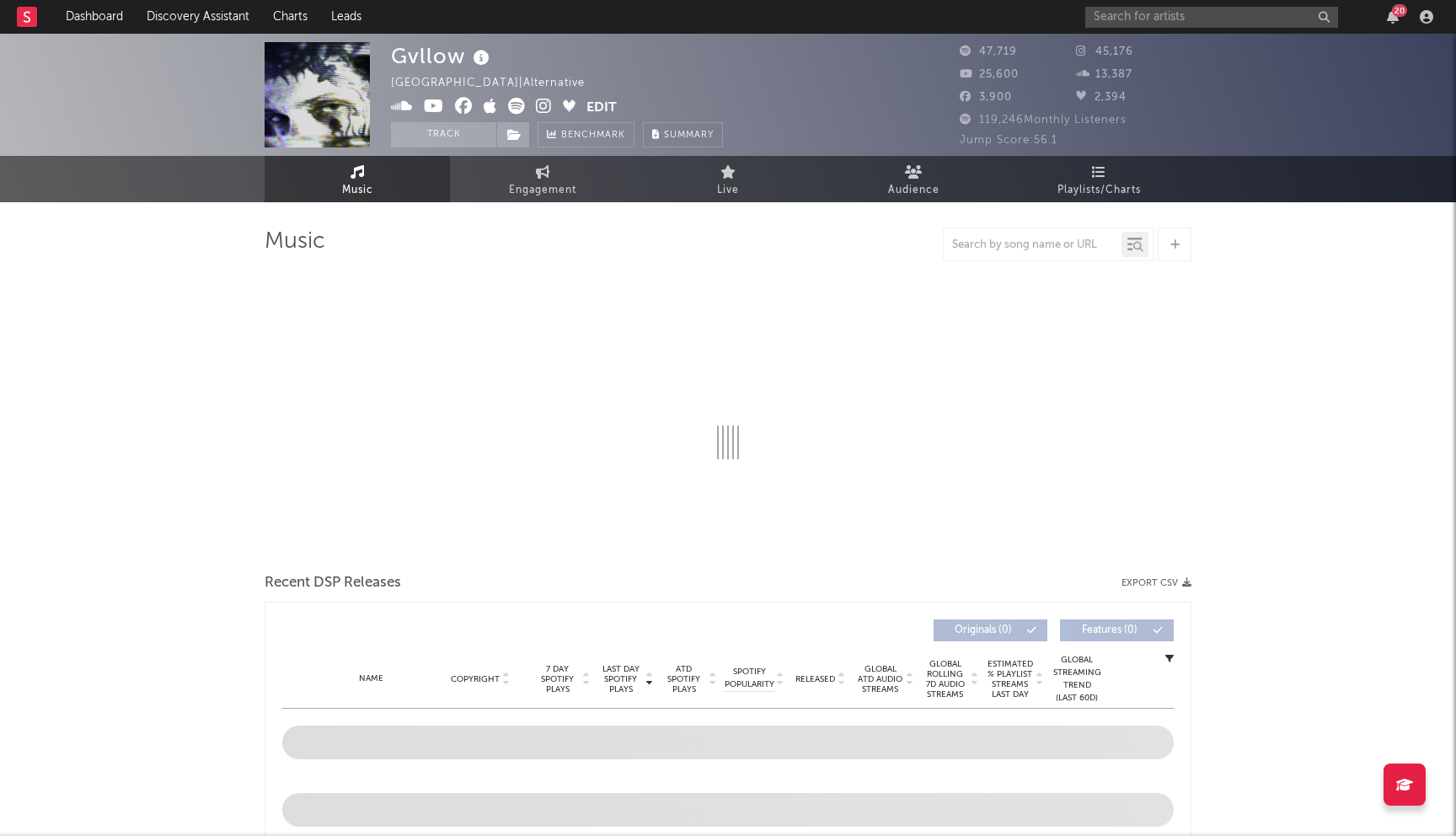
select select "6m"
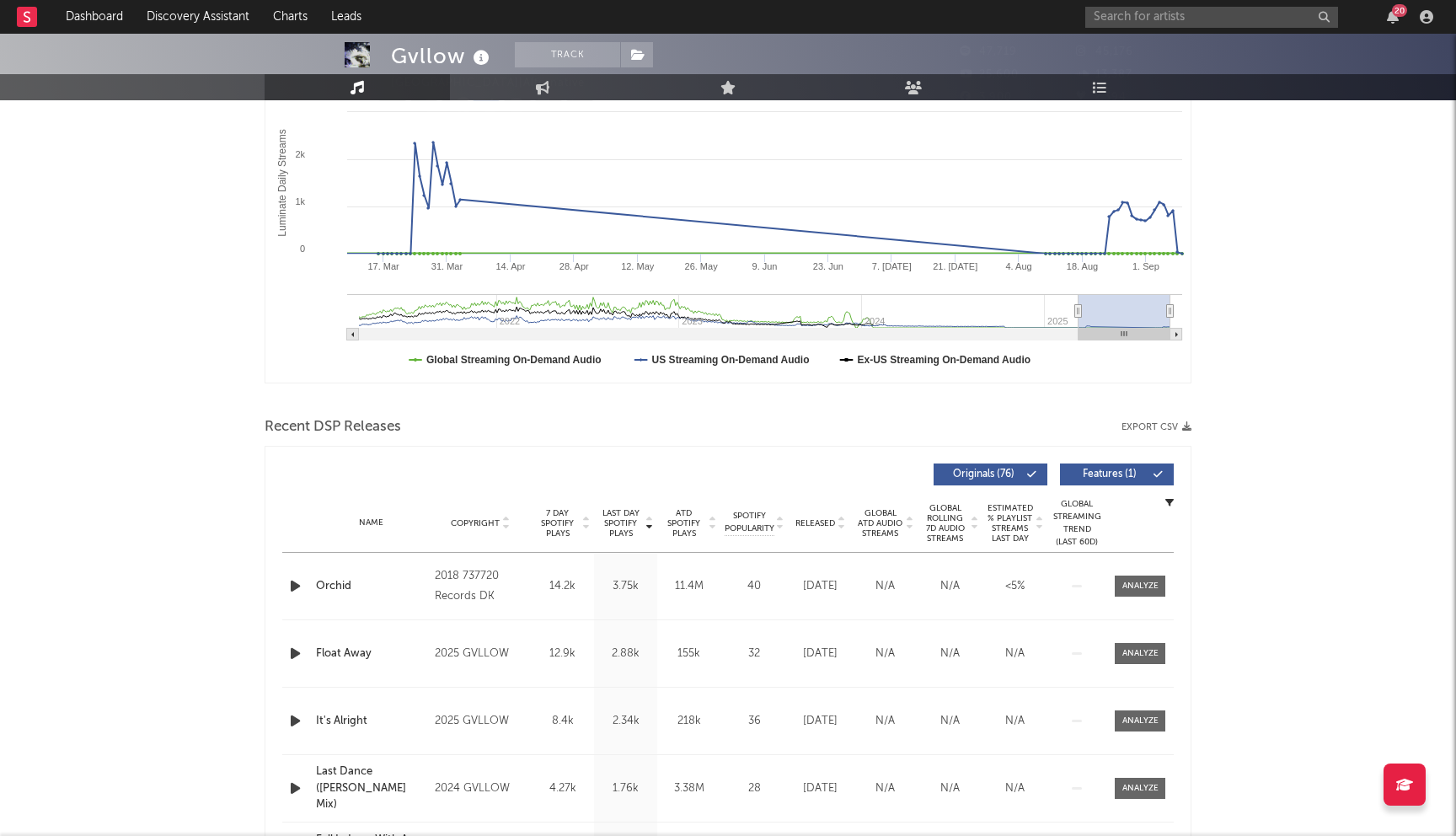
scroll to position [389, 0]
